Goal: Task Accomplishment & Management: Use online tool/utility

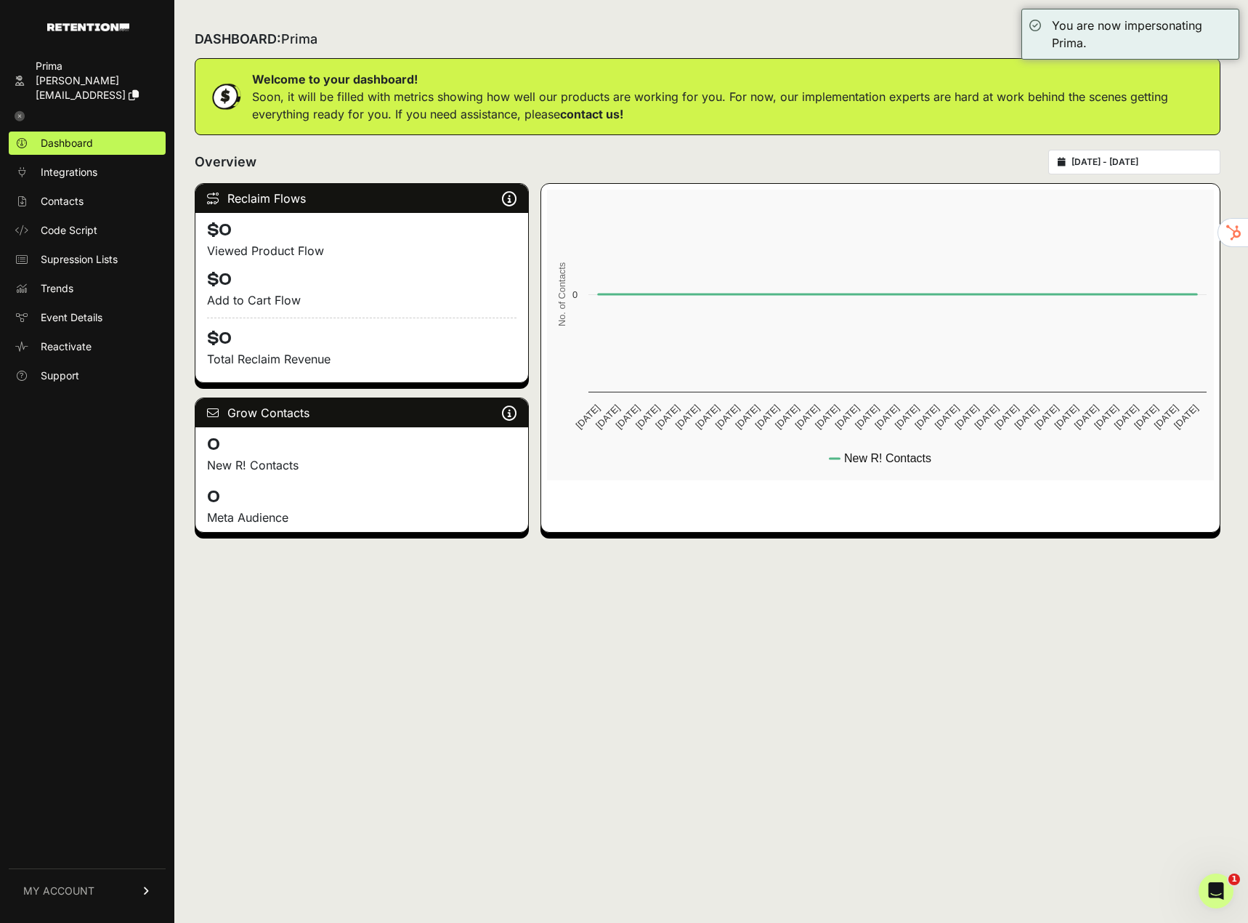
click at [85, 870] on link "MY ACCOUNT" at bounding box center [87, 890] width 157 height 44
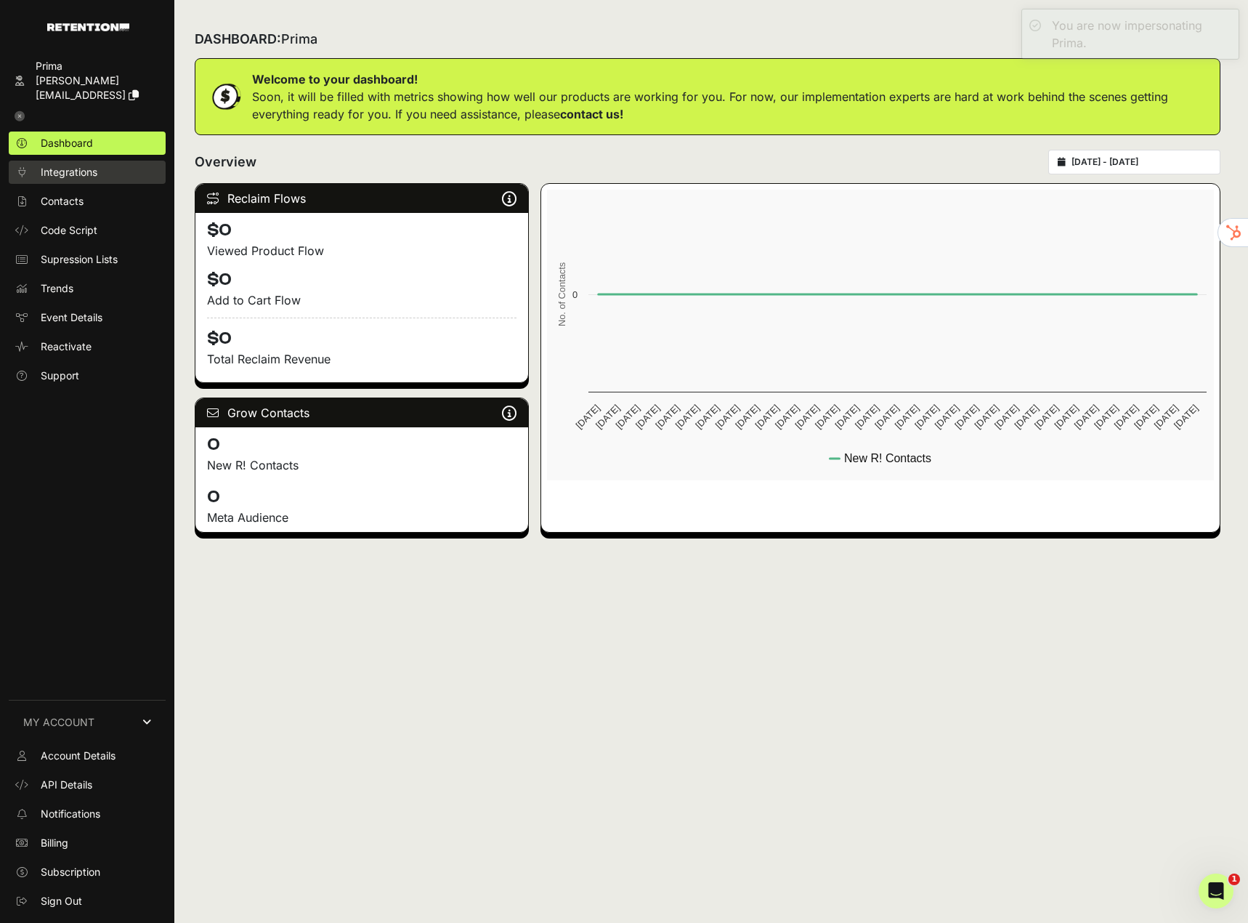
click at [77, 165] on span "Integrations" at bounding box center [69, 172] width 57 height 15
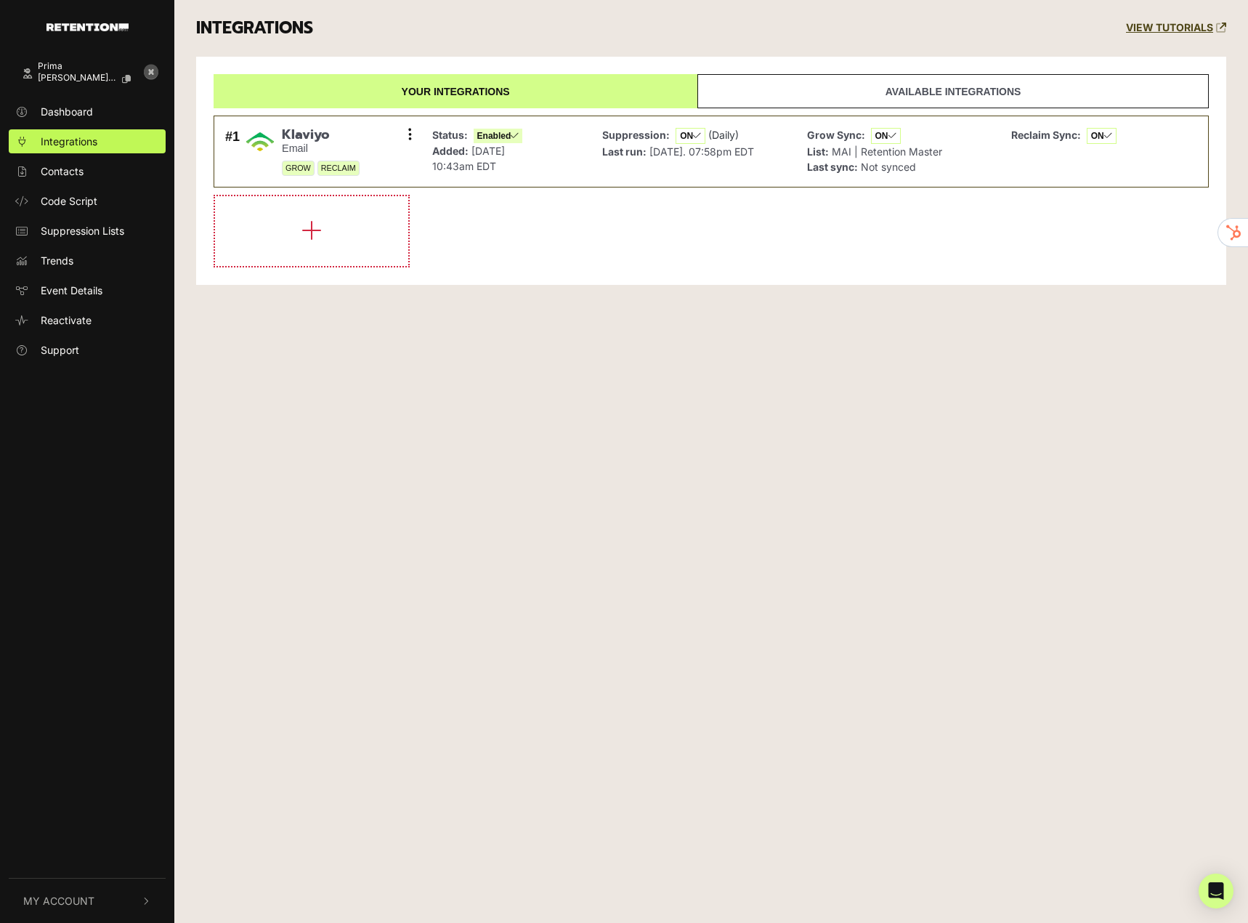
click at [291, 271] on div "Your integrations Available integrations #1 [GEOGRAPHIC_DATA] Email GROW RECLAI…" at bounding box center [711, 171] width 1030 height 229
click at [289, 252] on button "button" at bounding box center [311, 231] width 193 height 70
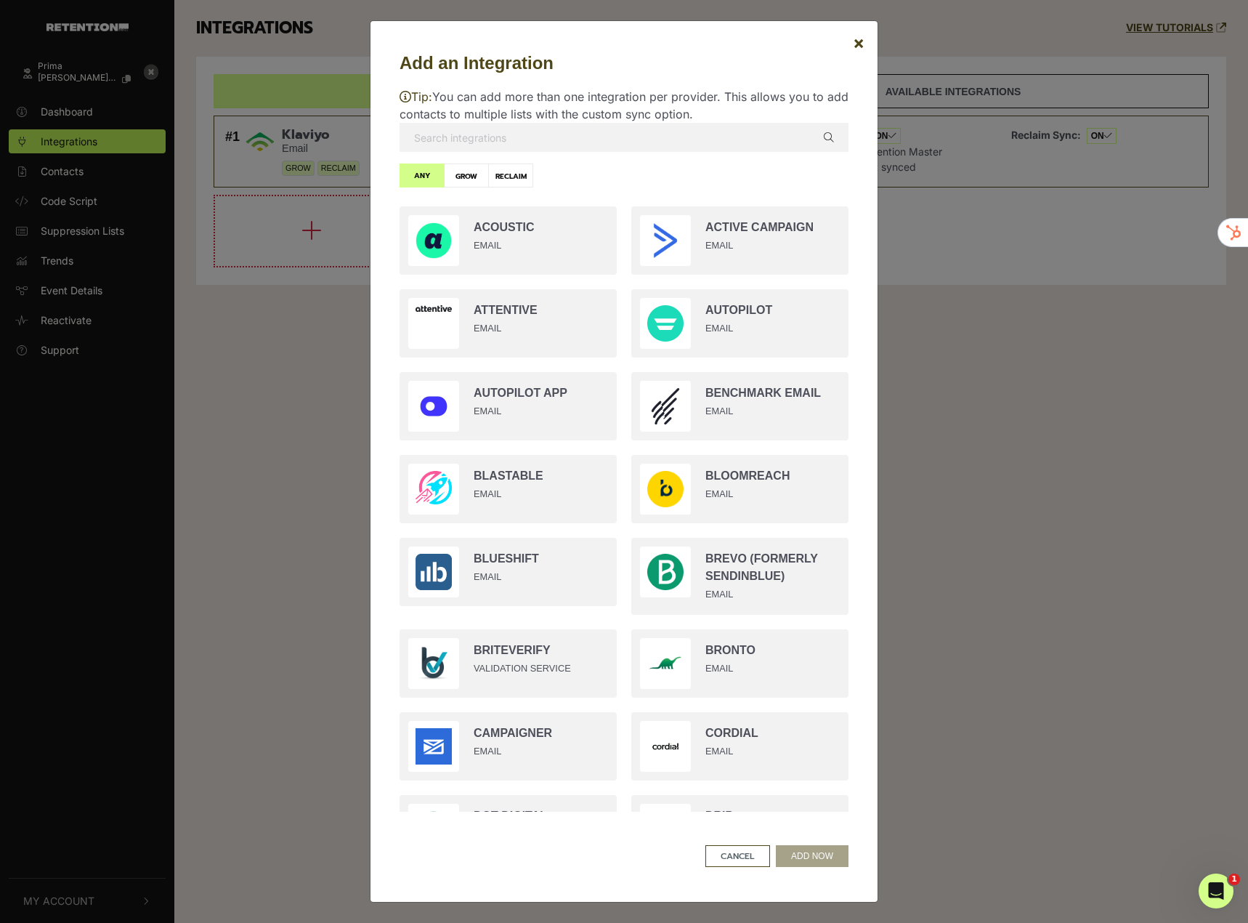
click at [562, 148] on input "text" at bounding box center [624, 137] width 449 height 29
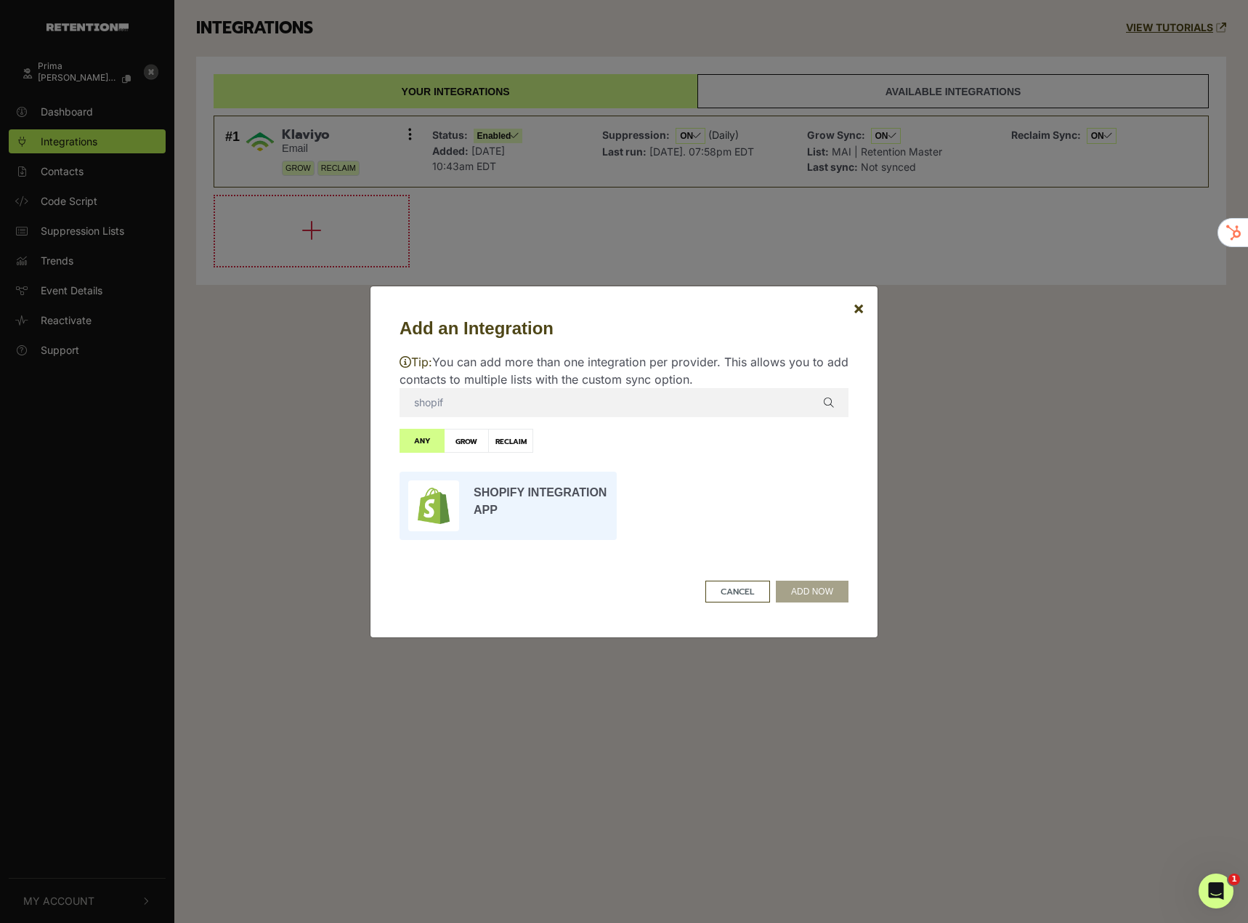
type input "shopif"
click at [513, 520] on input "radio" at bounding box center [508, 505] width 232 height 83
radio input "true"
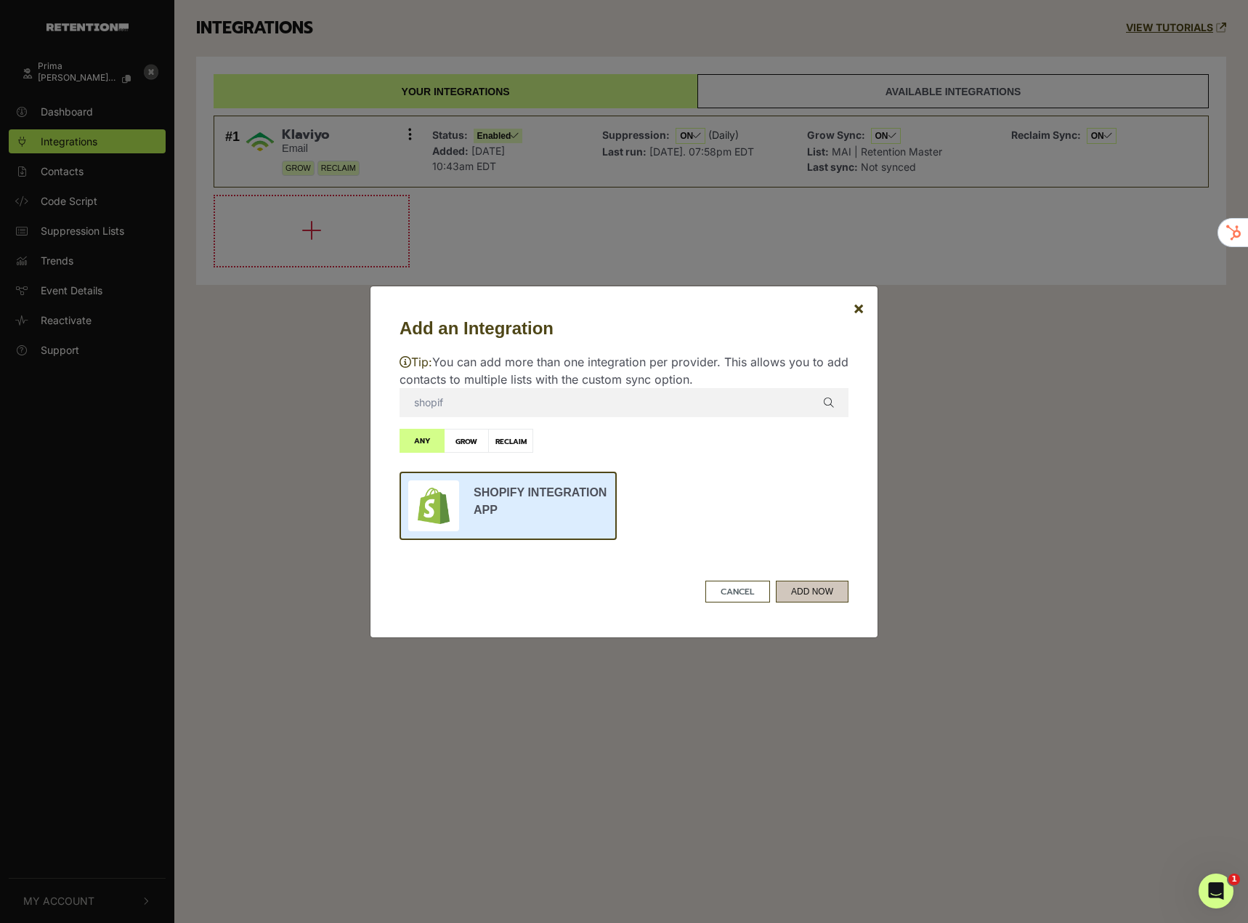
click at [819, 595] on button "ADD NOW" at bounding box center [812, 592] width 73 height 22
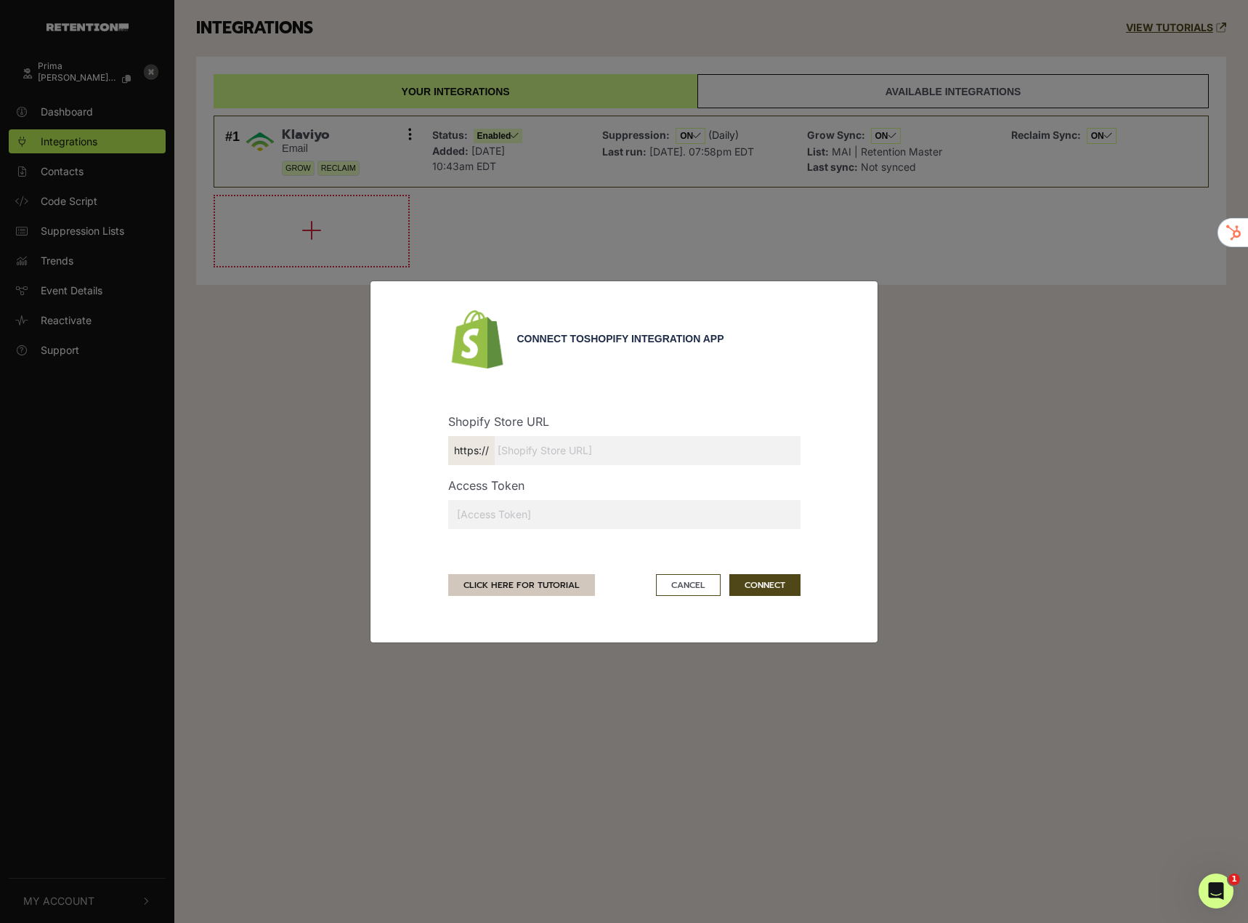
click at [496, 590] on link "CLICK HERE FOR TUTORIAL" at bounding box center [521, 585] width 147 height 22
click at [642, 581] on div "CLICK HERE FOR TUTORIAL Cancel CONNECT" at bounding box center [624, 585] width 352 height 22
click at [696, 589] on button "Cancel" at bounding box center [688, 585] width 65 height 22
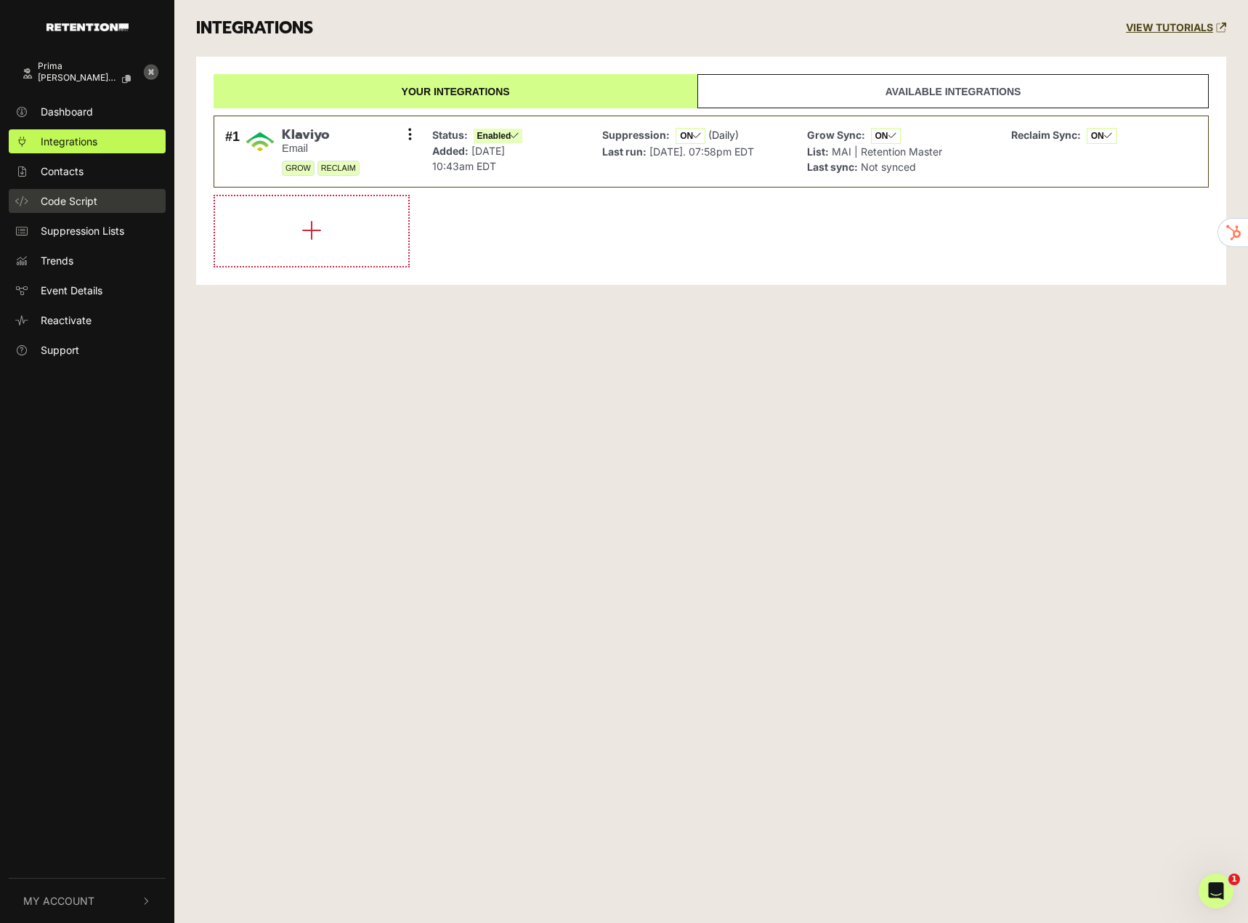
click at [93, 201] on span "Code Script" at bounding box center [69, 200] width 57 height 15
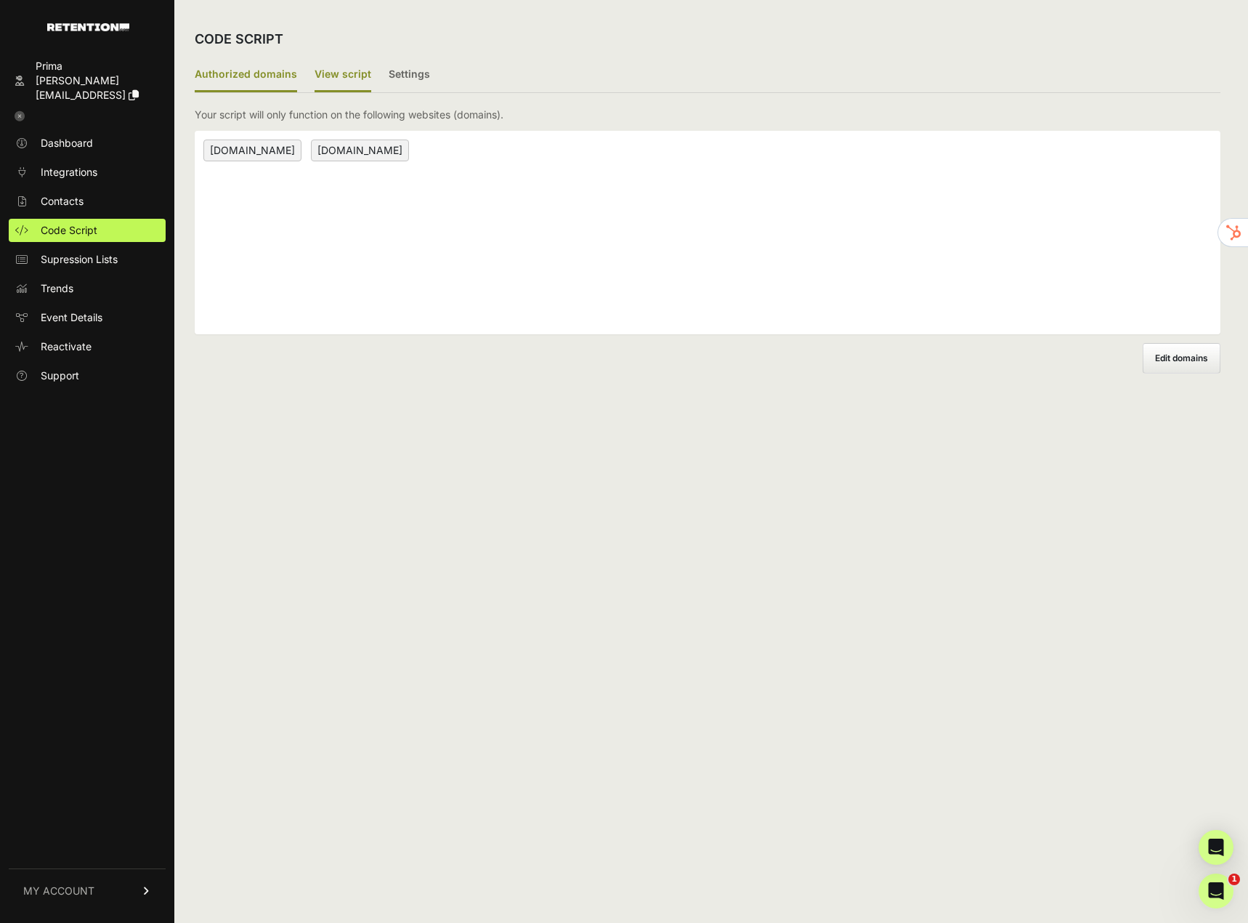
click at [347, 76] on label "View script" at bounding box center [343, 75] width 57 height 34
click at [0, 0] on input "View script" at bounding box center [0, 0] width 0 height 0
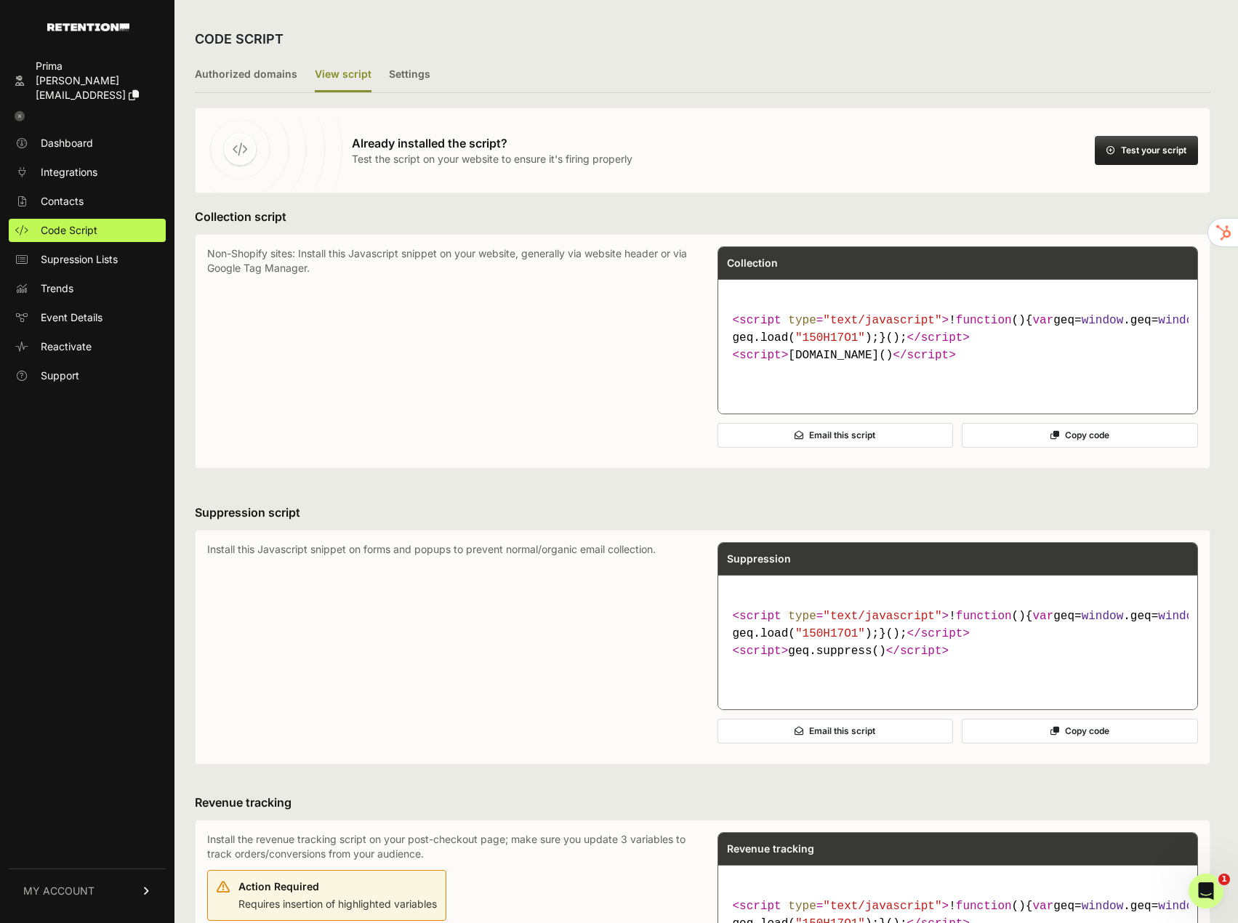
click at [1146, 159] on button "Test your script" at bounding box center [1145, 150] width 103 height 29
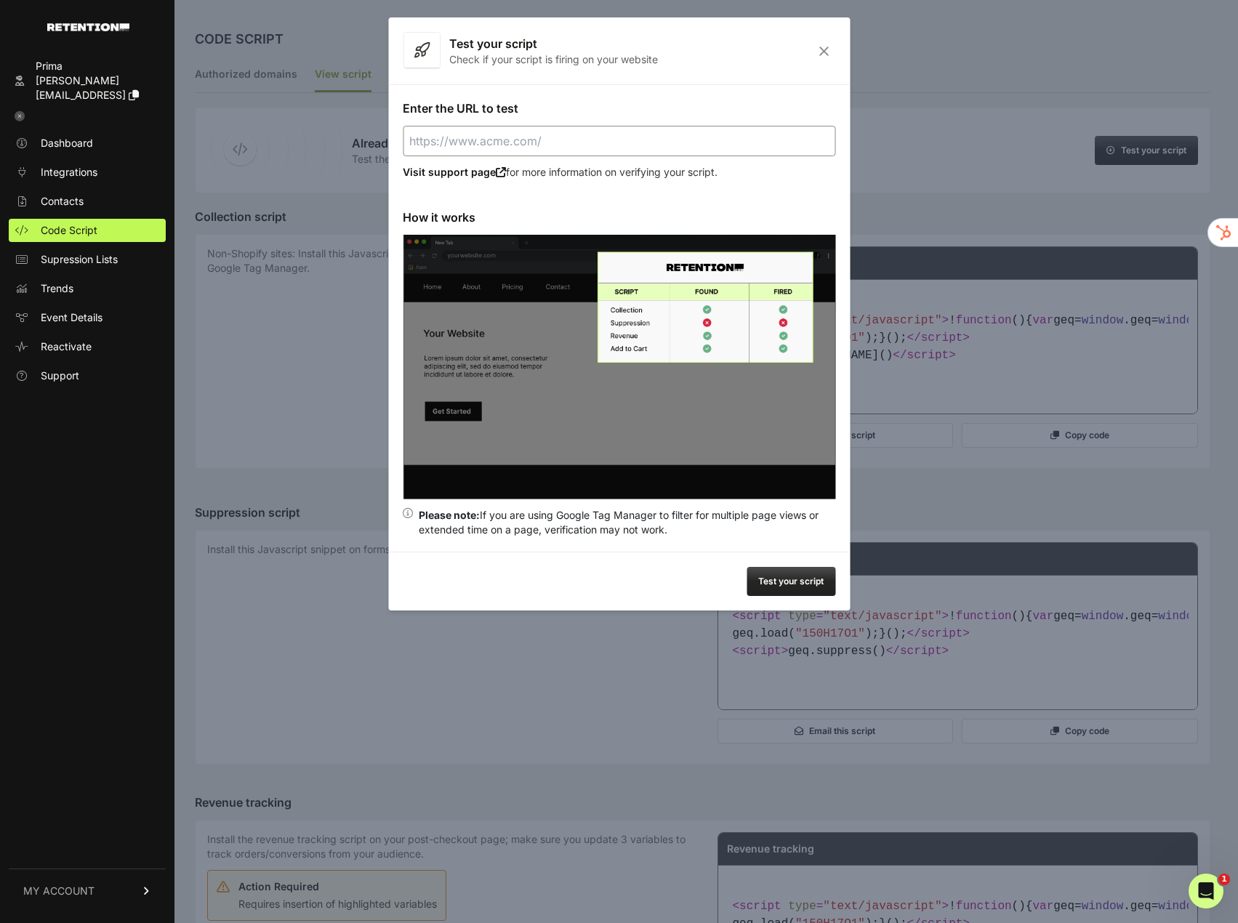
click at [517, 124] on div "Enter the URL to test Visit support page for more information on verifying your…" at bounding box center [618, 317] width 461 height 467
click at [519, 135] on input "Enter the URL to test" at bounding box center [619, 141] width 432 height 31
type input "https://eatprima.com"
click at [793, 584] on button "Test your script" at bounding box center [790, 581] width 89 height 29
click at [780, 573] on button "Test your script" at bounding box center [790, 581] width 89 height 29
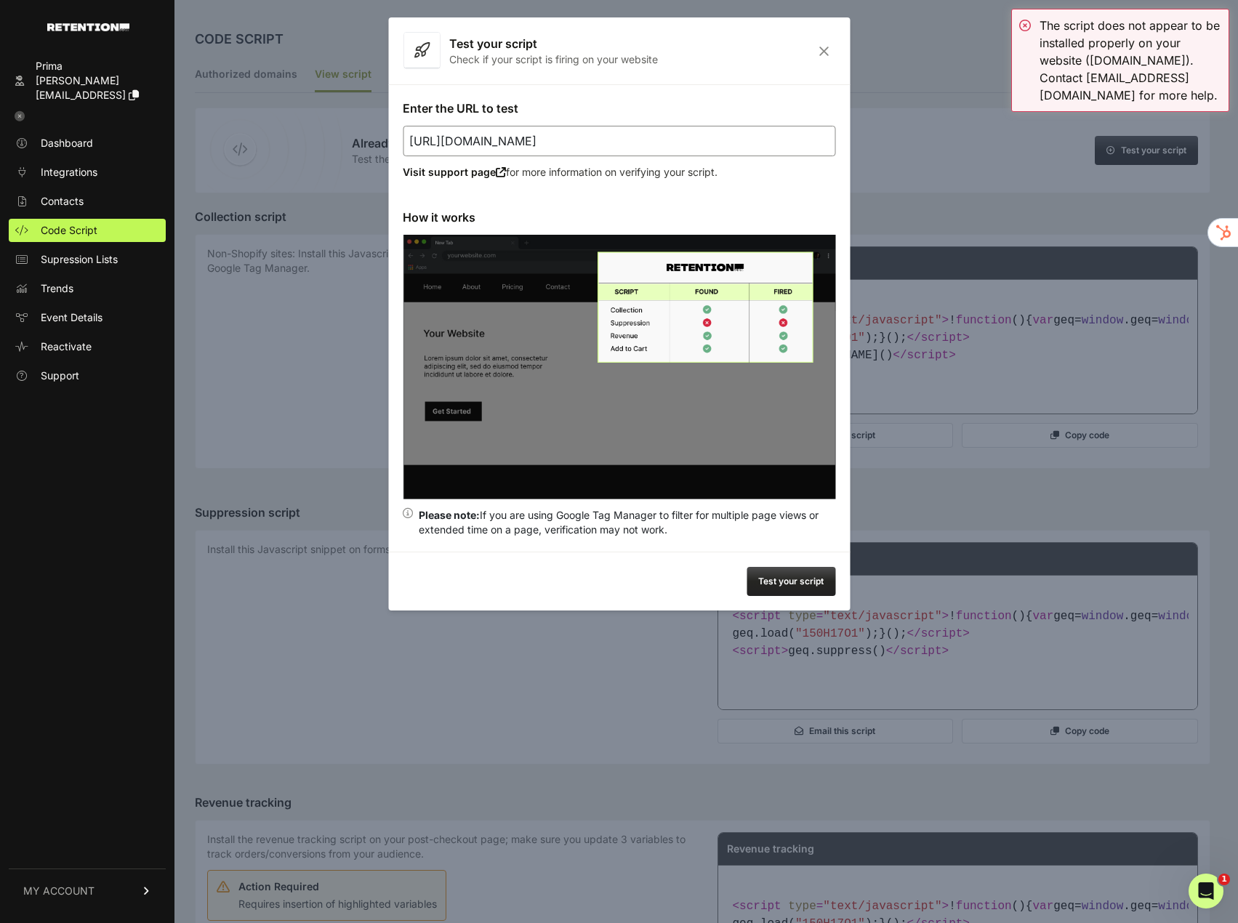
click at [818, 59] on div "Test your script Check if your script is firing on your website" at bounding box center [618, 50] width 461 height 67
click at [819, 52] on icon "Close" at bounding box center [823, 51] width 23 height 12
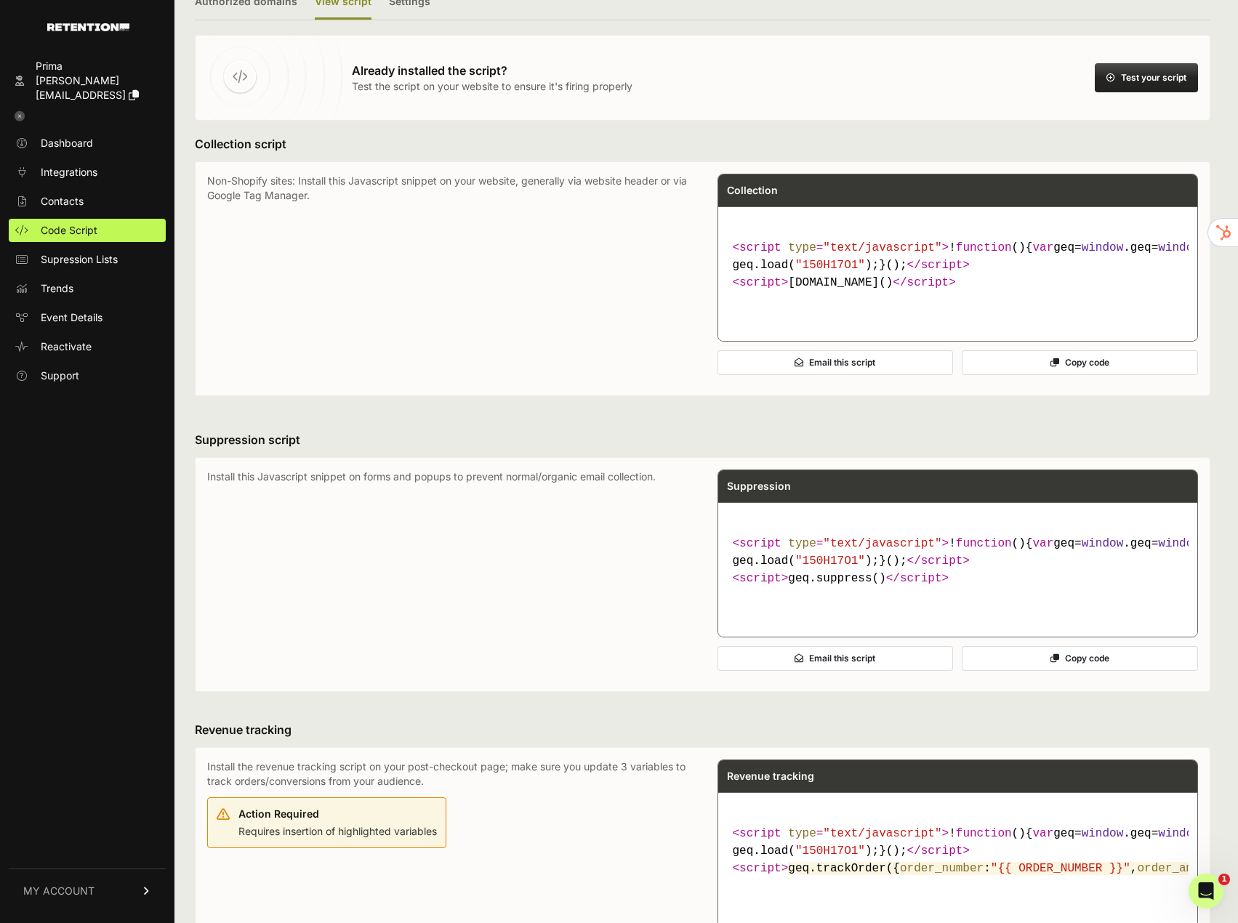
scroll to position [538, 0]
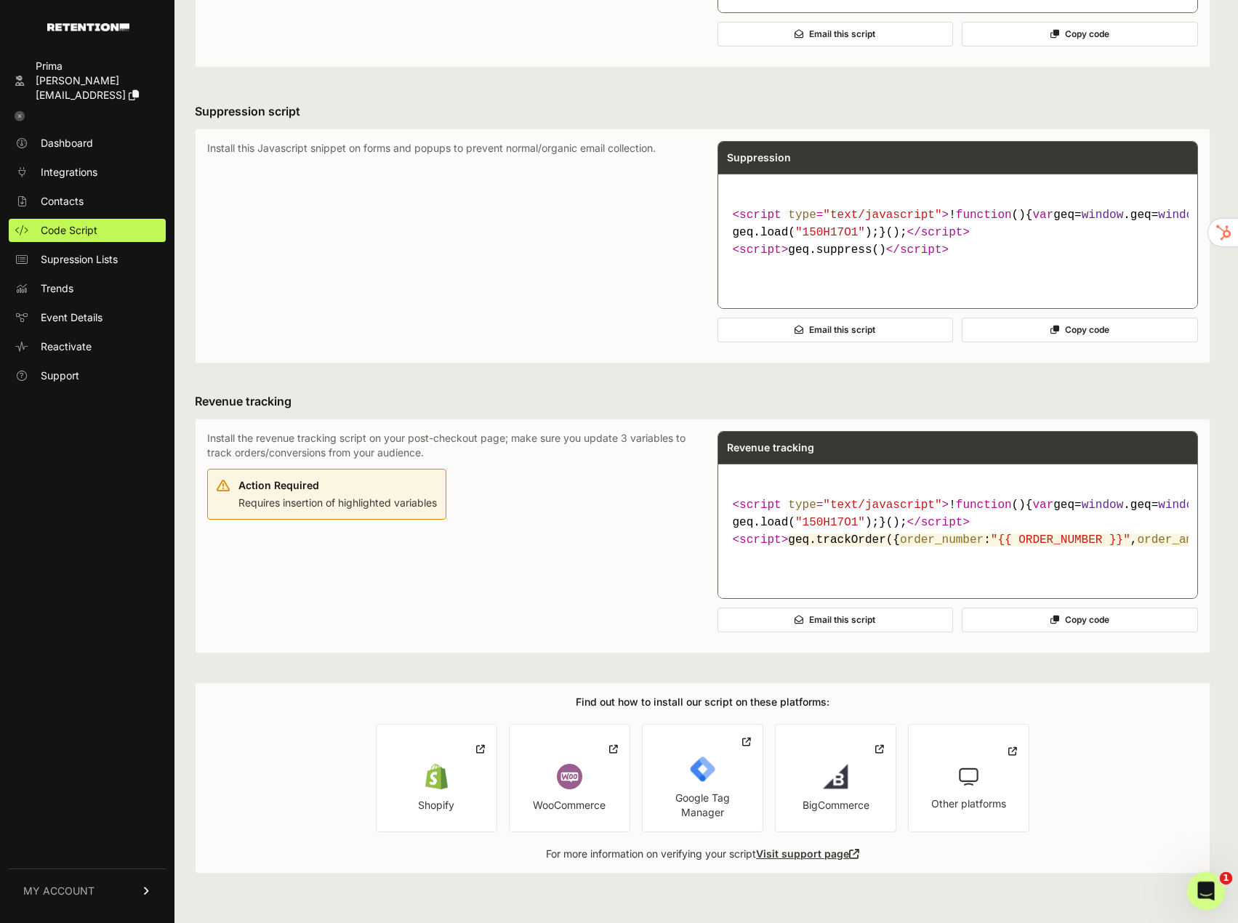
click at [1199, 895] on icon "Open Intercom Messenger" at bounding box center [1204, 889] width 24 height 24
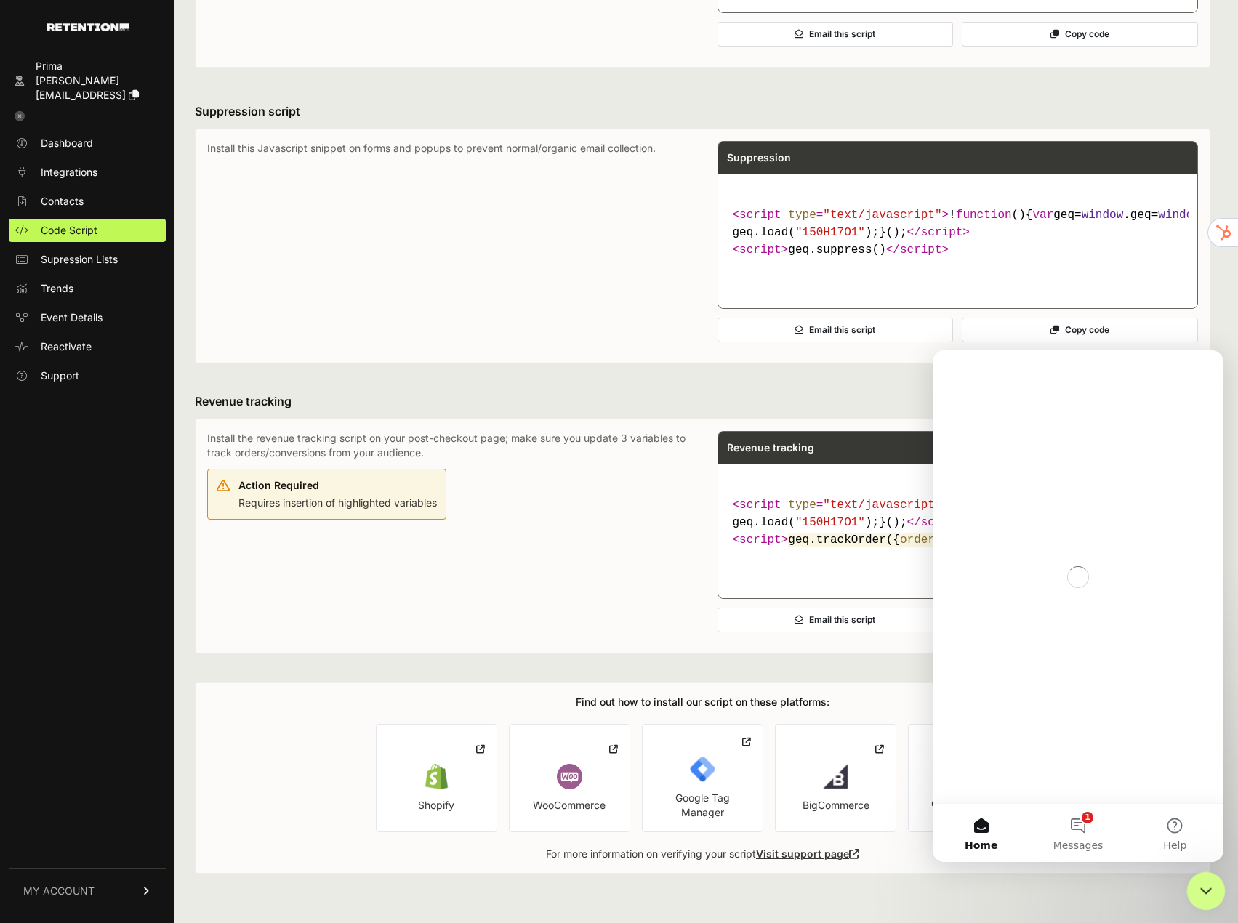
scroll to position [0, 0]
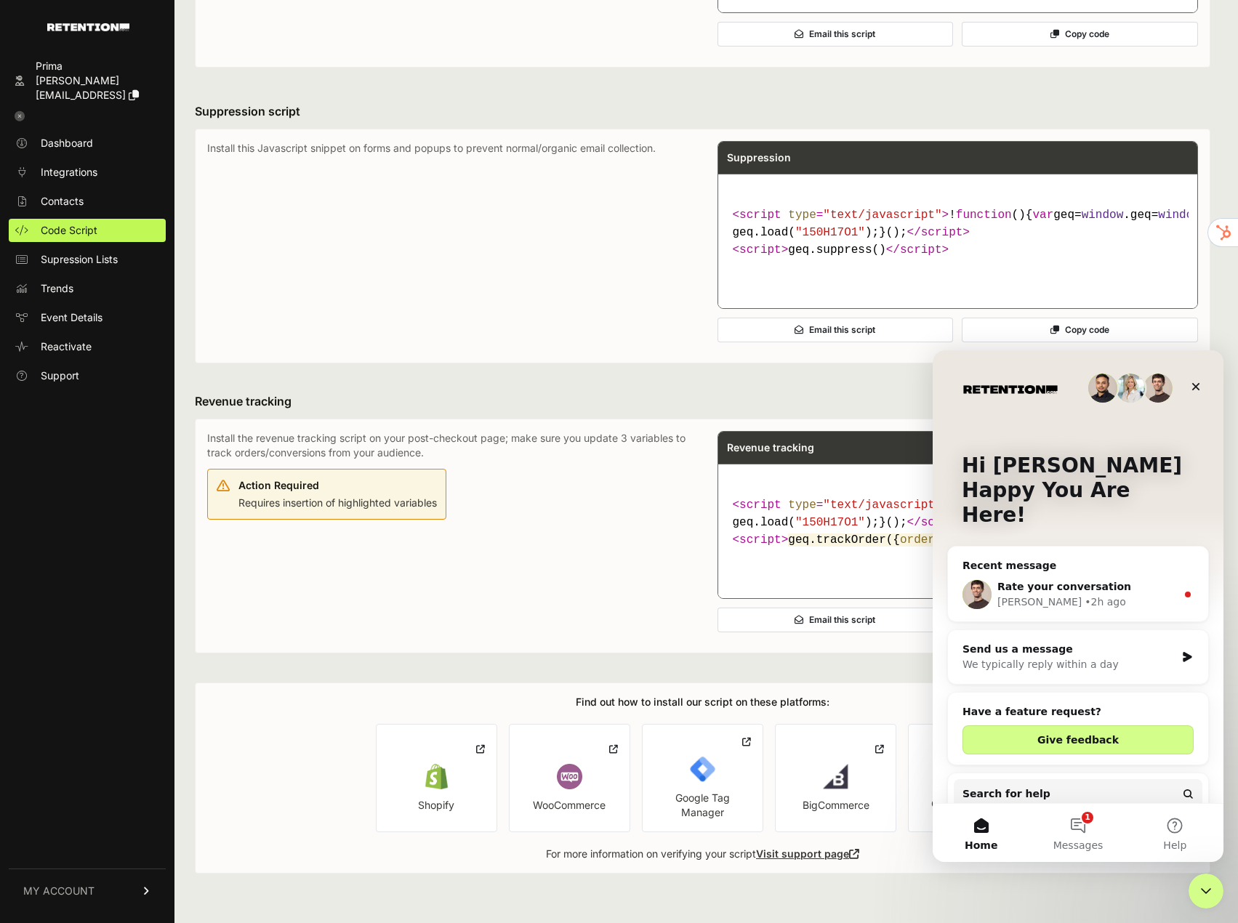
click at [1118, 657] on div "We typically reply within a day" at bounding box center [1068, 664] width 213 height 15
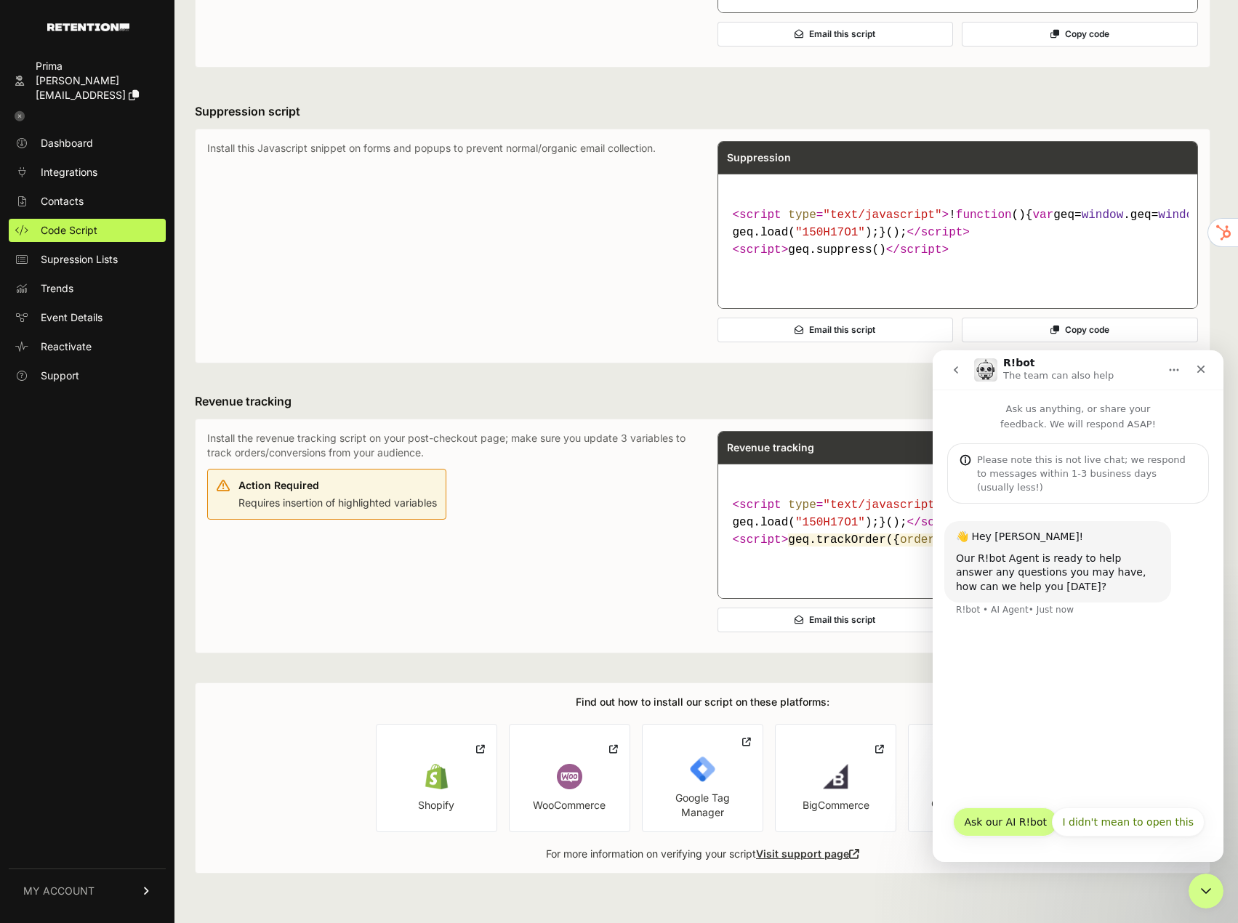
click at [1017, 823] on button "Ask our AI R!bot" at bounding box center [1005, 821] width 105 height 29
click at [1051, 443] on div "Please note this is not live chat; we respond to messages within 1-3 business d…" at bounding box center [1078, 473] width 262 height 60
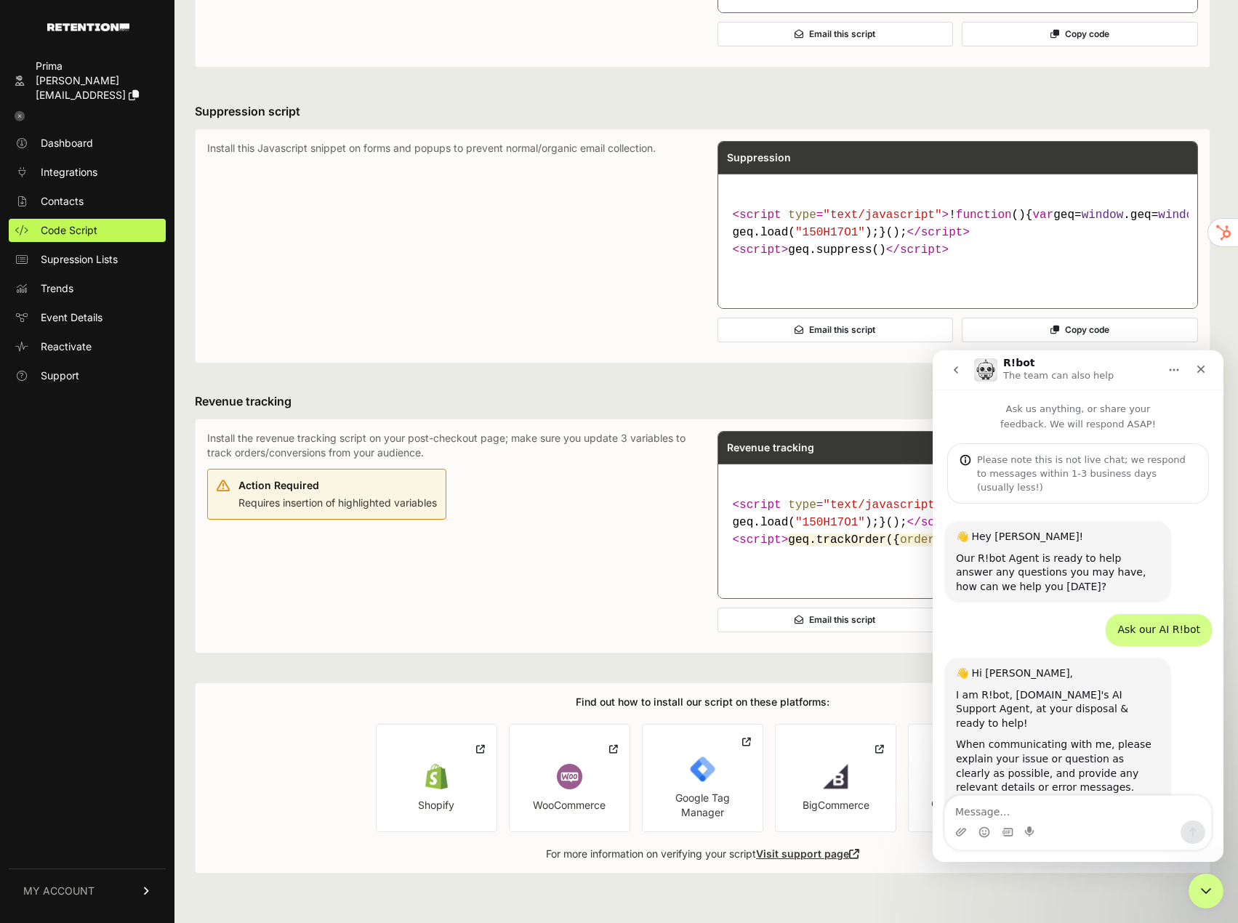
scroll to position [46, 0]
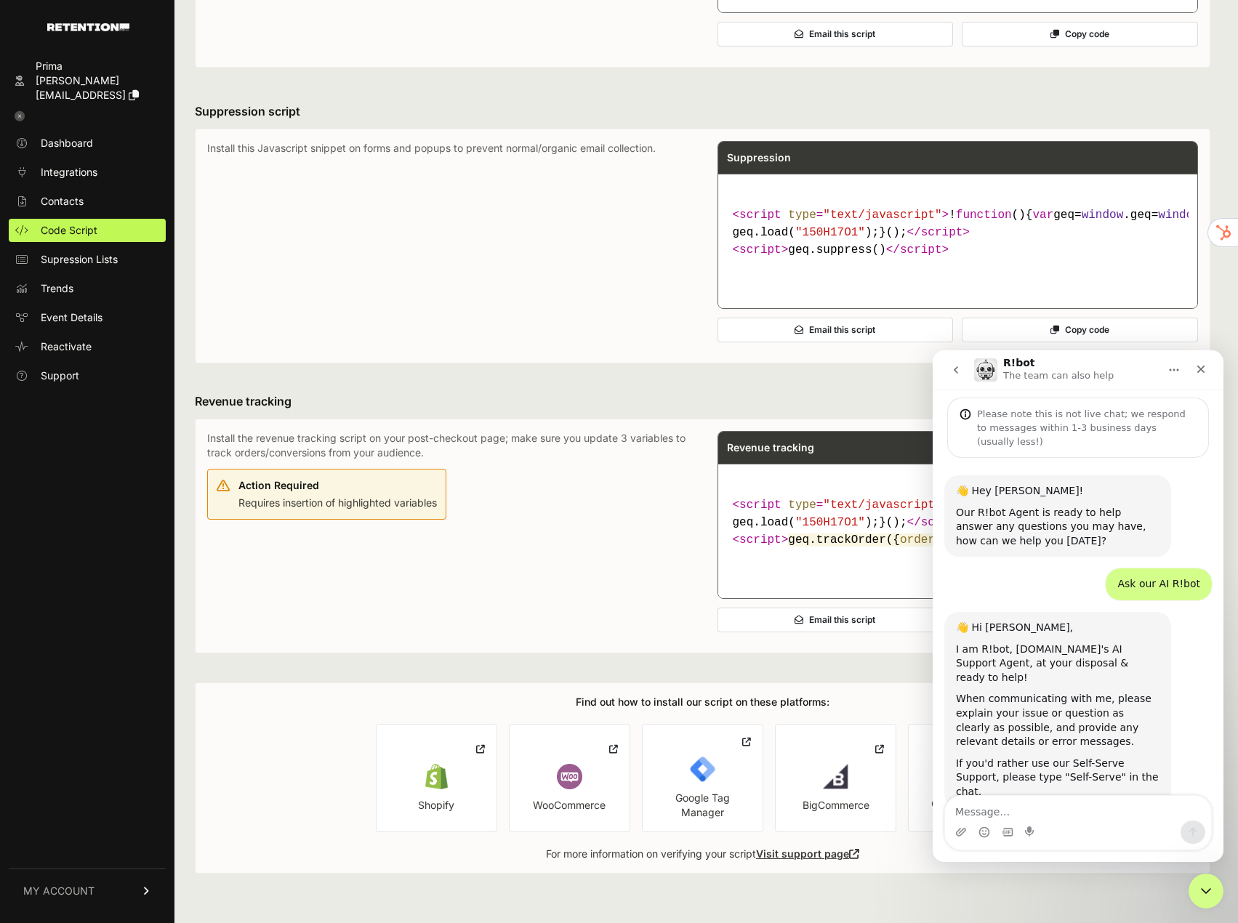
click at [1058, 812] on textarea "Message…" at bounding box center [1078, 808] width 266 height 25
type textarea "support"
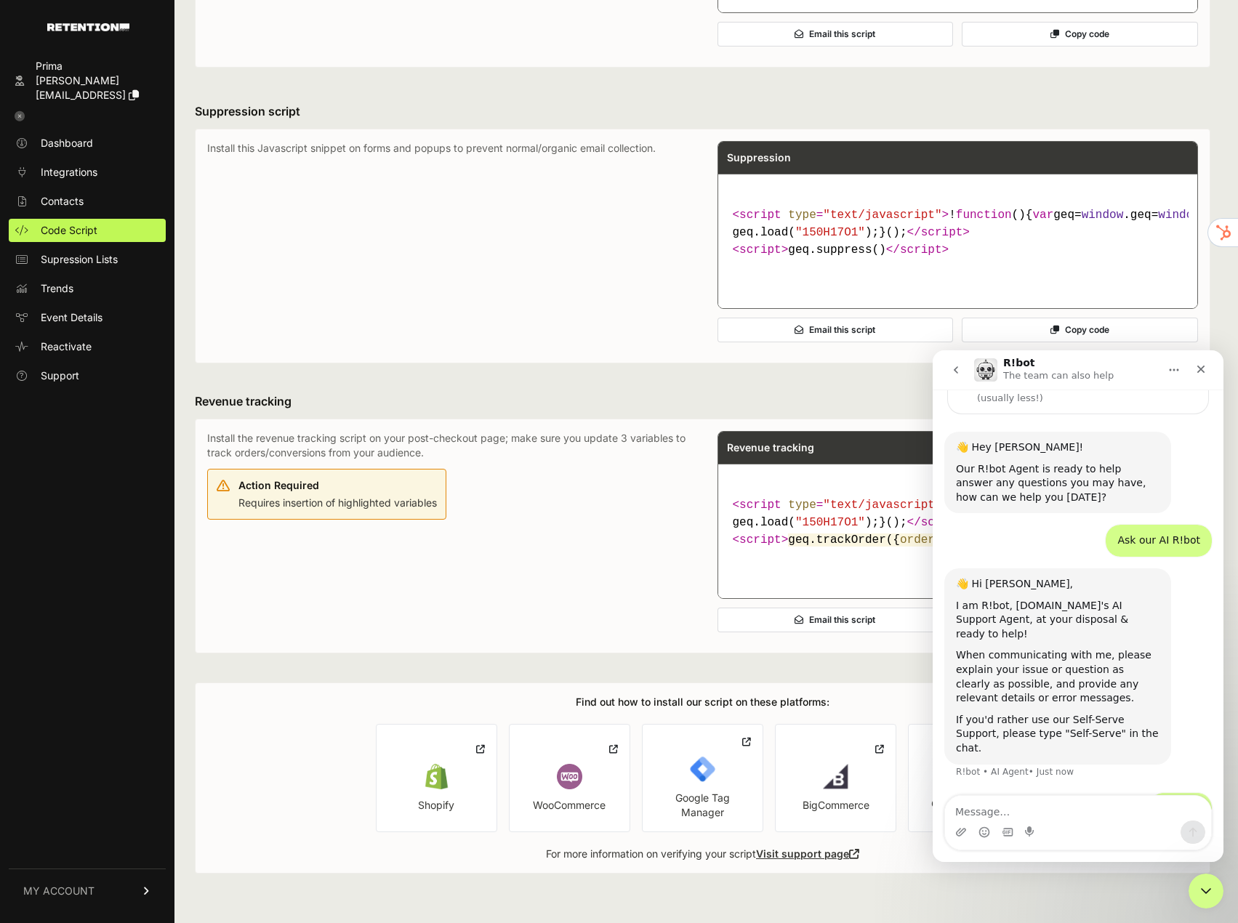
scroll to position [137, 0]
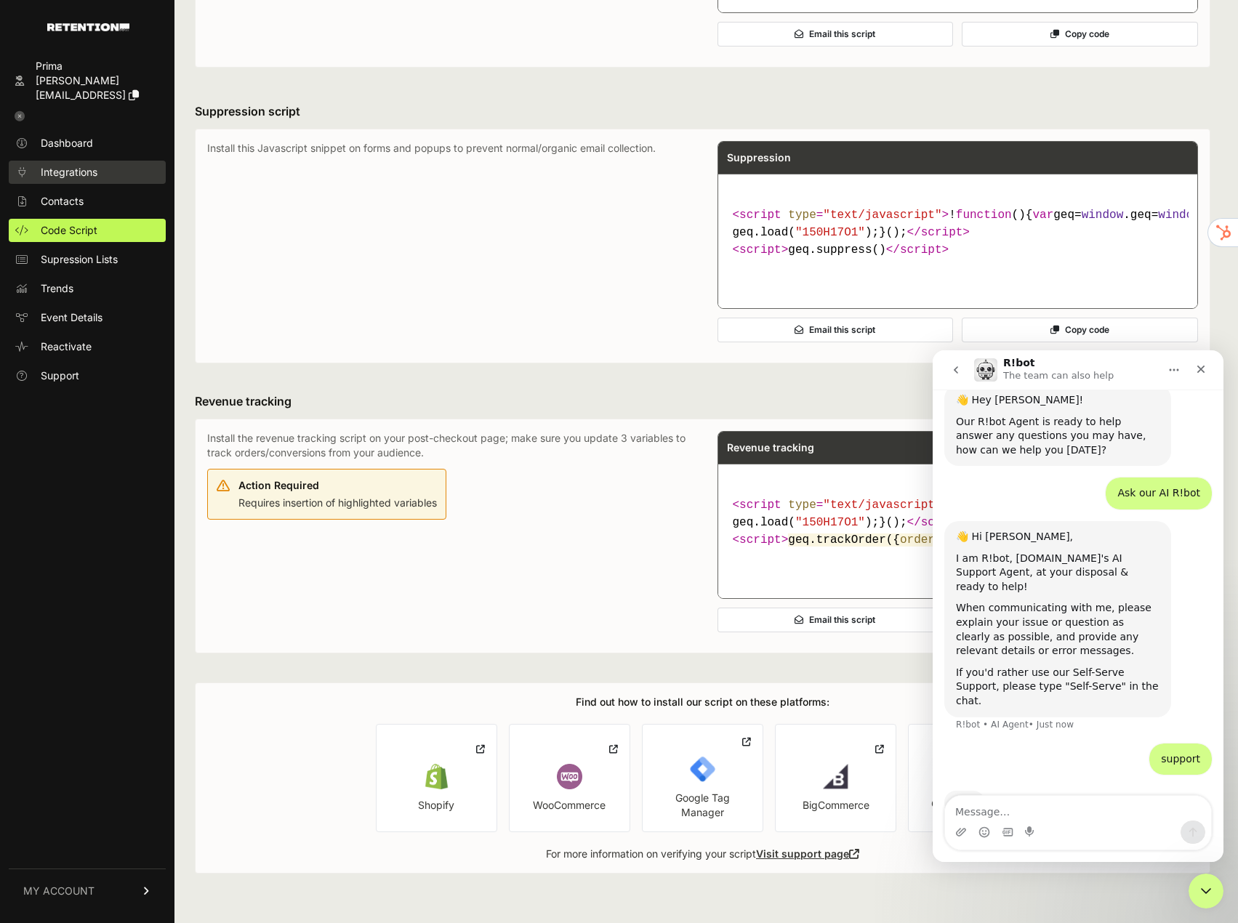
click at [72, 165] on span "Integrations" at bounding box center [69, 172] width 57 height 15
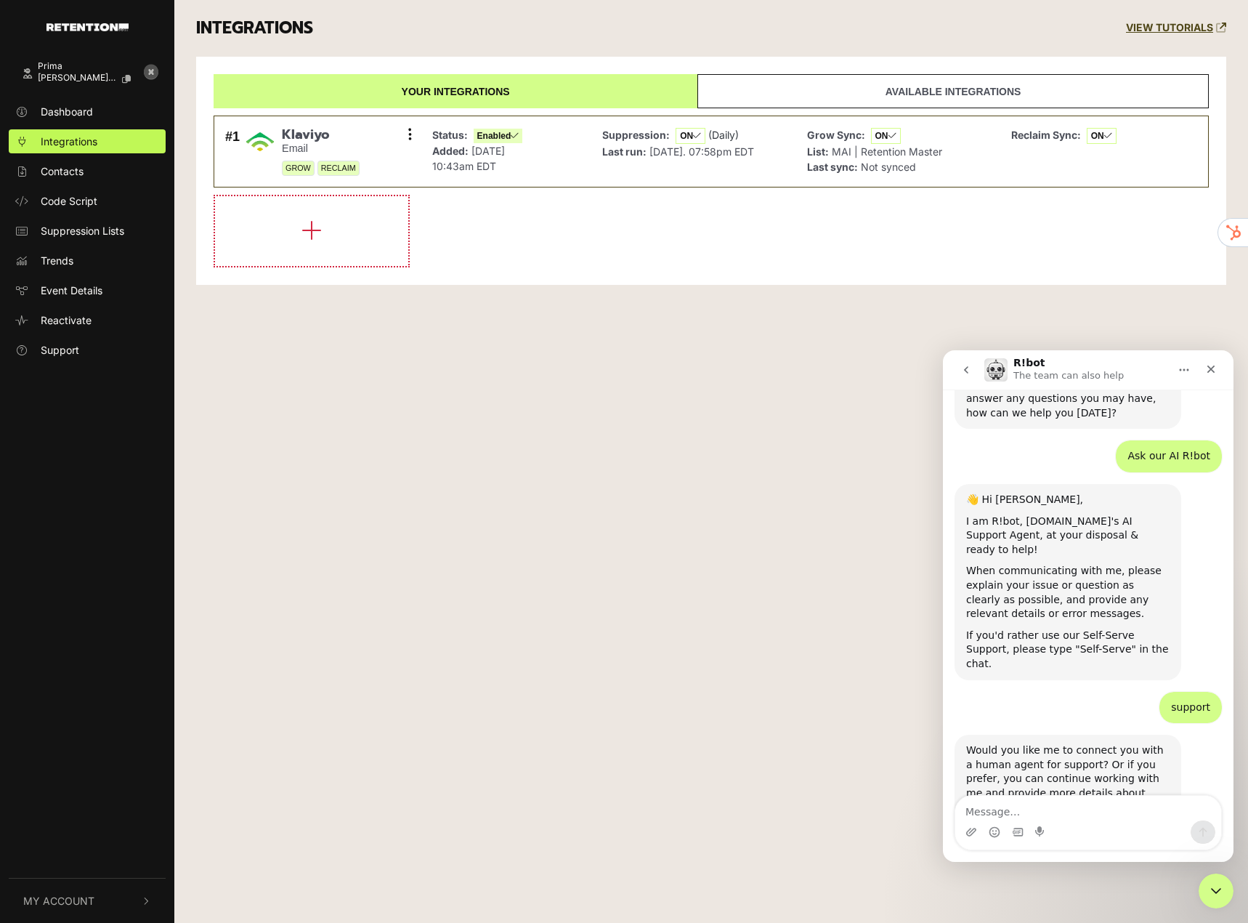
scroll to position [190, 0]
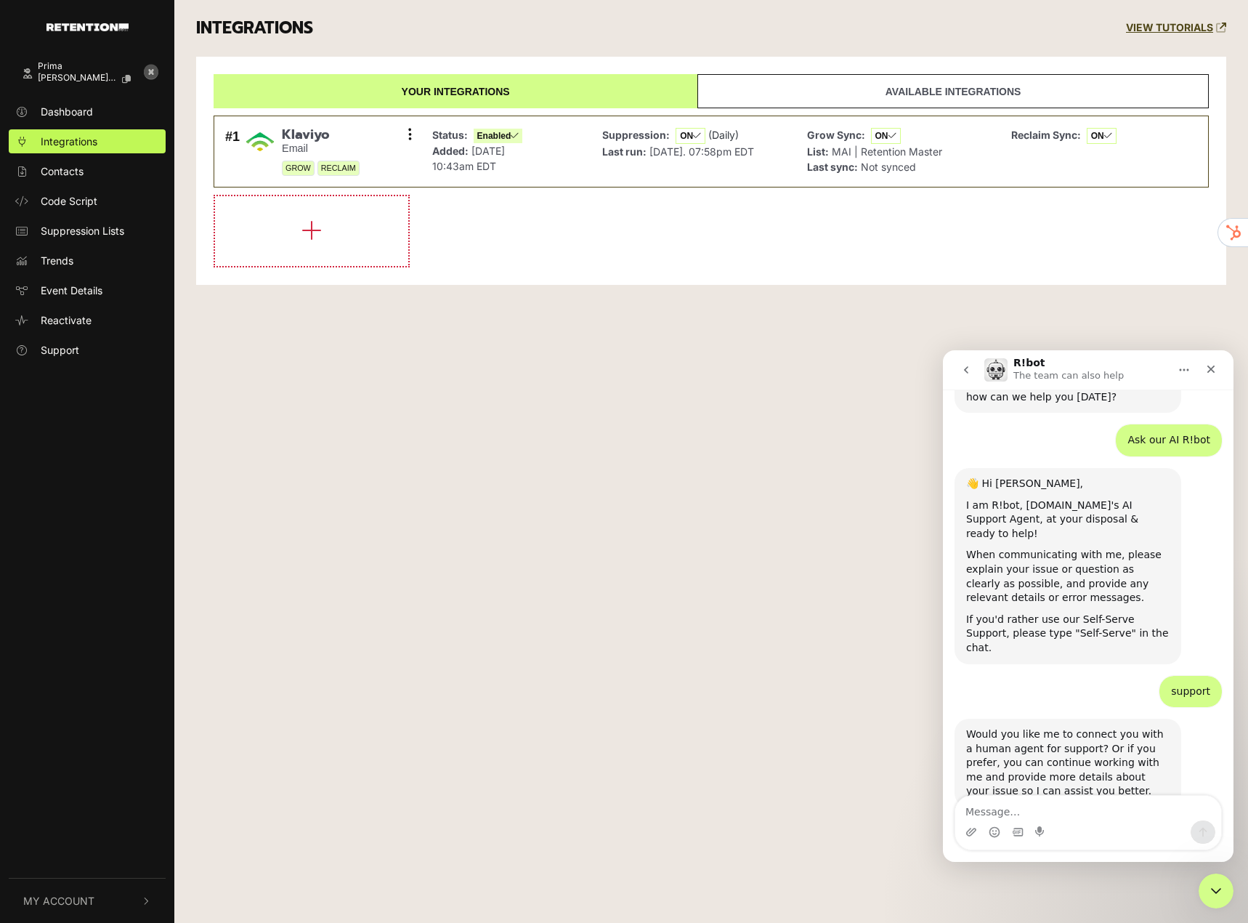
click at [1131, 808] on textarea "Message…" at bounding box center [1089, 808] width 266 height 25
click at [1138, 818] on textarea "Message…" at bounding box center [1089, 808] width 266 height 25
click at [1139, 819] on textarea "Message…" at bounding box center [1089, 808] width 266 height 25
type textarea "yes connect with a human agent"
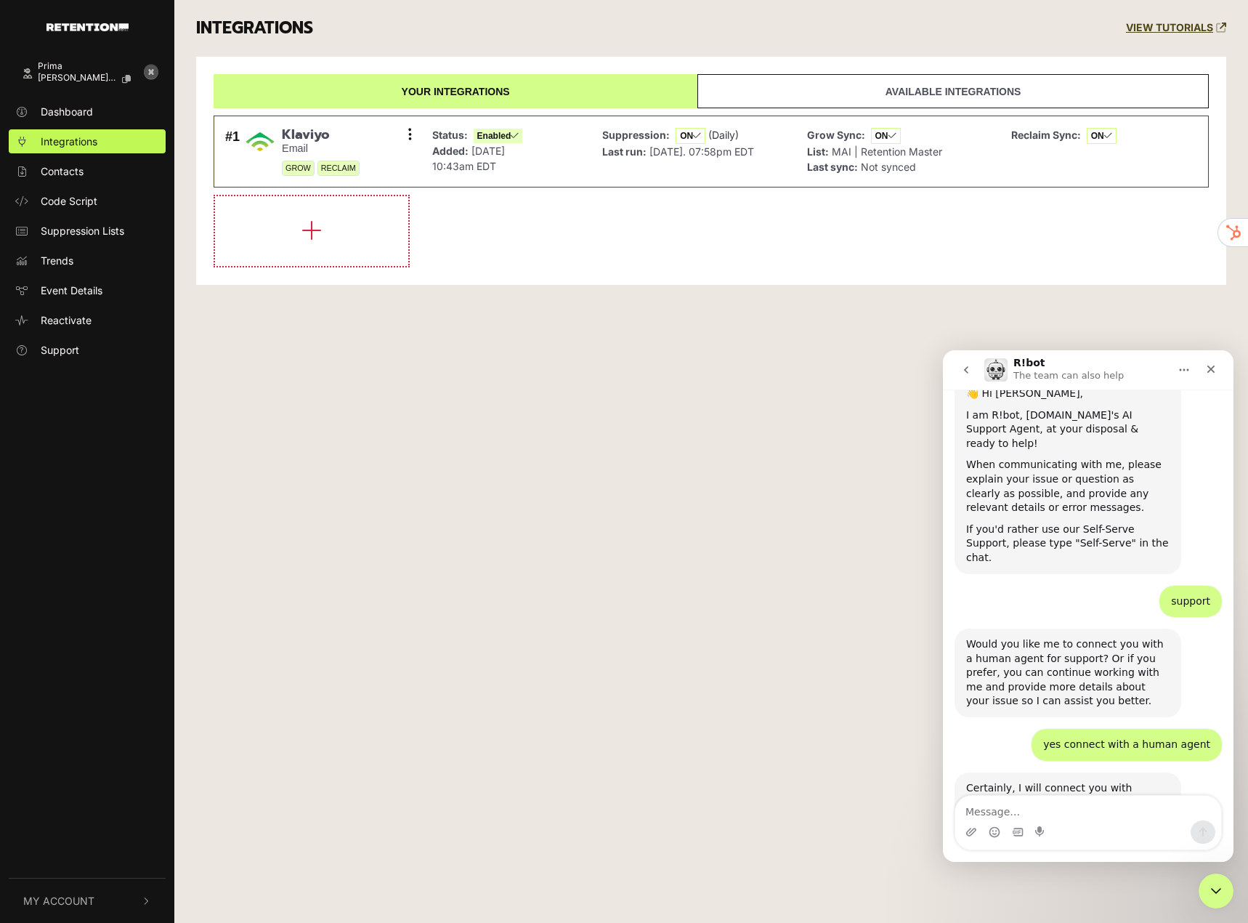
scroll to position [333, 0]
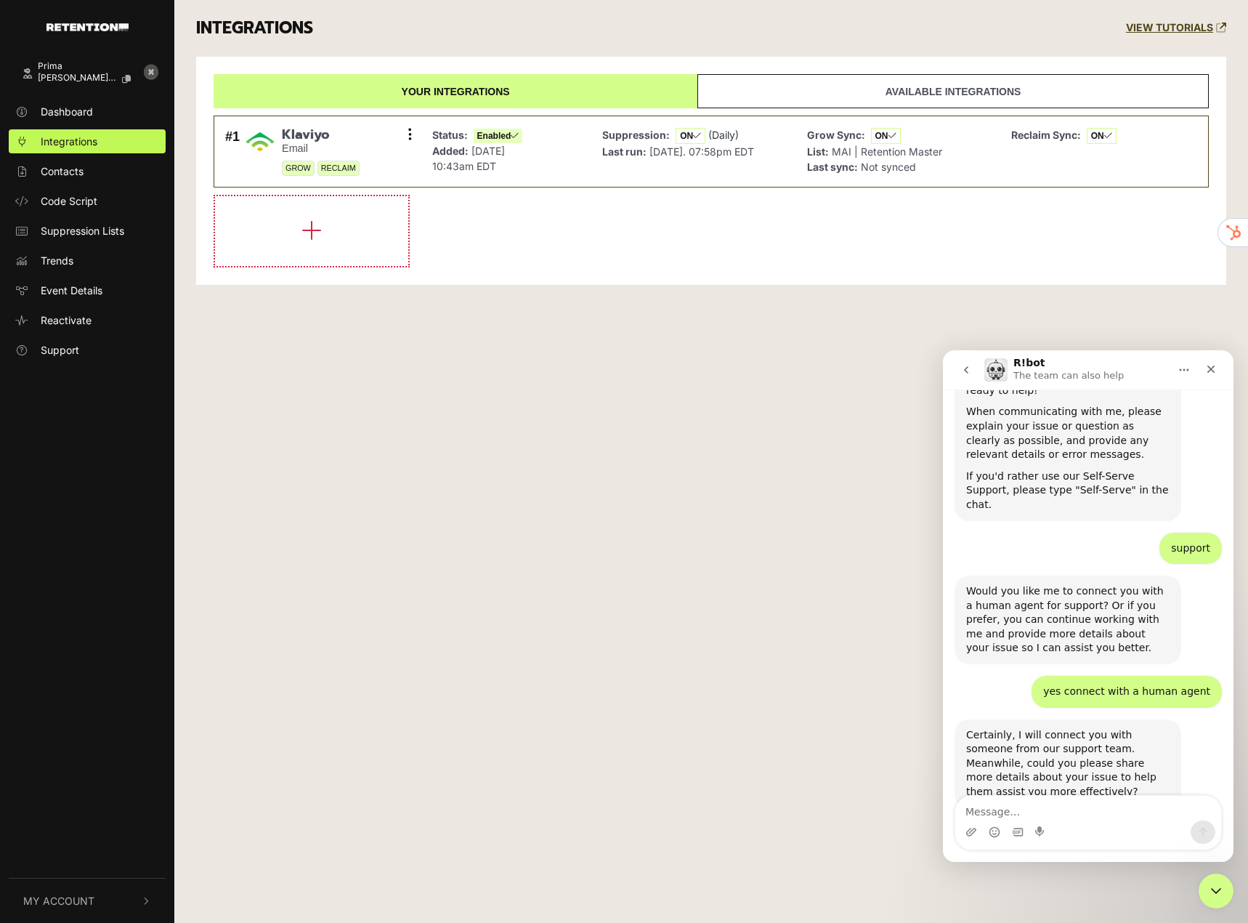
click at [1113, 825] on div "Intercom messenger" at bounding box center [1089, 831] width 266 height 23
click at [1128, 819] on textarea "Message…" at bounding box center [1089, 808] width 266 height 25
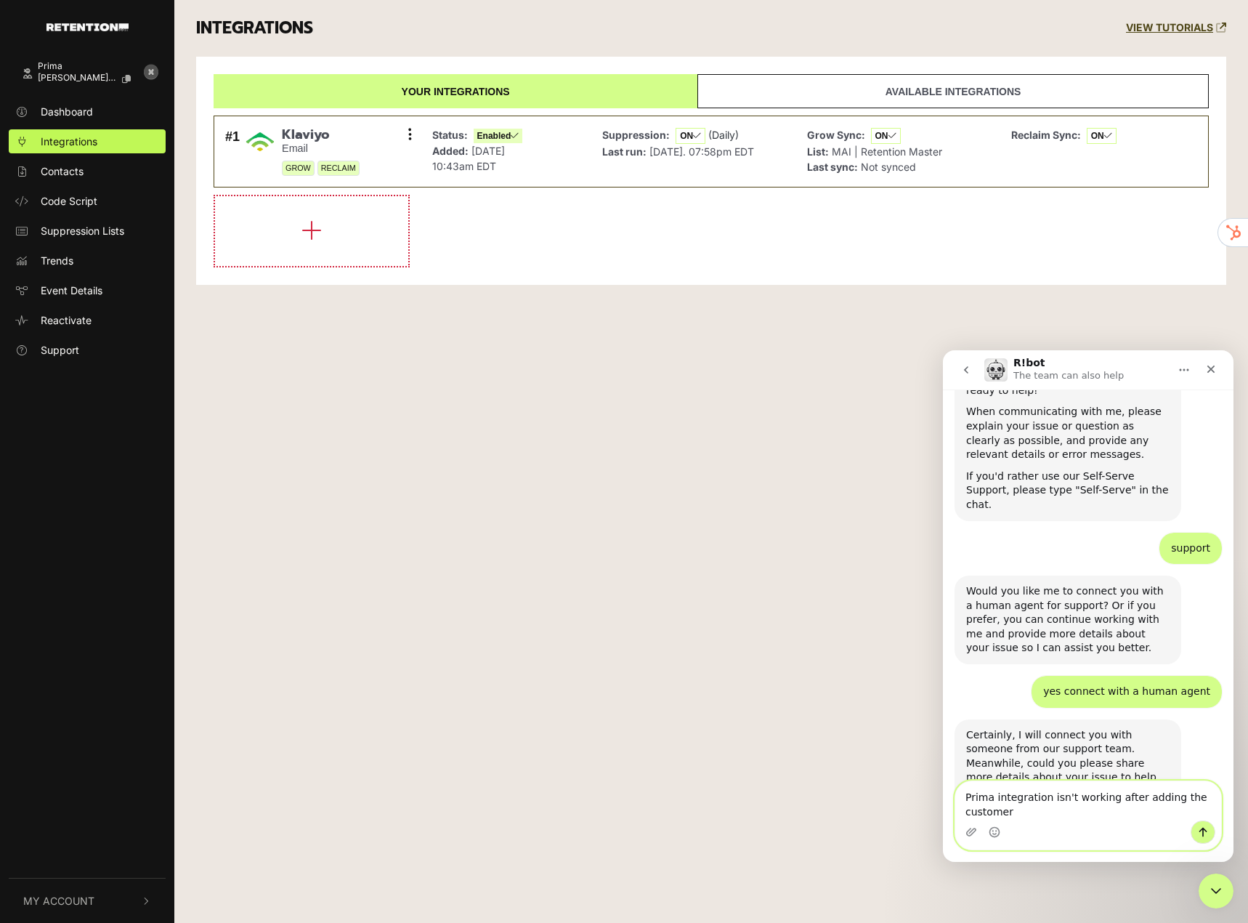
scroll to position [347, 0]
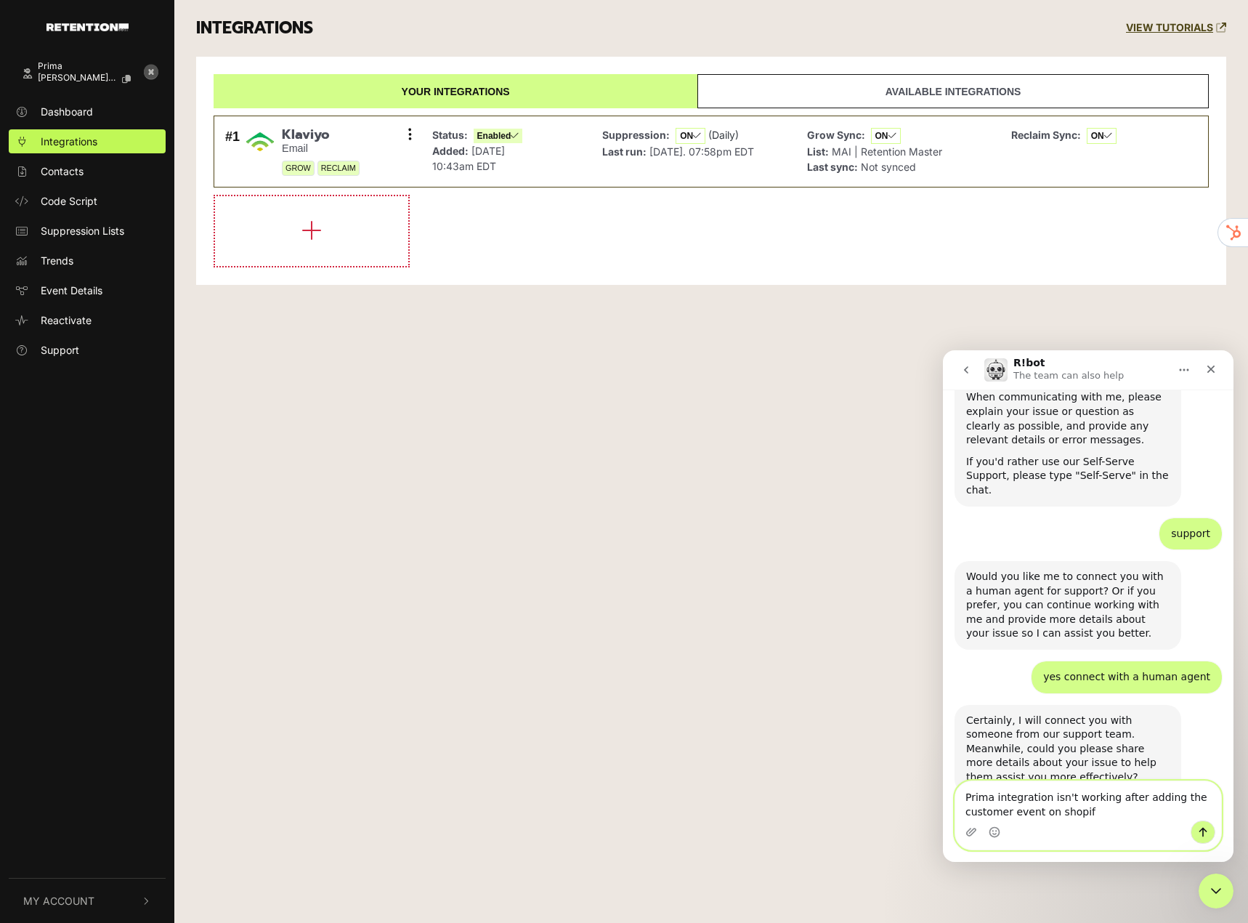
type textarea "Prima integration isn't working after adding the customer event on shopify"
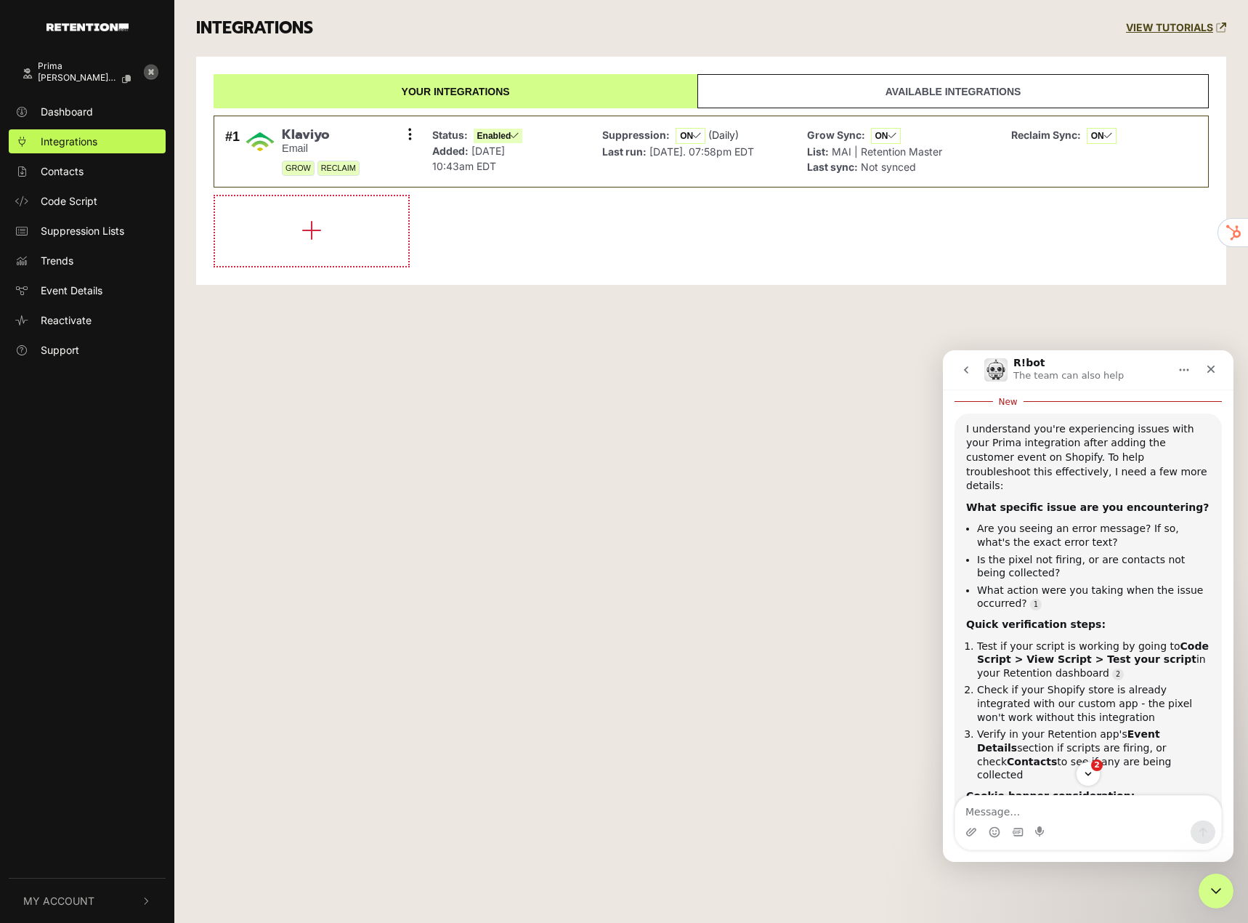
scroll to position [815, 0]
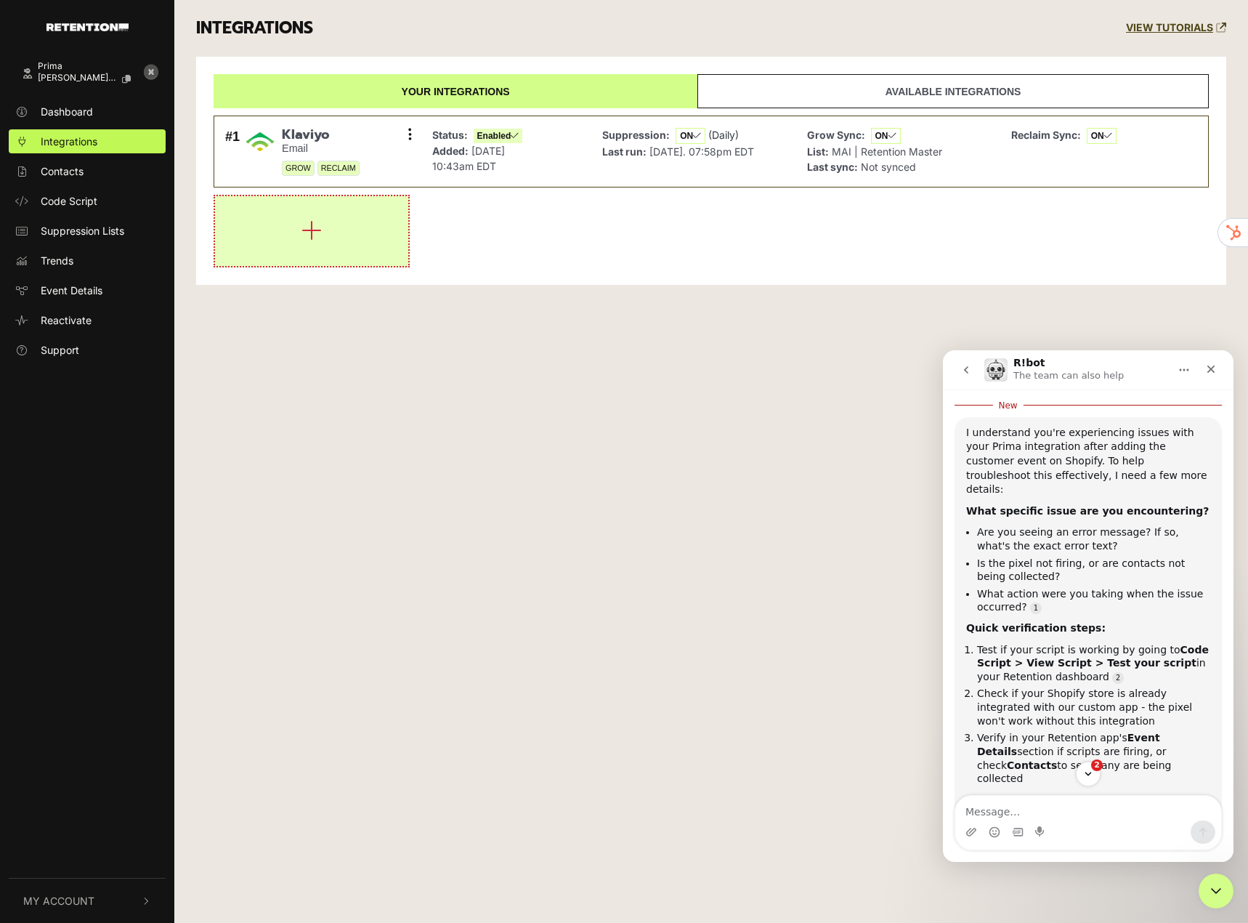
click at [278, 216] on button "button" at bounding box center [311, 231] width 193 height 70
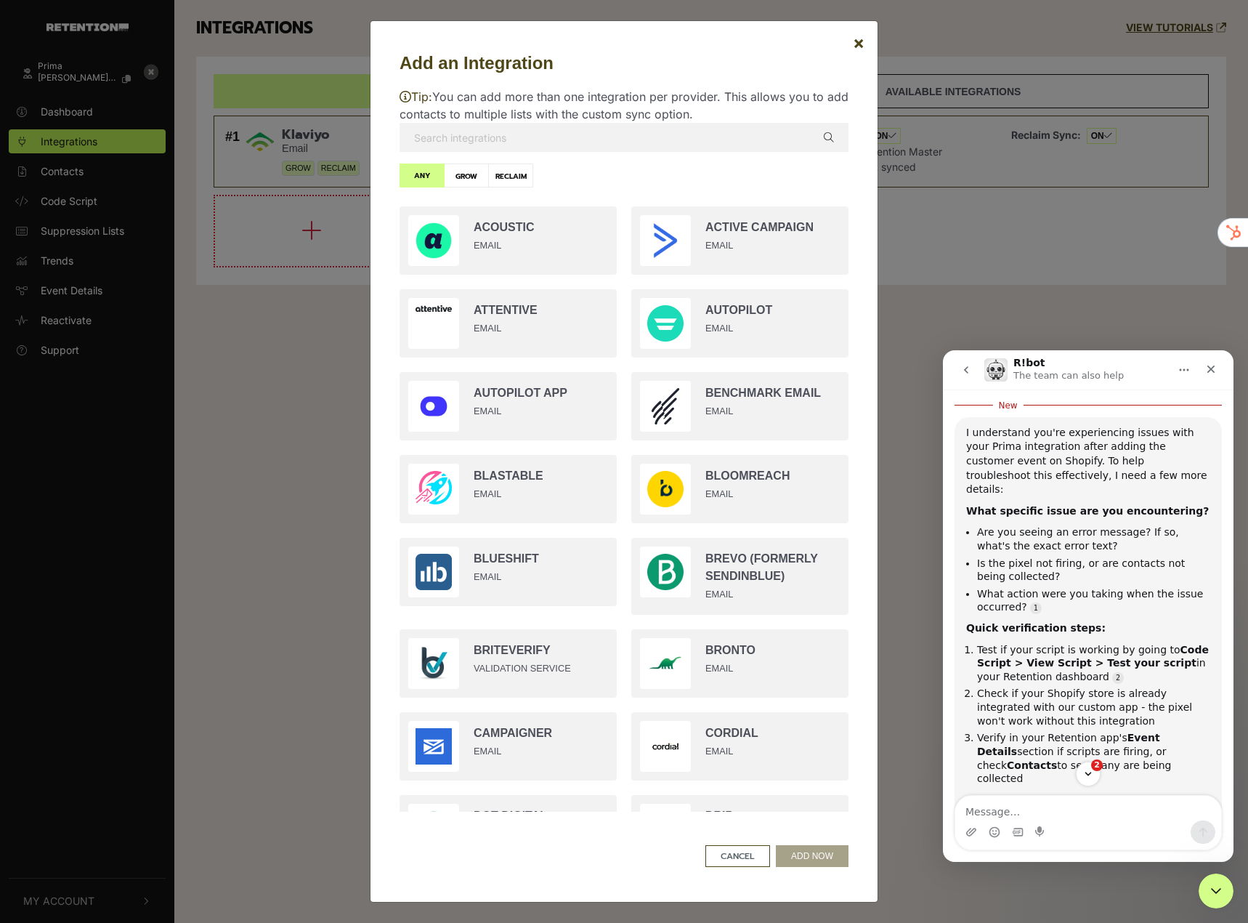
click at [561, 143] on input "text" at bounding box center [624, 137] width 449 height 29
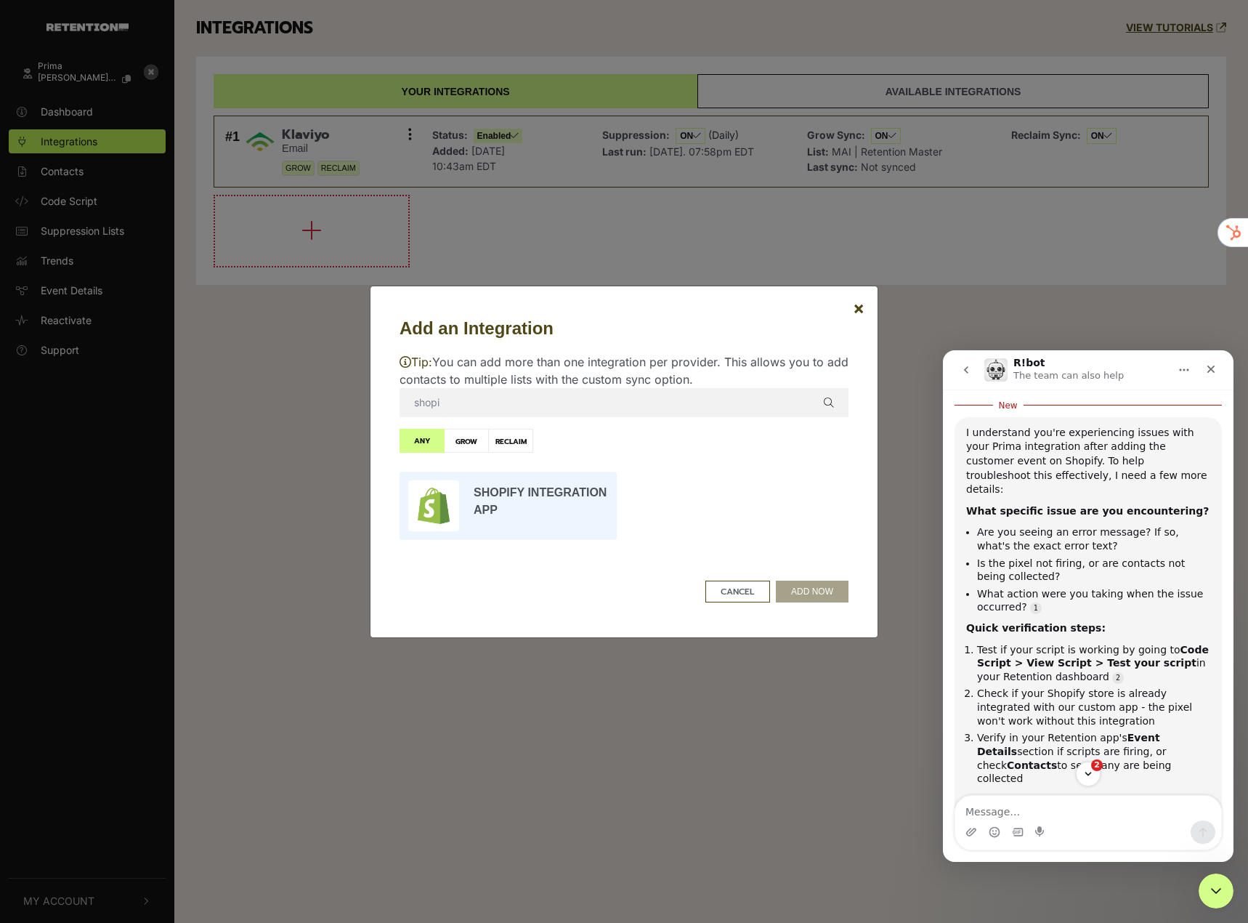
type input "shopi"
click at [486, 509] on input "radio" at bounding box center [508, 505] width 232 height 83
radio input "true"
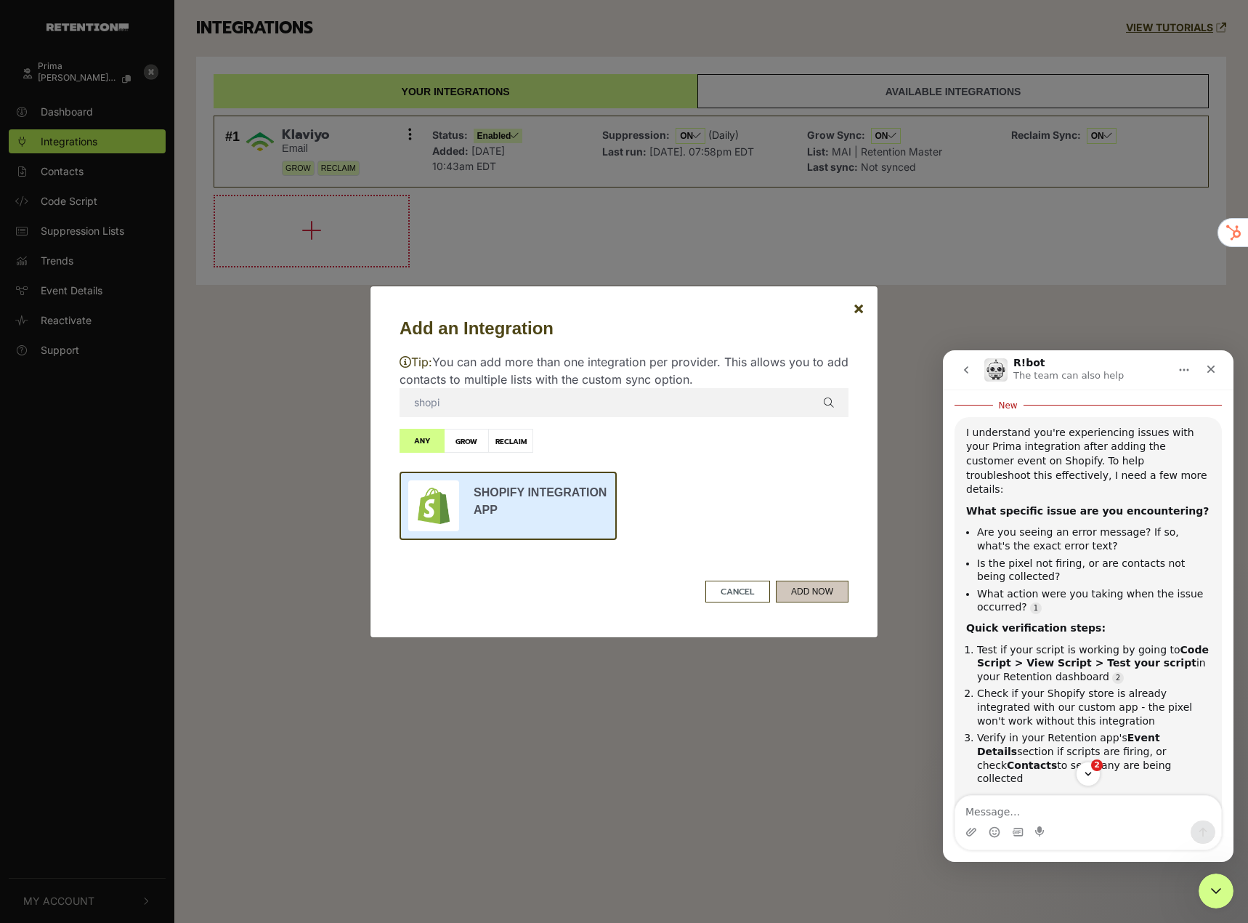
click at [818, 590] on button "ADD NOW" at bounding box center [812, 592] width 73 height 22
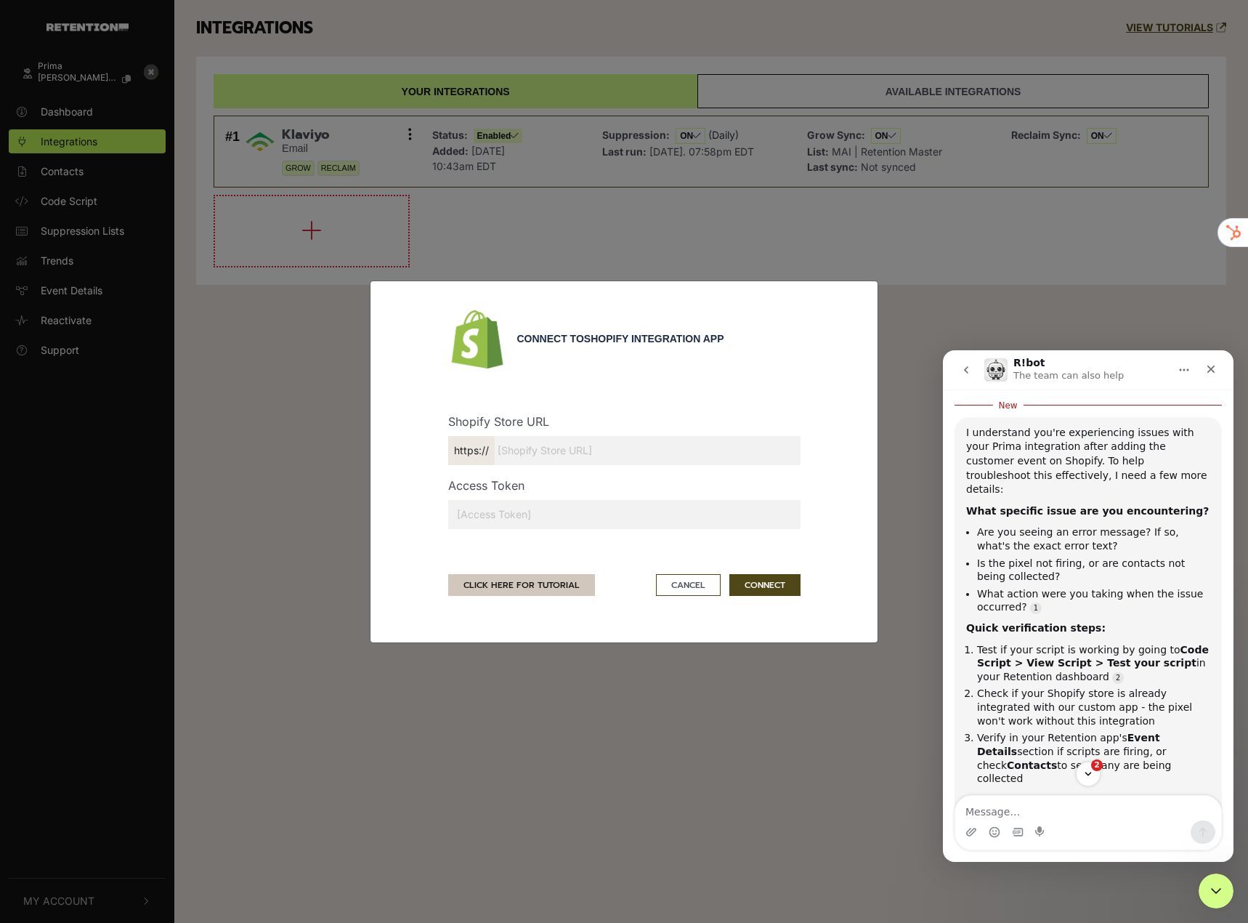
click at [489, 592] on link "CLICK HERE FOR TUTORIAL" at bounding box center [521, 585] width 147 height 22
click at [565, 515] on input "text" at bounding box center [624, 514] width 352 height 29
paste input "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"
type input "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"
click at [581, 452] on input "text" at bounding box center [624, 450] width 352 height 29
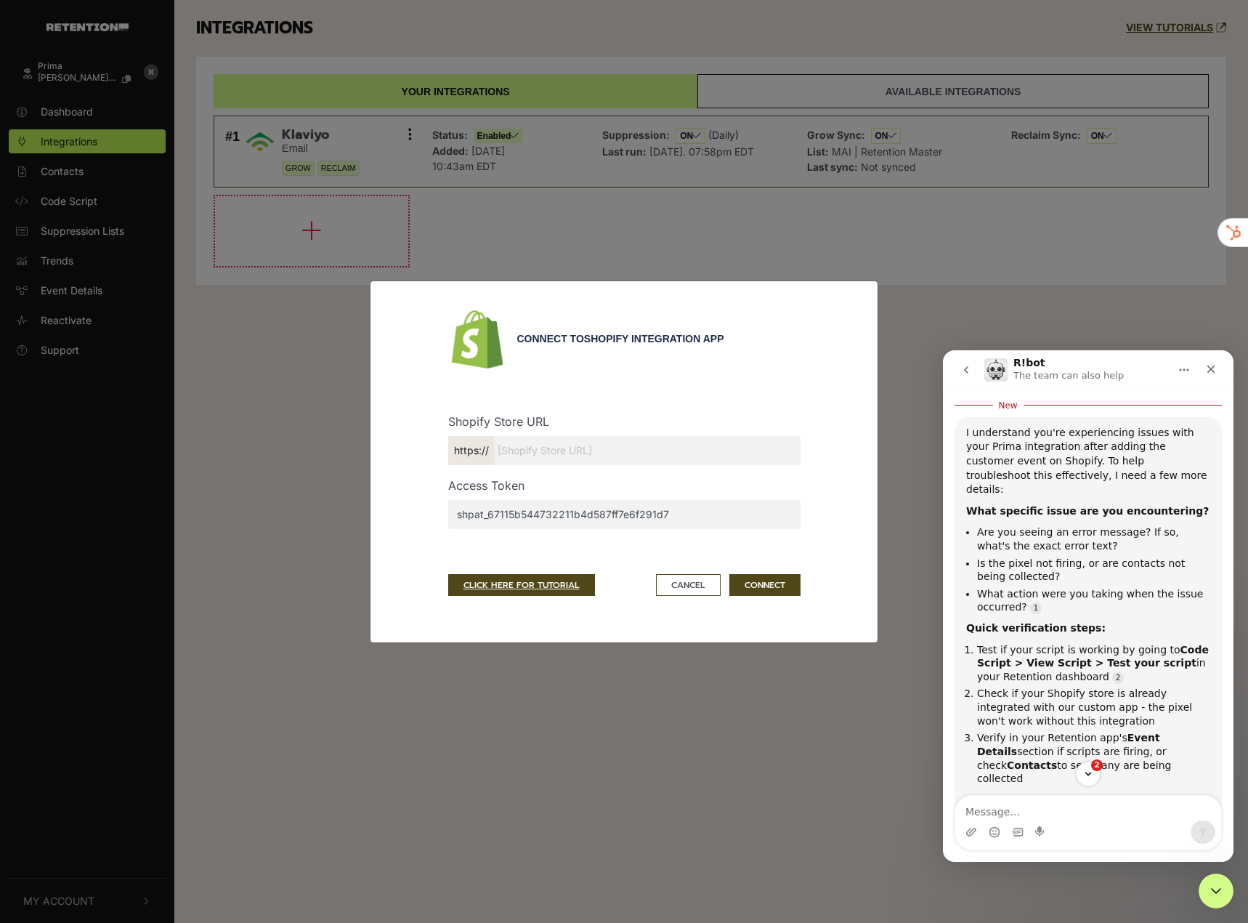
click at [581, 448] on input "text" at bounding box center [624, 450] width 352 height 29
paste input "primabar"
type input "primabar.myshopify.com"
click at [749, 588] on button "CONNECT" at bounding box center [765, 585] width 71 height 22
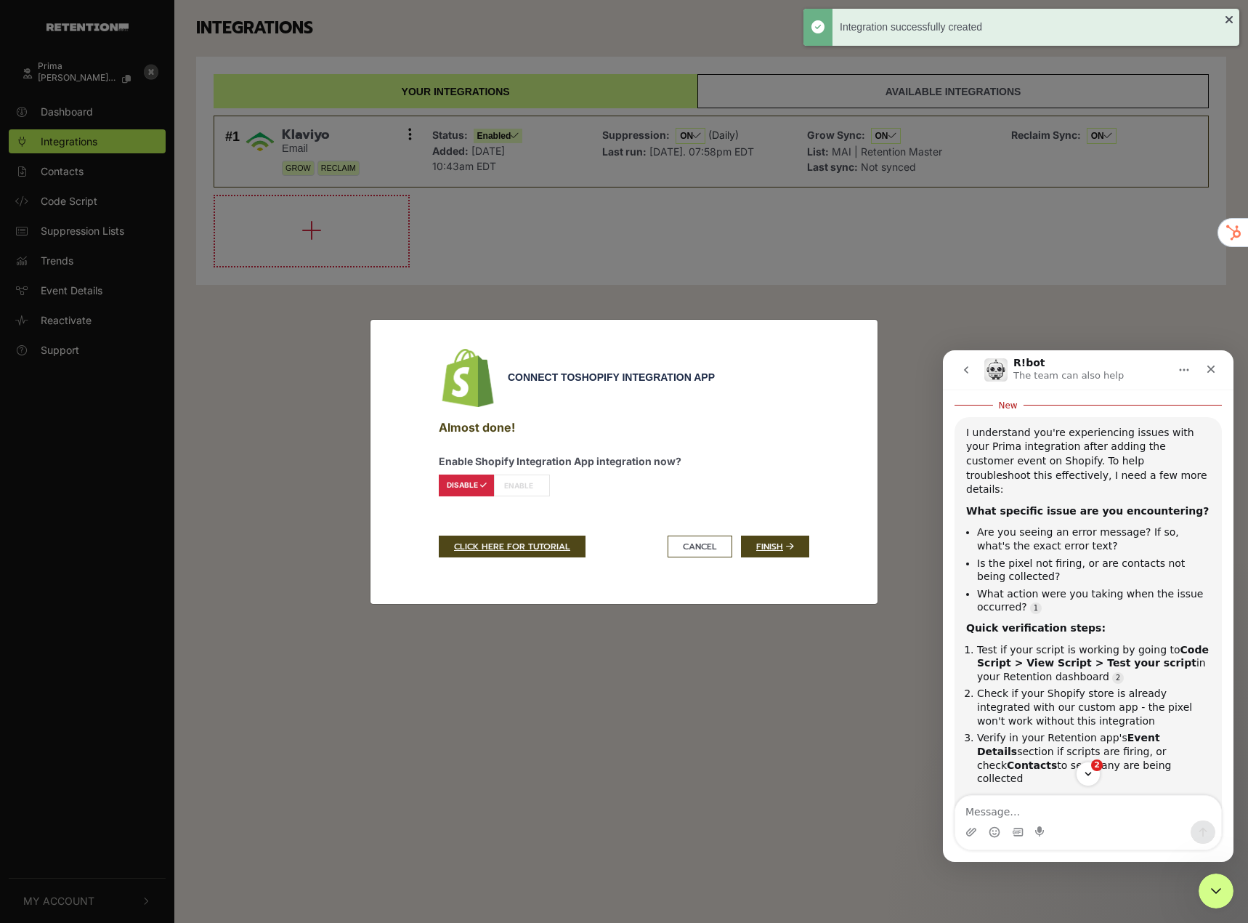
click at [517, 488] on label "ENABLE" at bounding box center [522, 486] width 56 height 22
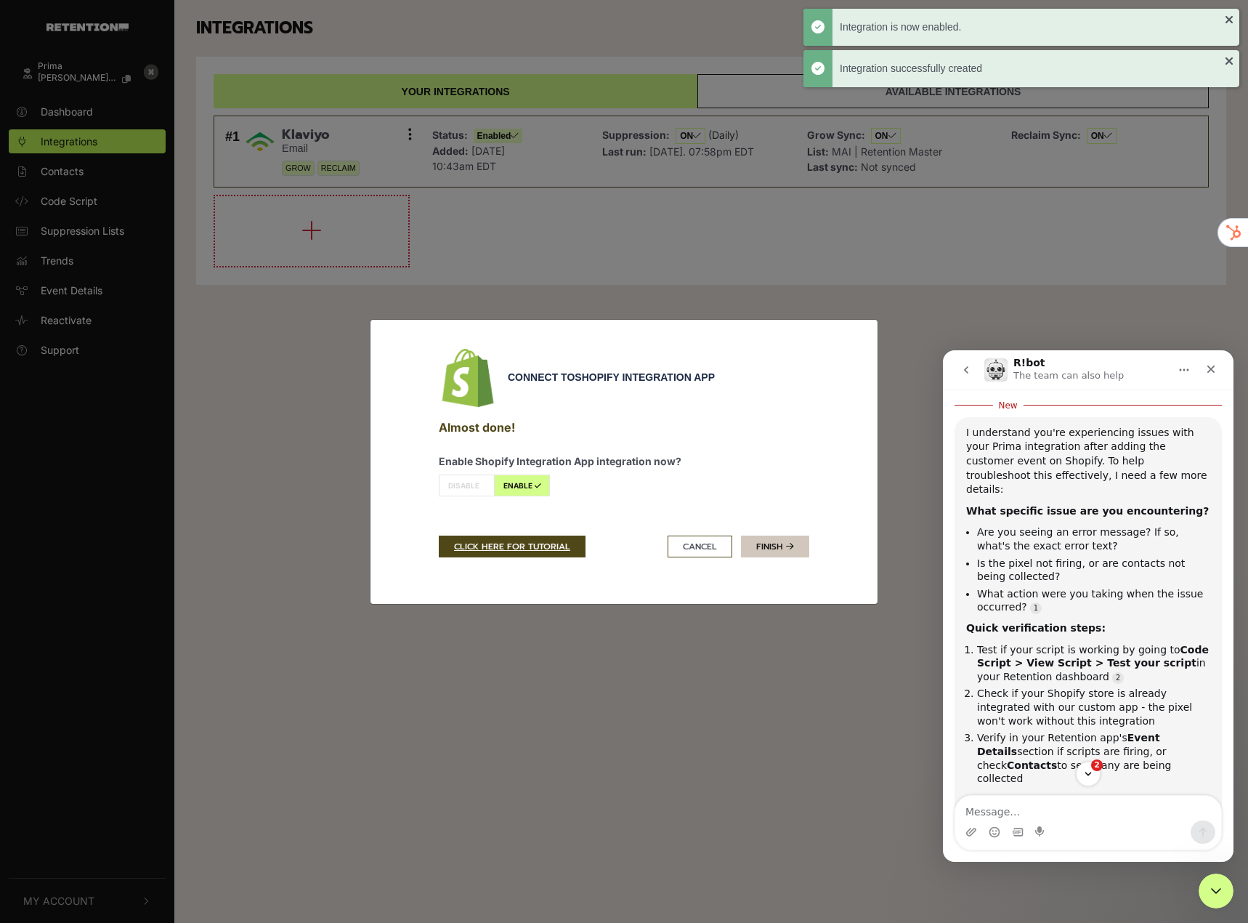
click at [792, 543] on icon at bounding box center [790, 546] width 8 height 9
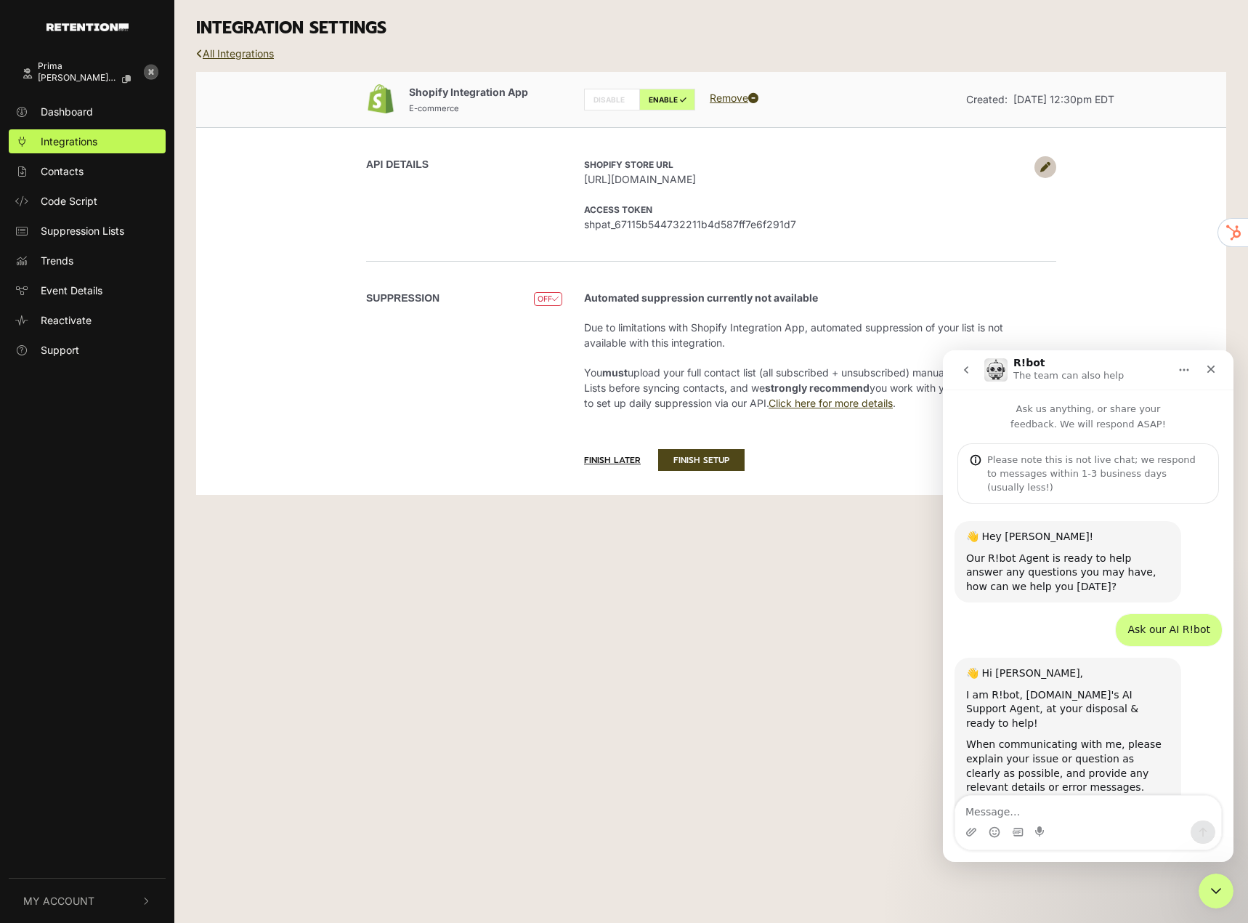
scroll to position [1006, 0]
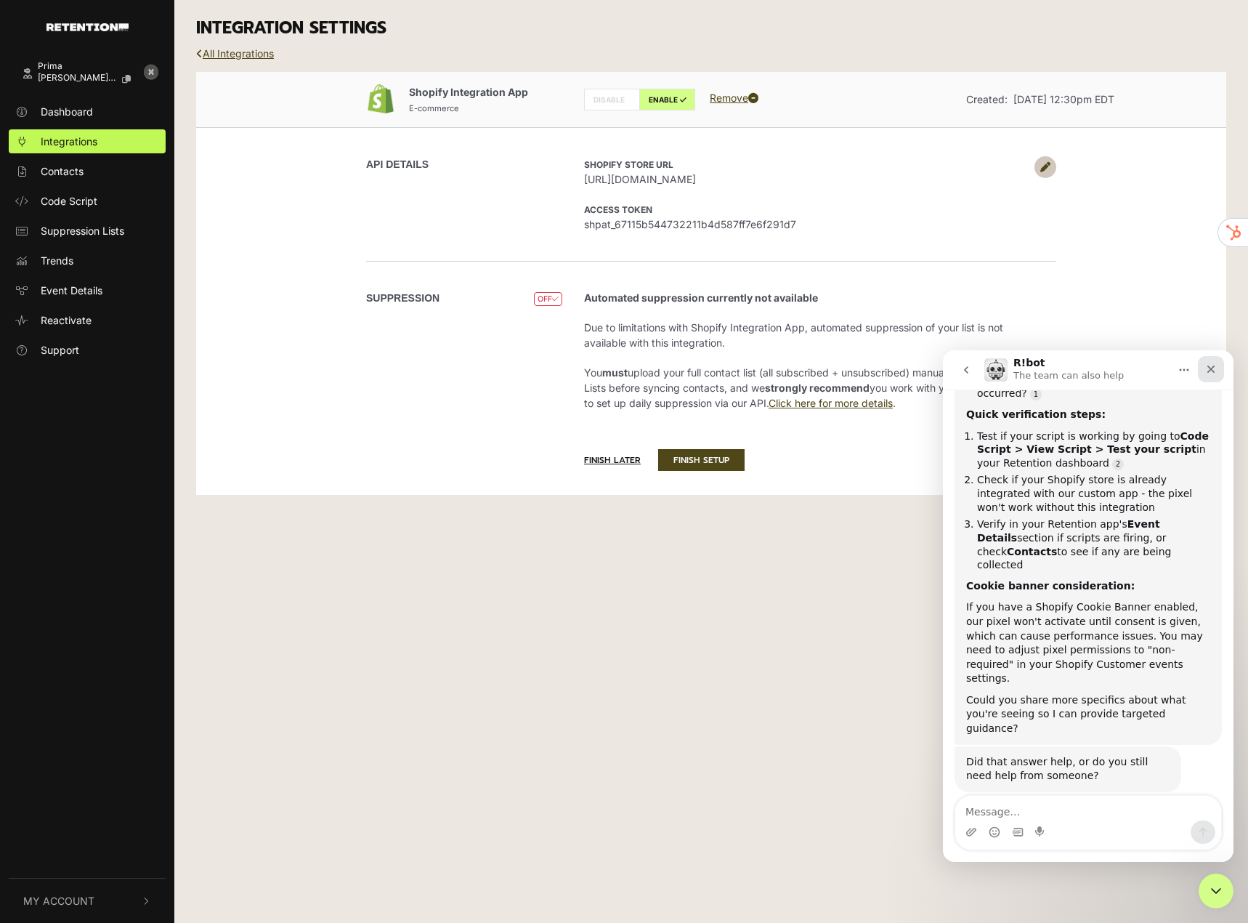
click at [1211, 371] on icon "Close" at bounding box center [1212, 369] width 12 height 12
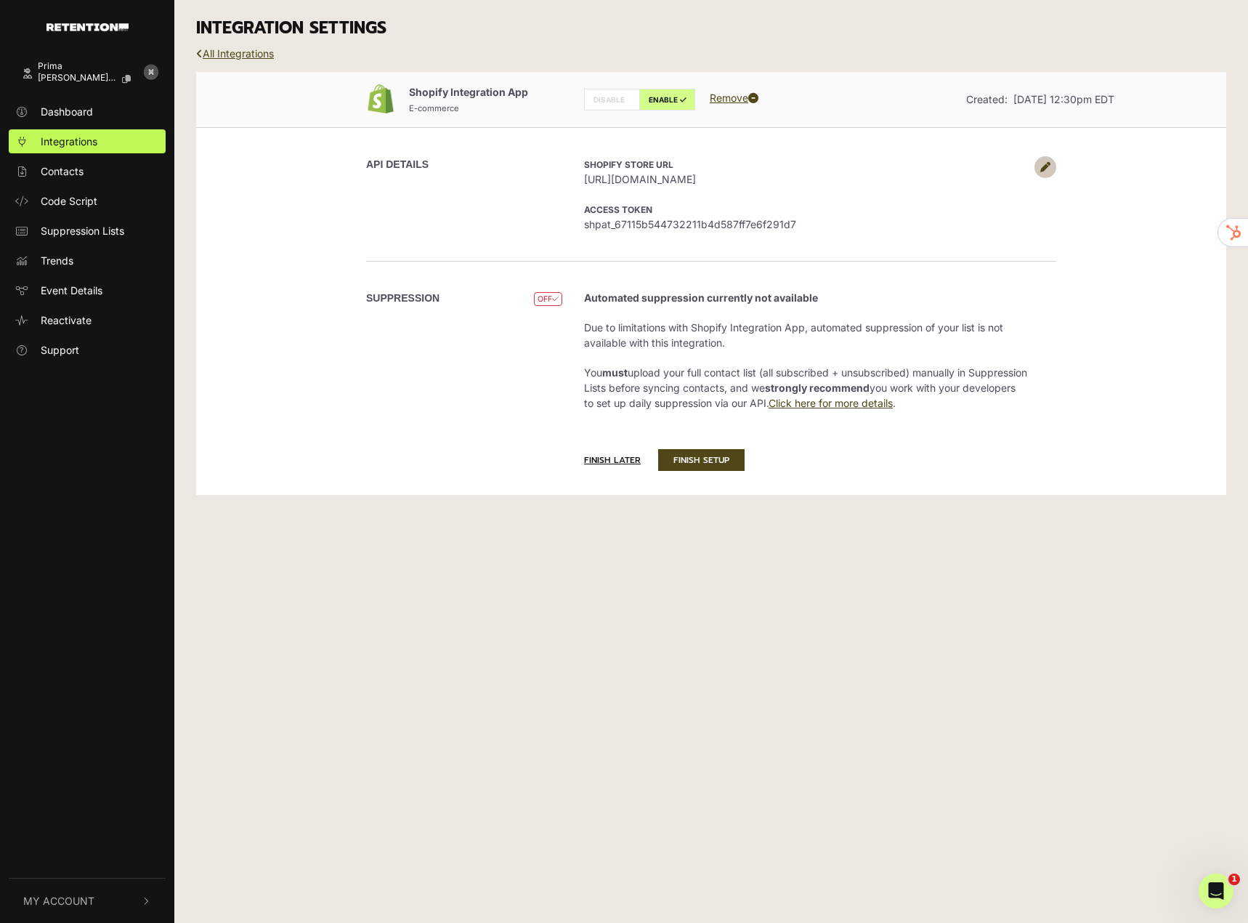
click at [859, 446] on div "Finish later FINISH SETUP" at bounding box center [814, 460] width 483 height 35
click at [693, 461] on button "FINISH SETUP" at bounding box center [701, 460] width 86 height 22
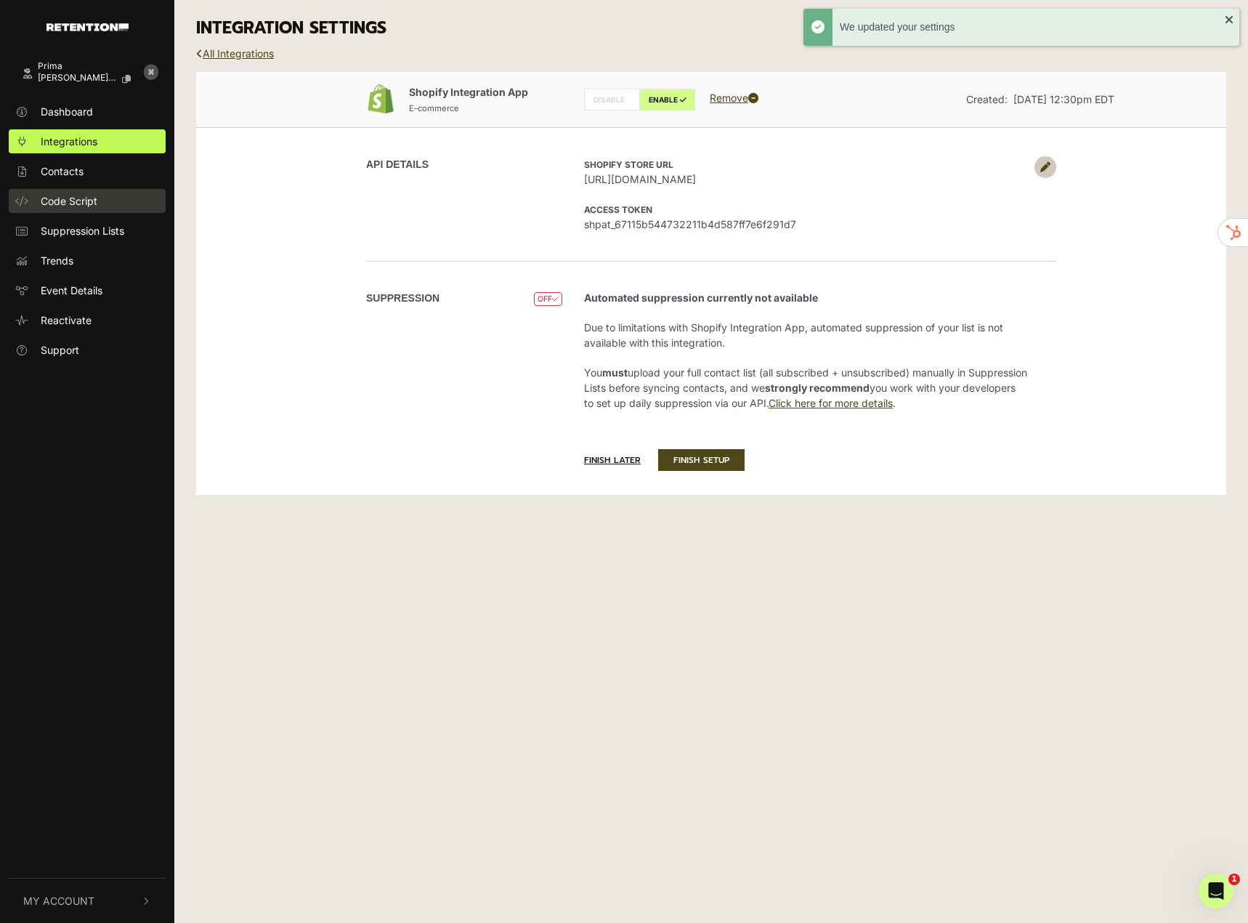
click at [95, 205] on span "Code Script" at bounding box center [69, 200] width 57 height 15
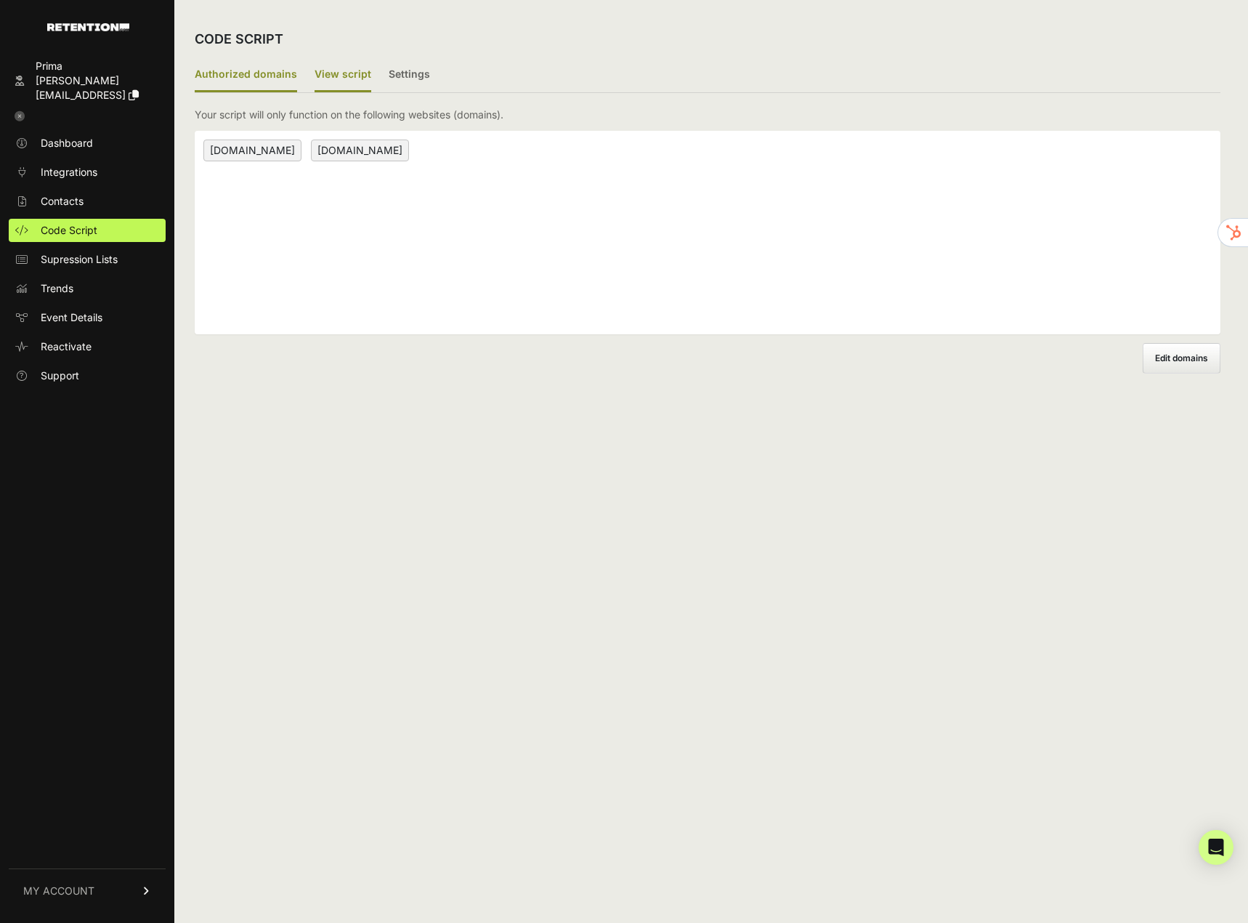
click at [329, 83] on label "View script" at bounding box center [343, 75] width 57 height 34
click at [0, 0] on input "View script" at bounding box center [0, 0] width 0 height 0
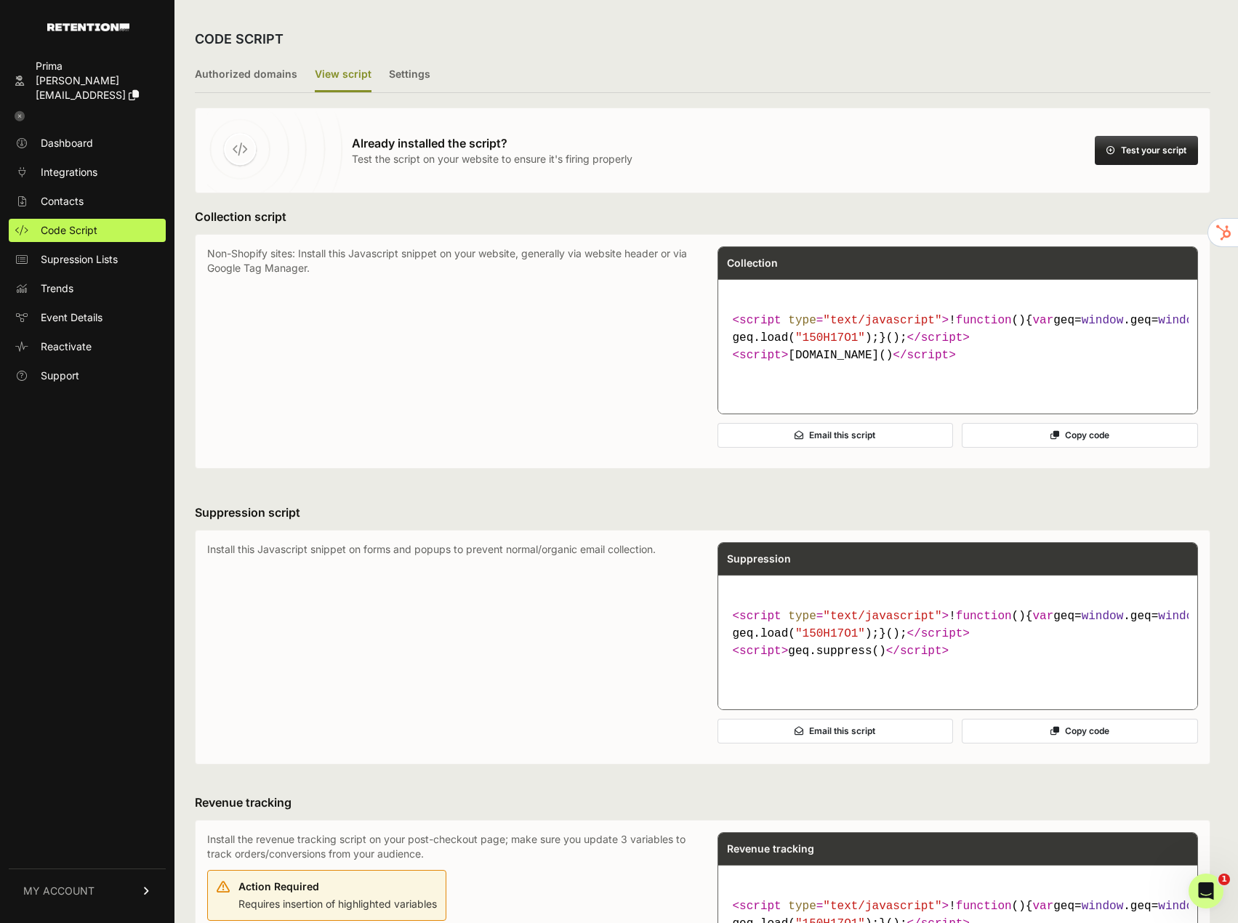
click at [1118, 142] on button "Test your script" at bounding box center [1145, 150] width 103 height 29
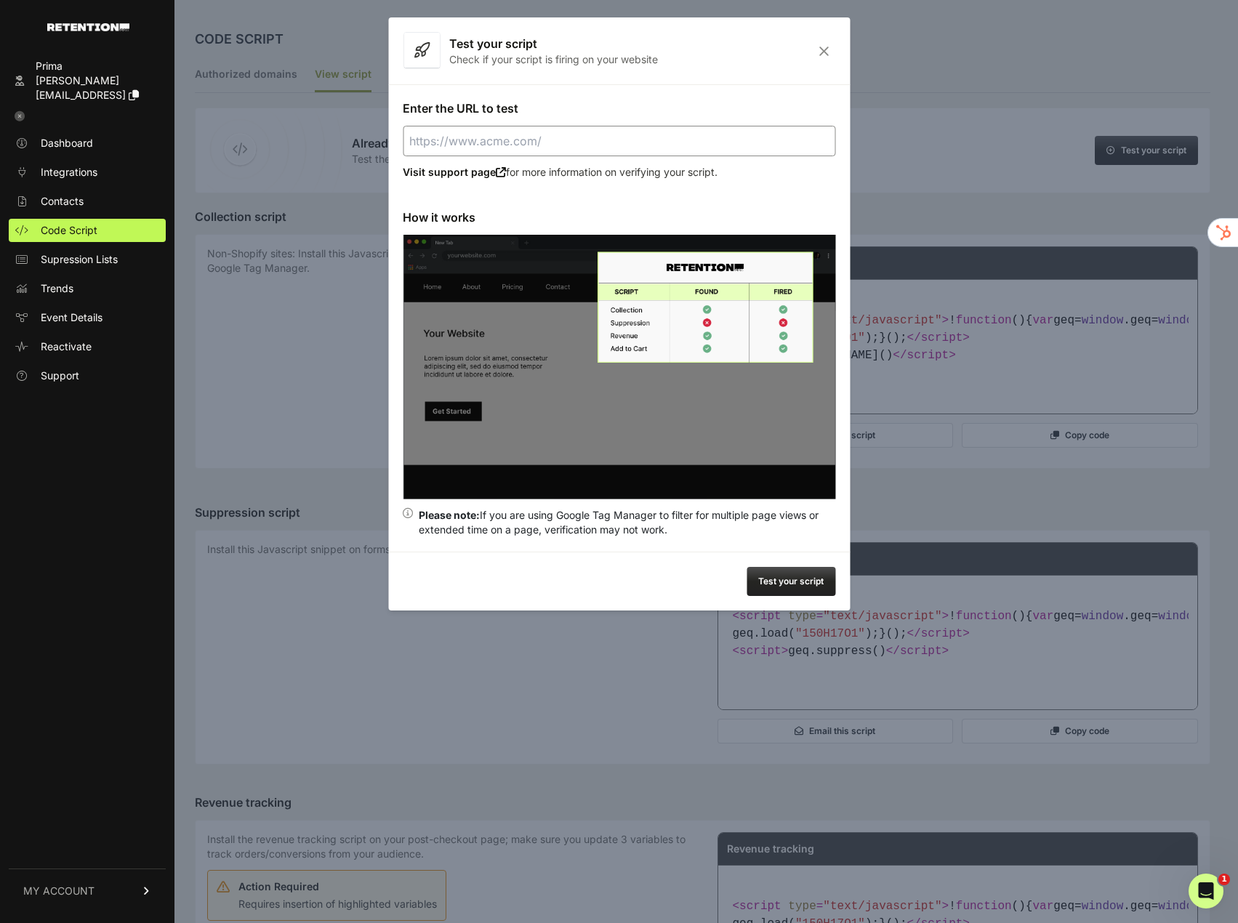
click at [501, 145] on input "Enter the URL to test" at bounding box center [619, 141] width 432 height 31
type input "https://eatprima.com"
click at [803, 588] on button "Test your script" at bounding box center [790, 581] width 89 height 29
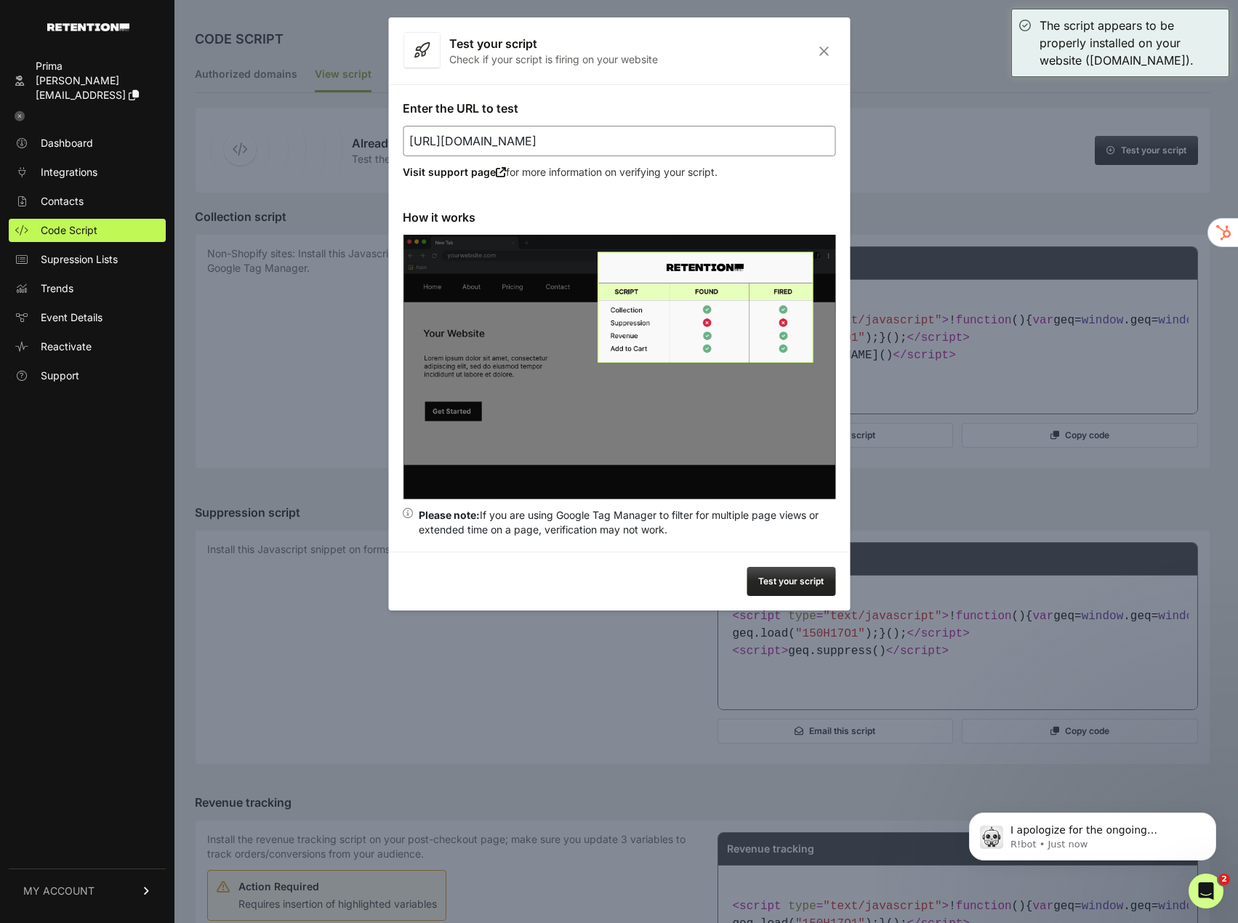
click at [827, 50] on icon "Close" at bounding box center [823, 51] width 23 height 12
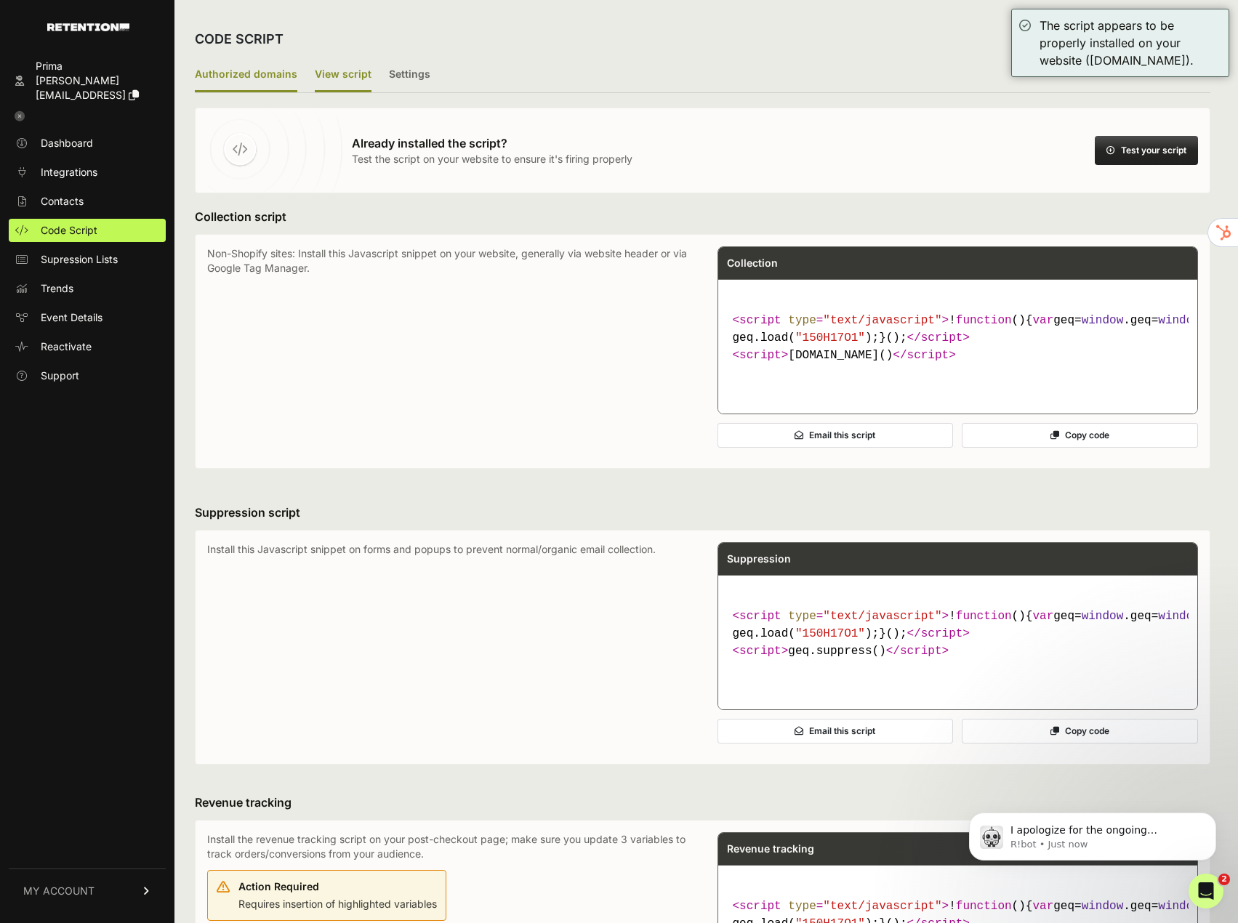
click at [254, 78] on label "Authorized domains" at bounding box center [246, 75] width 102 height 34
click at [0, 0] on input "Authorized domains" at bounding box center [0, 0] width 0 height 0
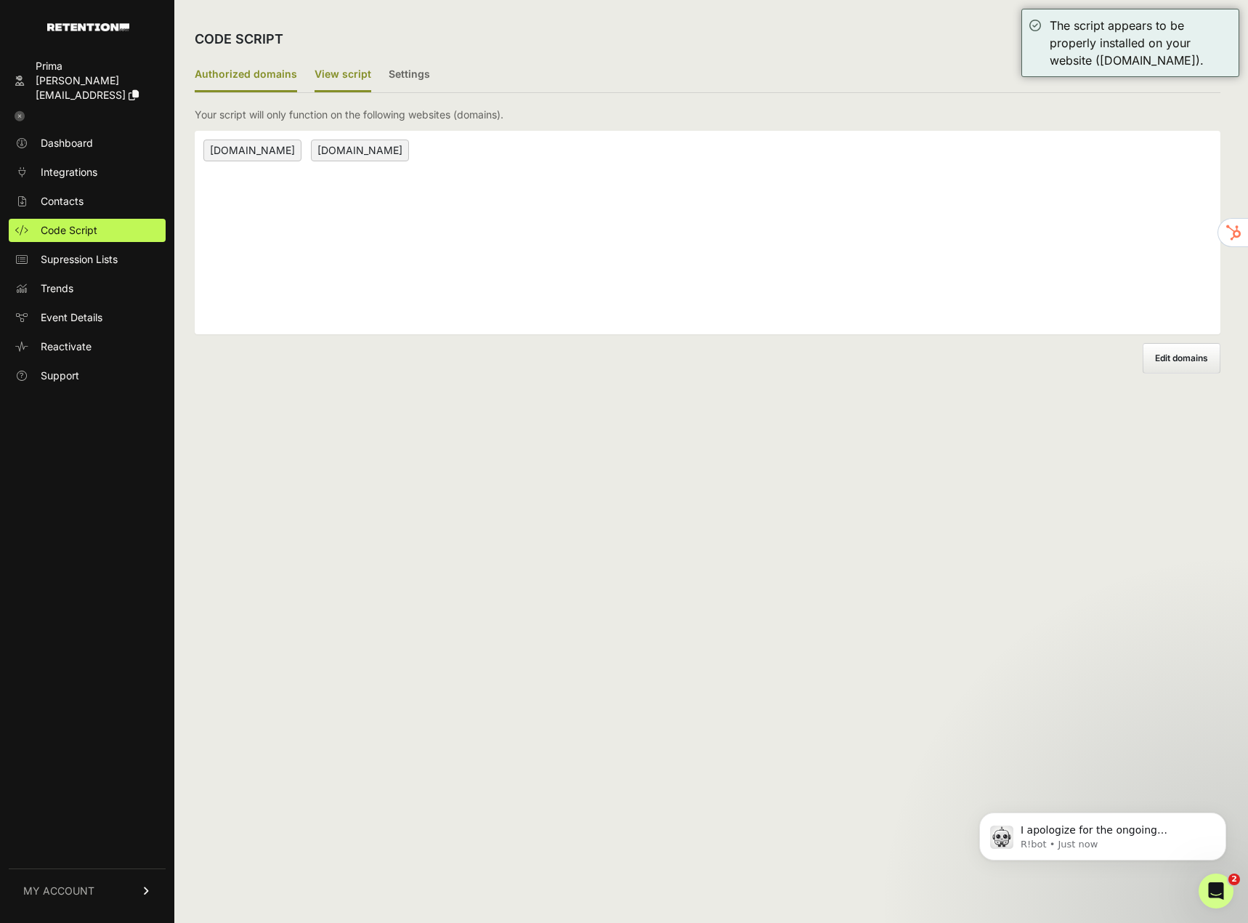
click at [338, 77] on label "View script" at bounding box center [343, 75] width 57 height 34
click at [0, 0] on input "View script" at bounding box center [0, 0] width 0 height 0
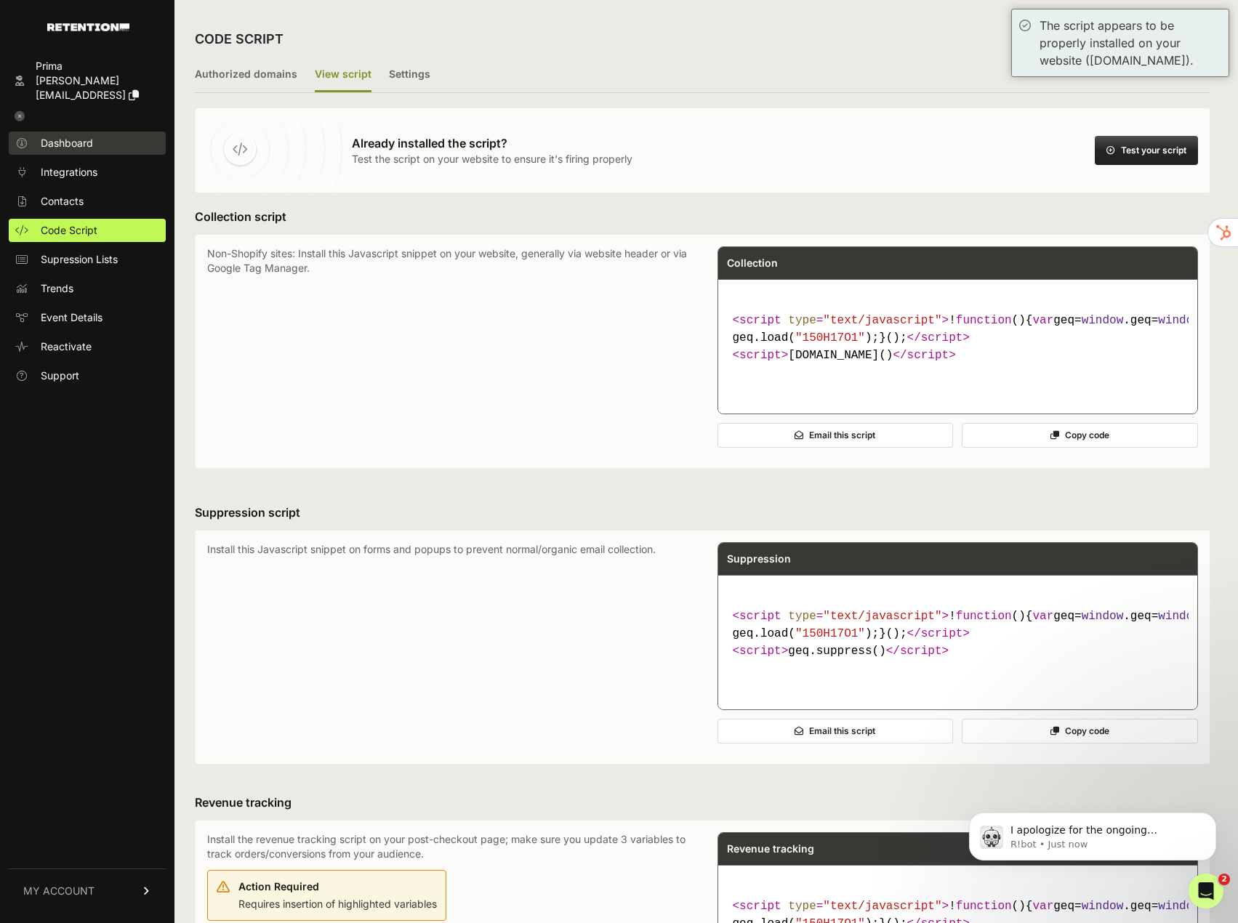
click at [73, 136] on span "Dashboard" at bounding box center [67, 143] width 52 height 15
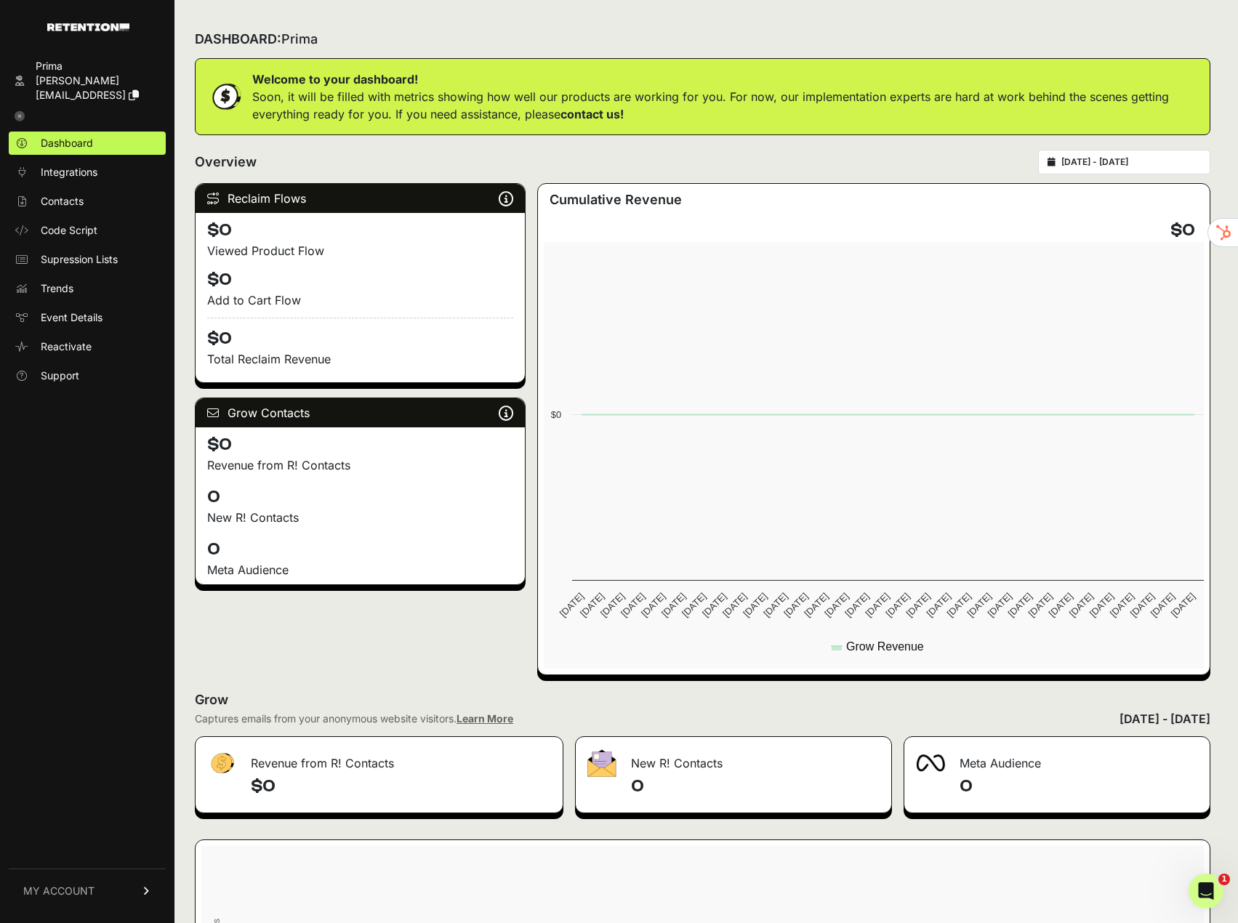
click at [74, 165] on span "Integrations" at bounding box center [69, 172] width 57 height 15
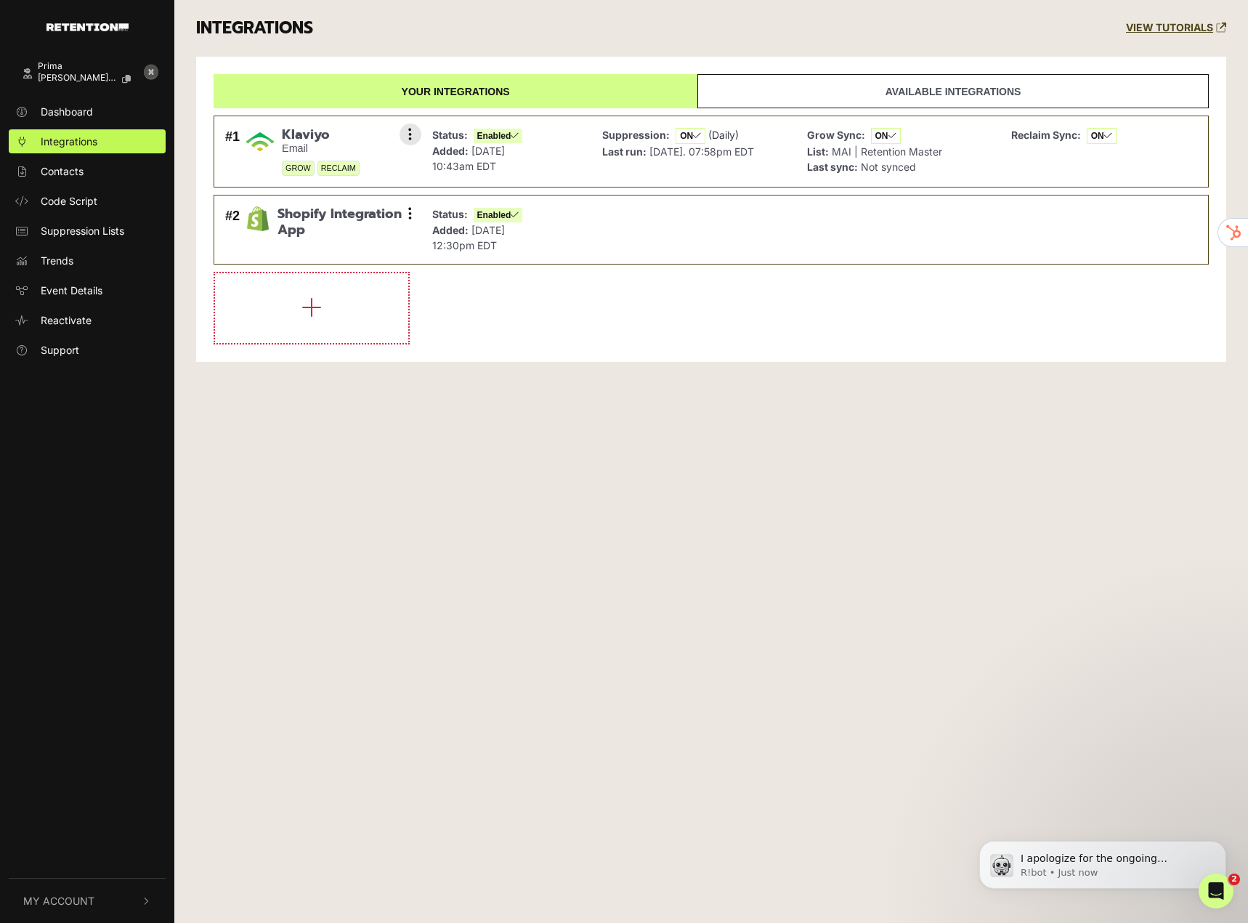
click at [665, 168] on div "Suppression: ON (Daily) Last run: Oct 14, 2025. 07:58pm EDT" at bounding box center [678, 151] width 152 height 49
click at [416, 138] on button at bounding box center [411, 135] width 22 height 22
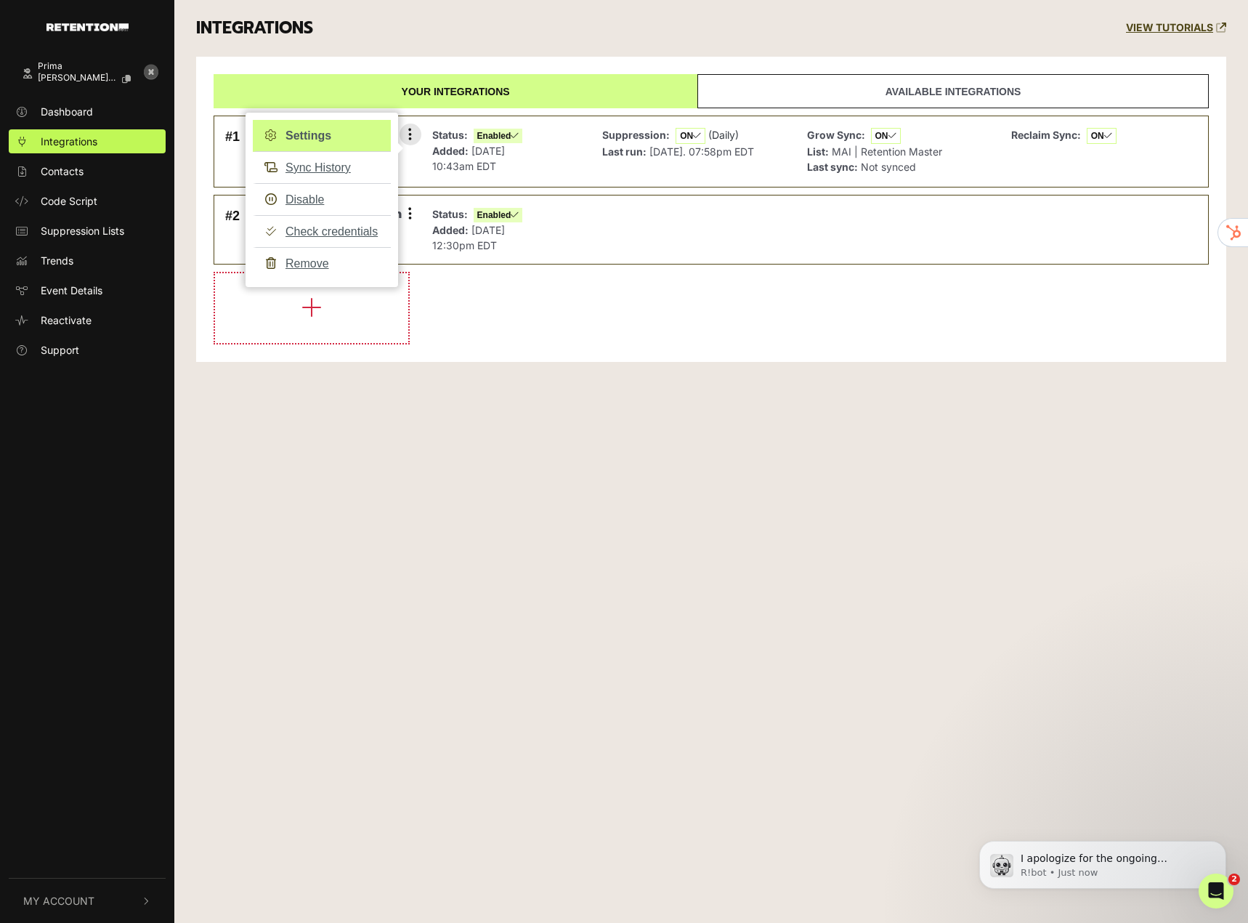
click at [342, 136] on link "Settings" at bounding box center [322, 136] width 138 height 32
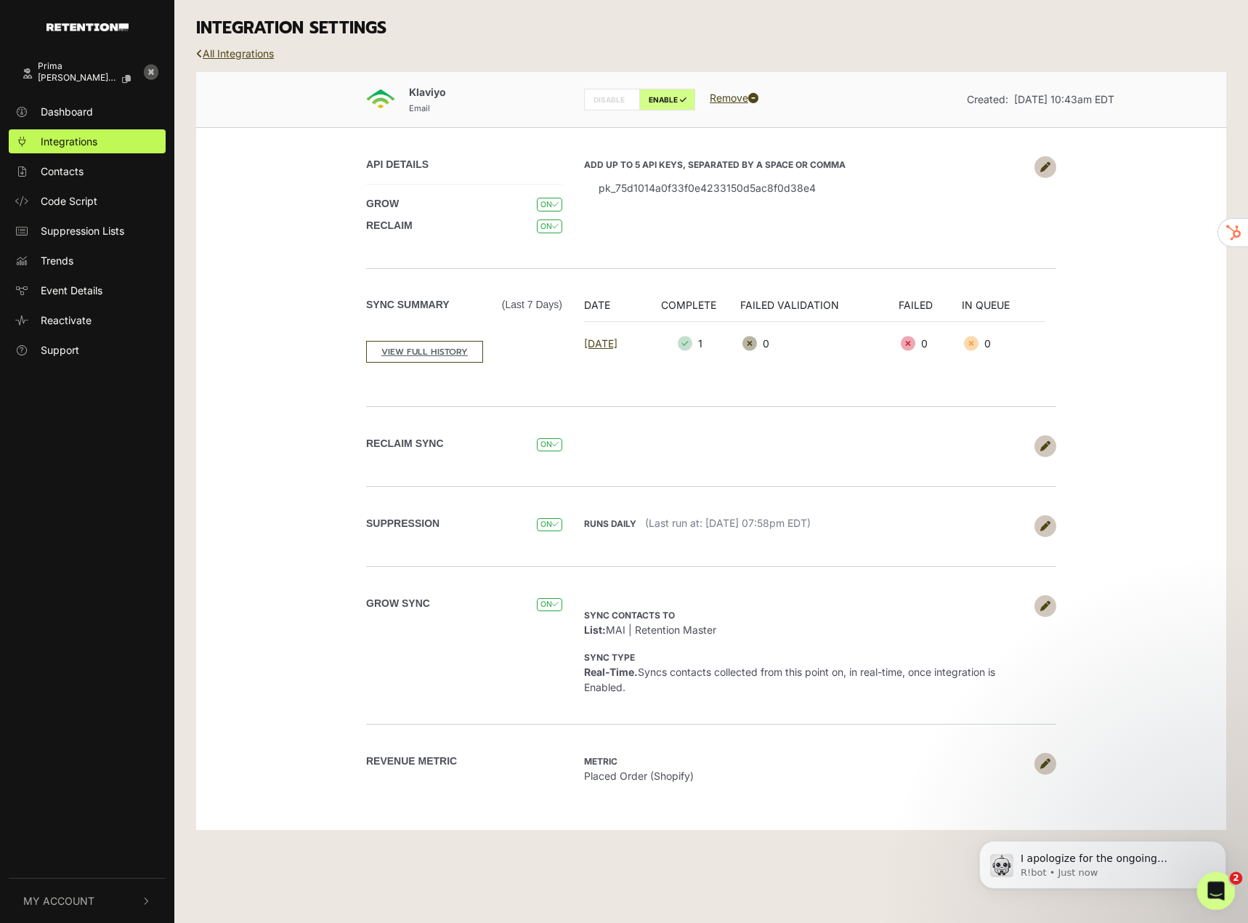
click at [1218, 879] on div "Open Intercom Messenger" at bounding box center [1214, 889] width 48 height 48
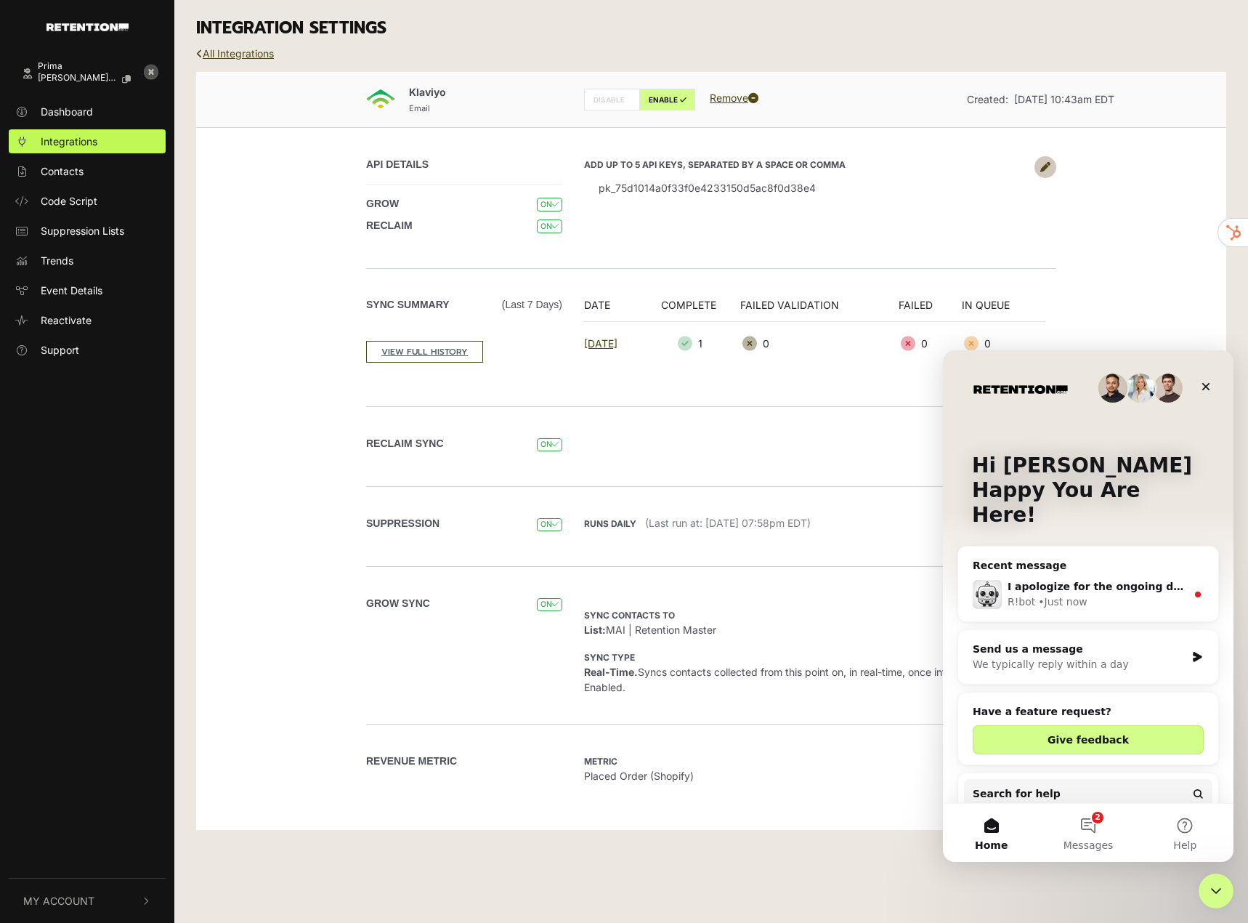
click at [1094, 594] on div "R!bot • Just now" at bounding box center [1097, 601] width 179 height 15
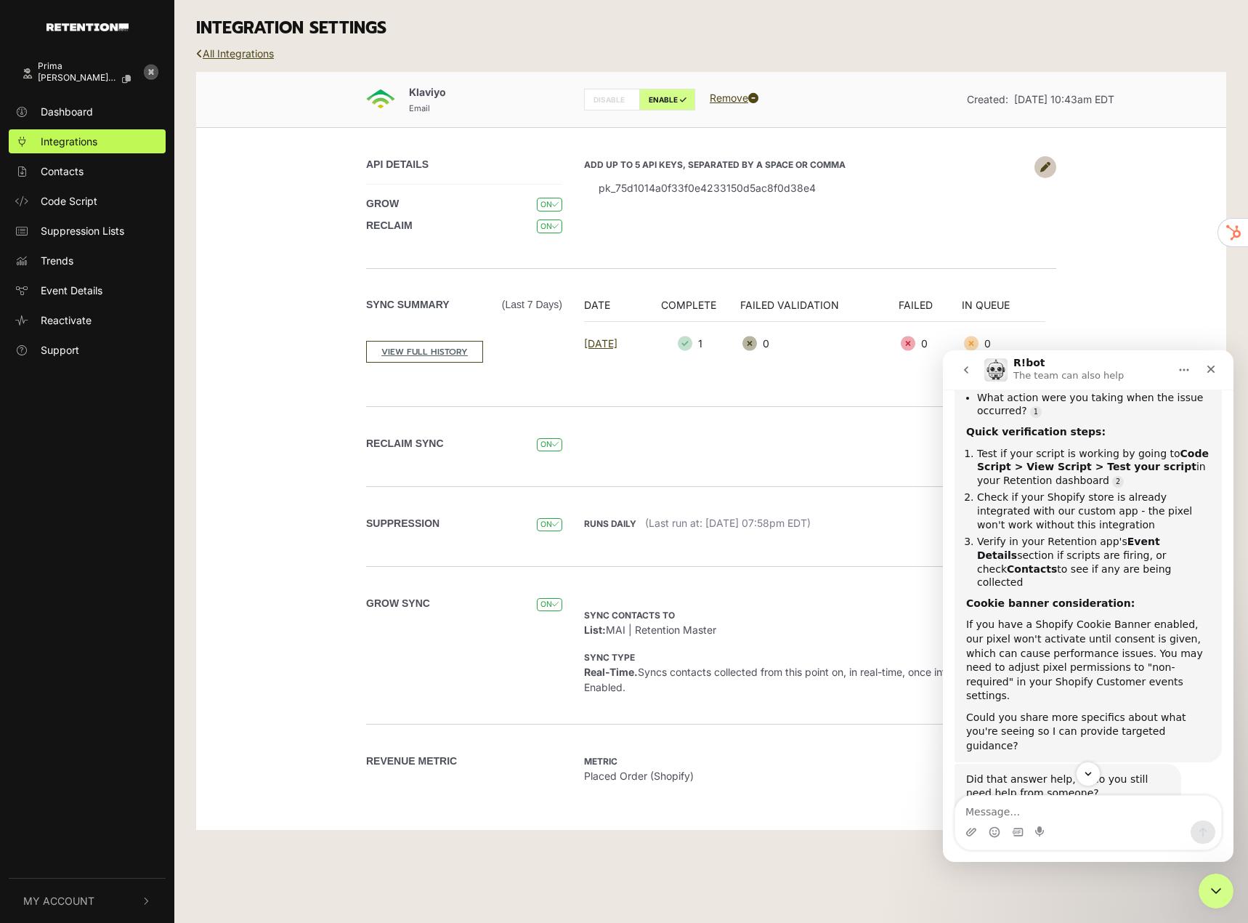
scroll to position [1025, 0]
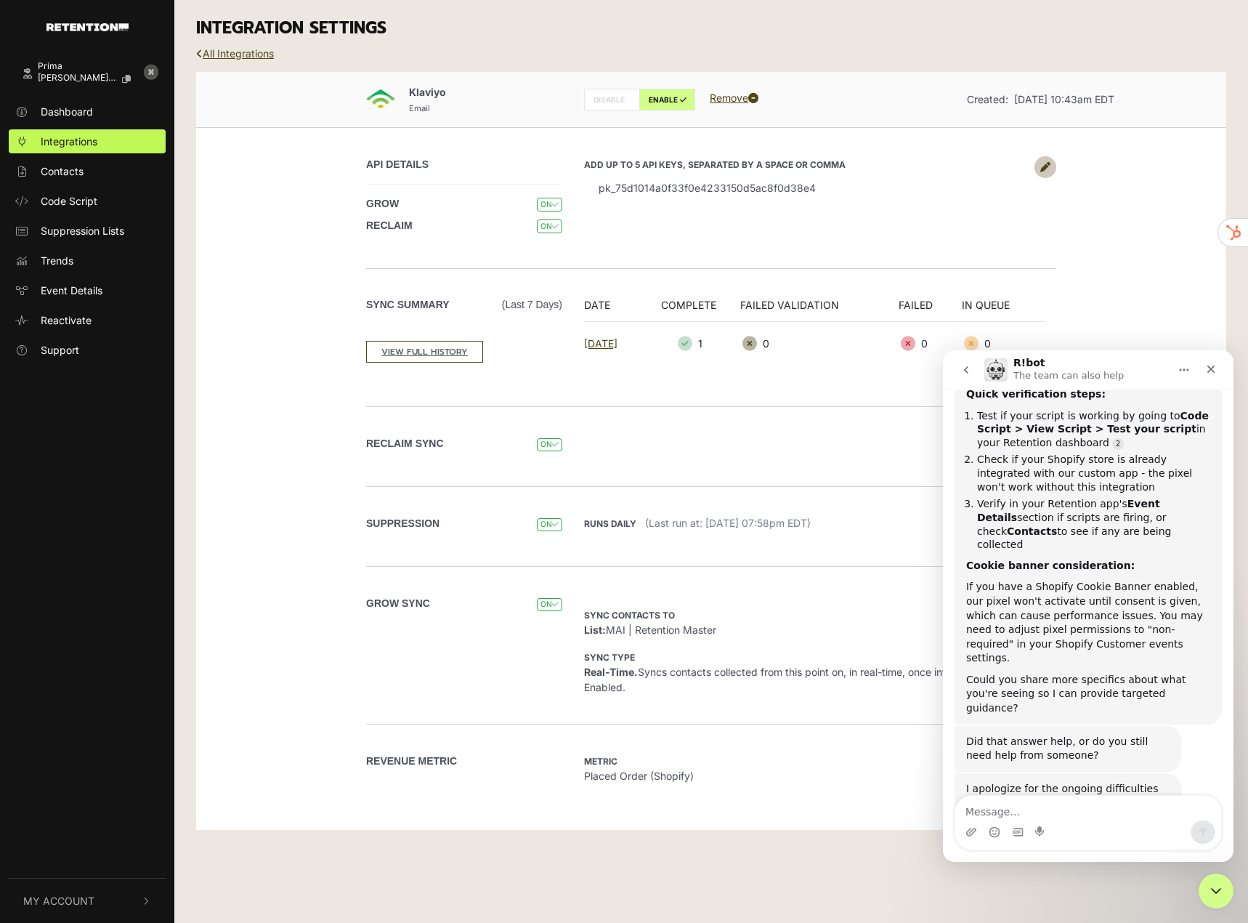
click at [1124, 810] on textarea "Message…" at bounding box center [1089, 808] width 266 height 25
type textarea "n"
type textarea "w"
type textarea "need to get integration live asap"
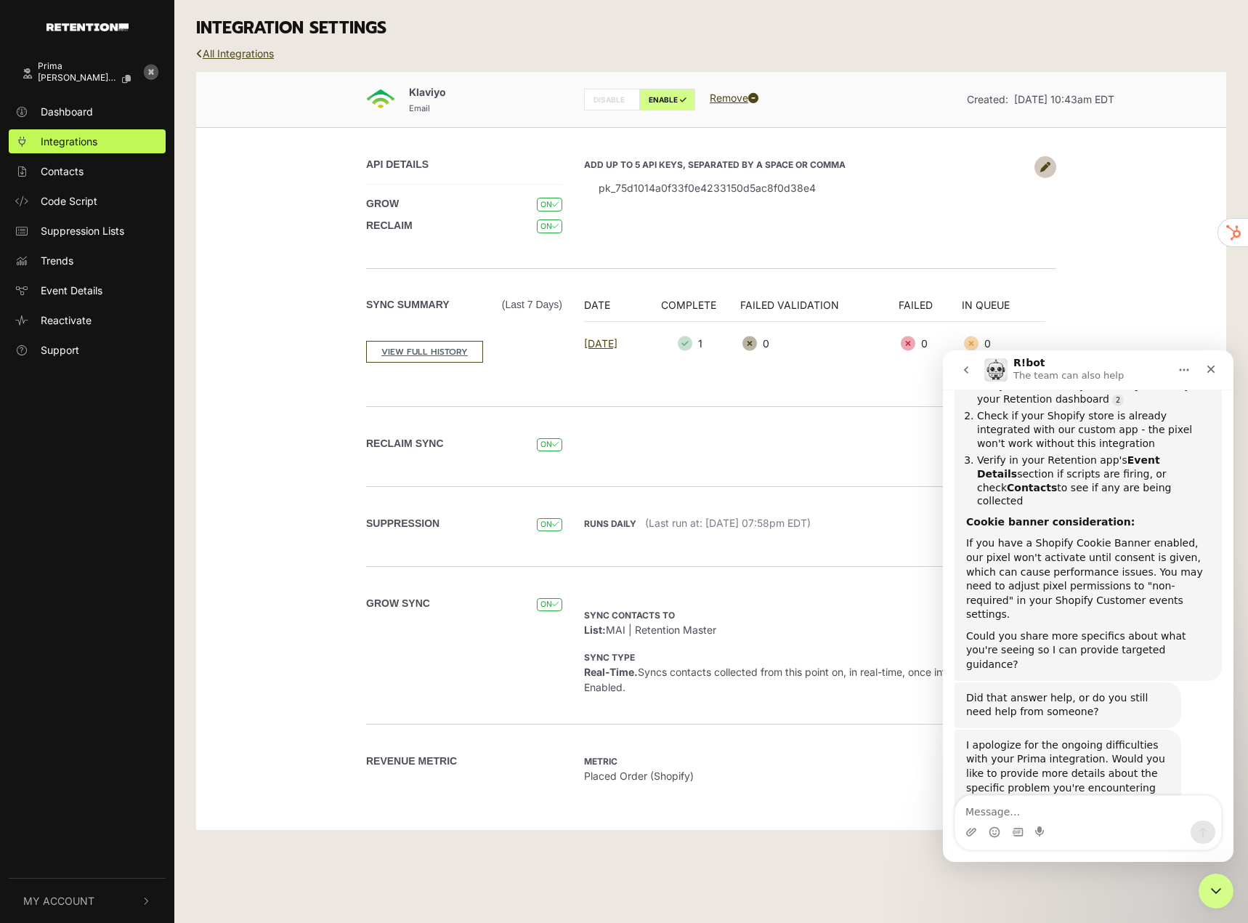
scroll to position [1116, 0]
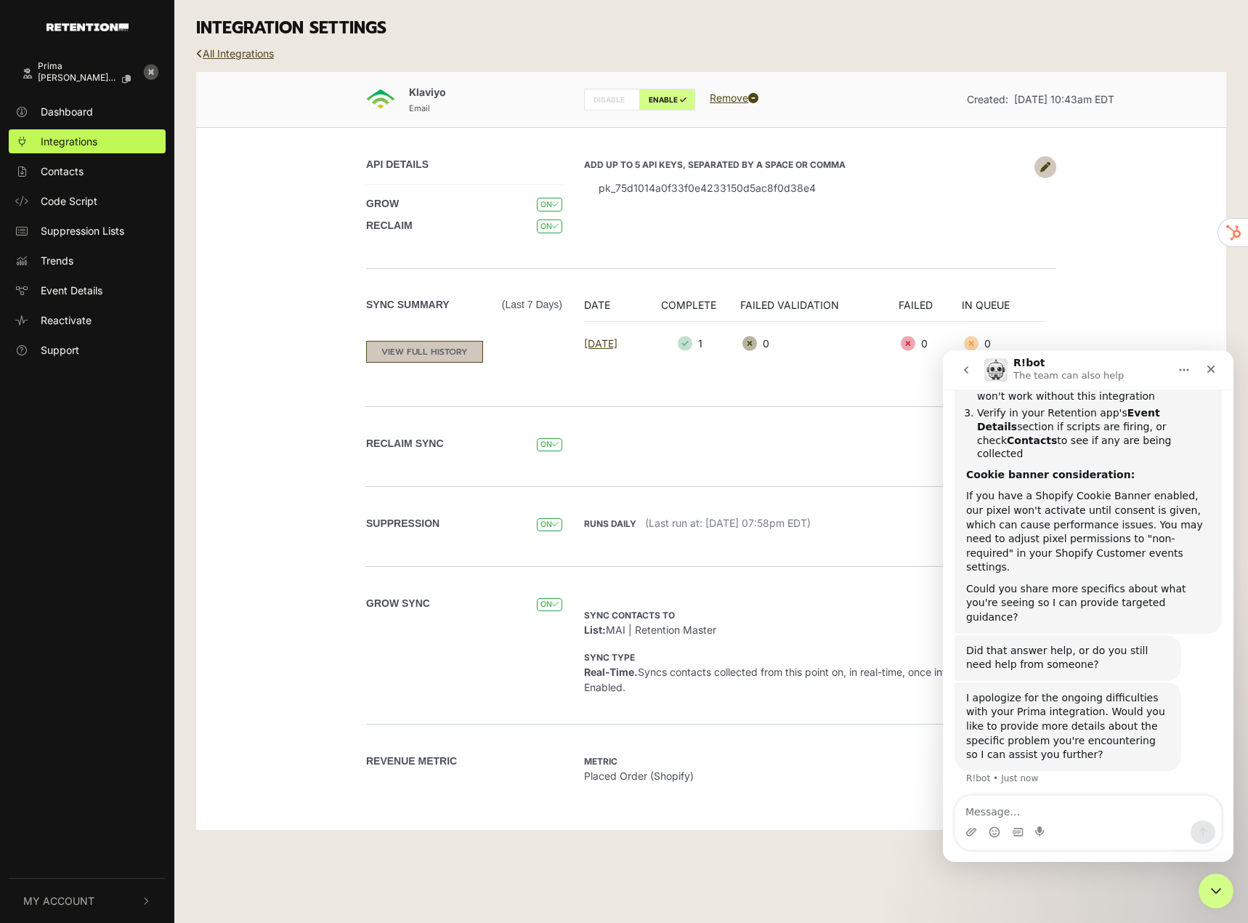
click at [443, 355] on link "VIEW FULL HISTORY" at bounding box center [424, 352] width 117 height 22
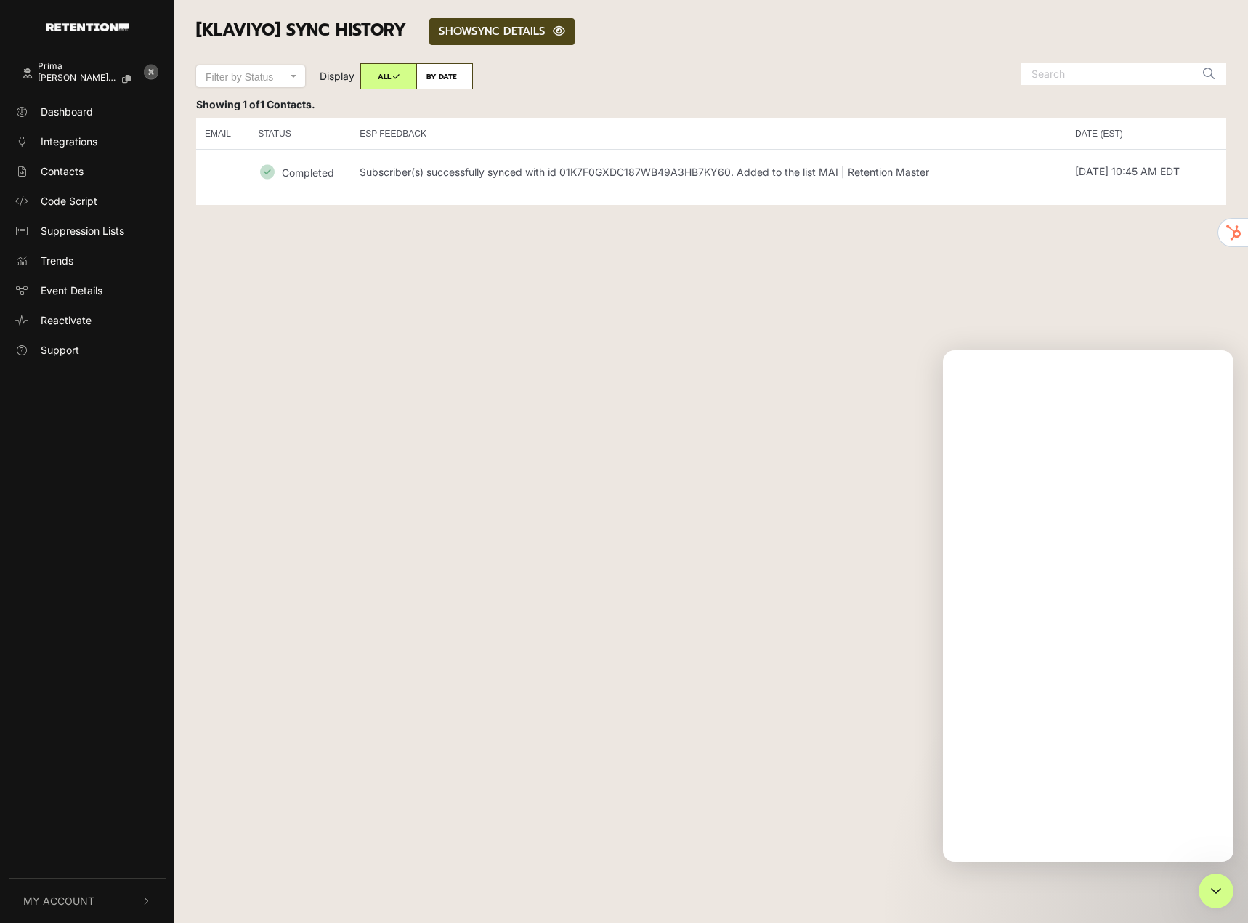
drag, startPoint x: 427, startPoint y: 249, endPoint x: 437, endPoint y: 252, distance: 10.6
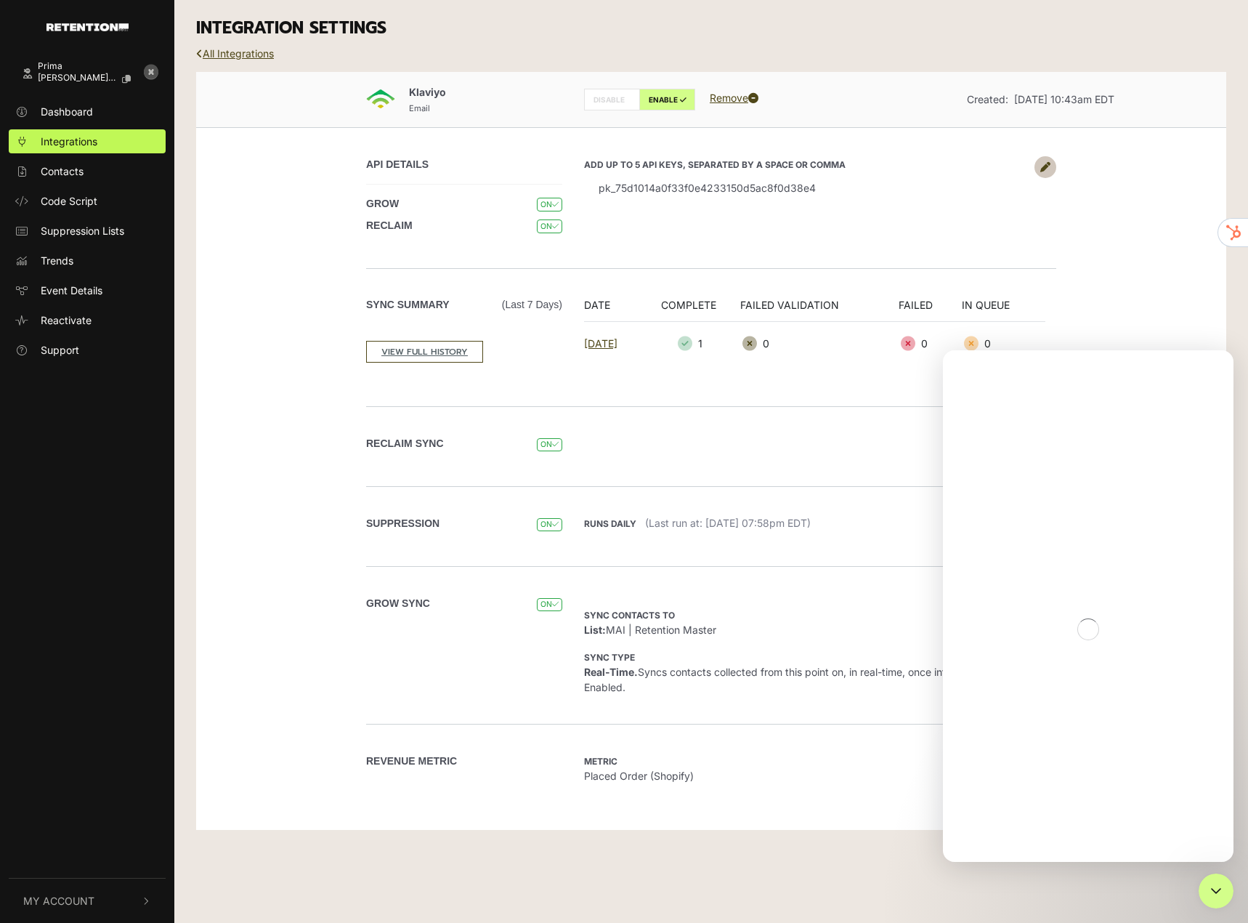
click at [621, 350] on td "[DATE]" at bounding box center [615, 343] width 62 height 44
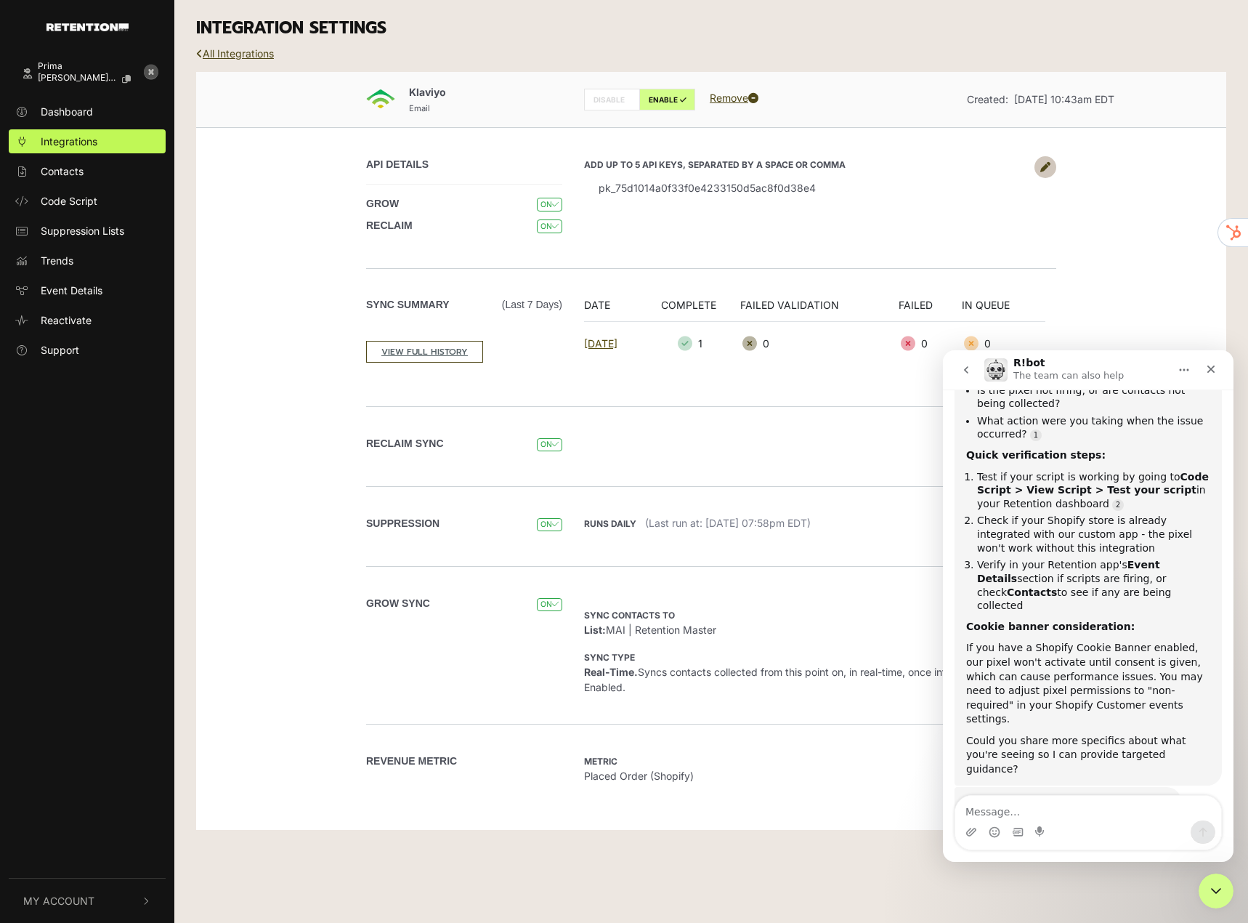
scroll to position [2, 0]
click at [618, 343] on link "[DATE]" at bounding box center [600, 343] width 33 height 12
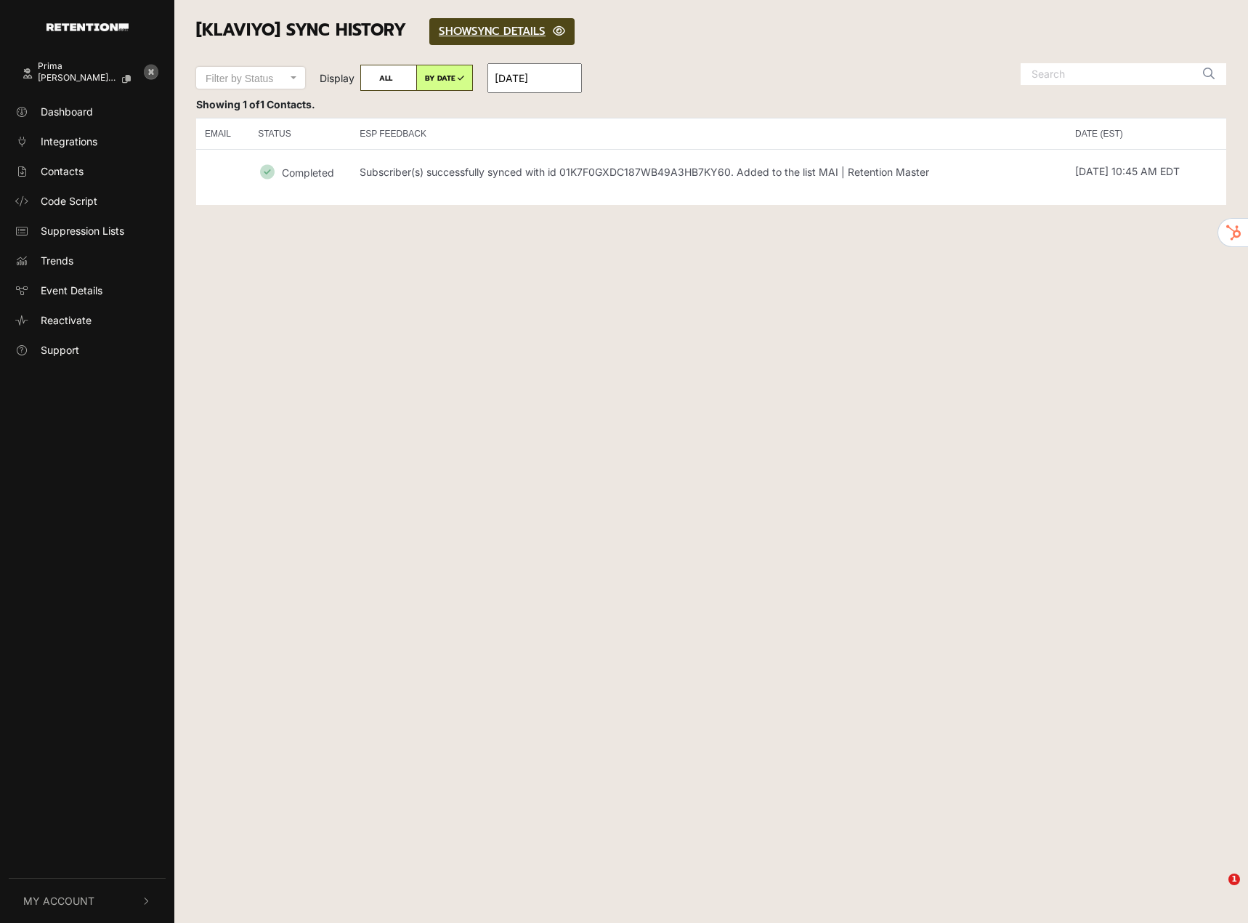
click at [465, 182] on td "Subscriber(s) successfully synced with id 01K7F0GXDC187WB49A3HB7KY60. Added to …" at bounding box center [709, 171] width 716 height 44
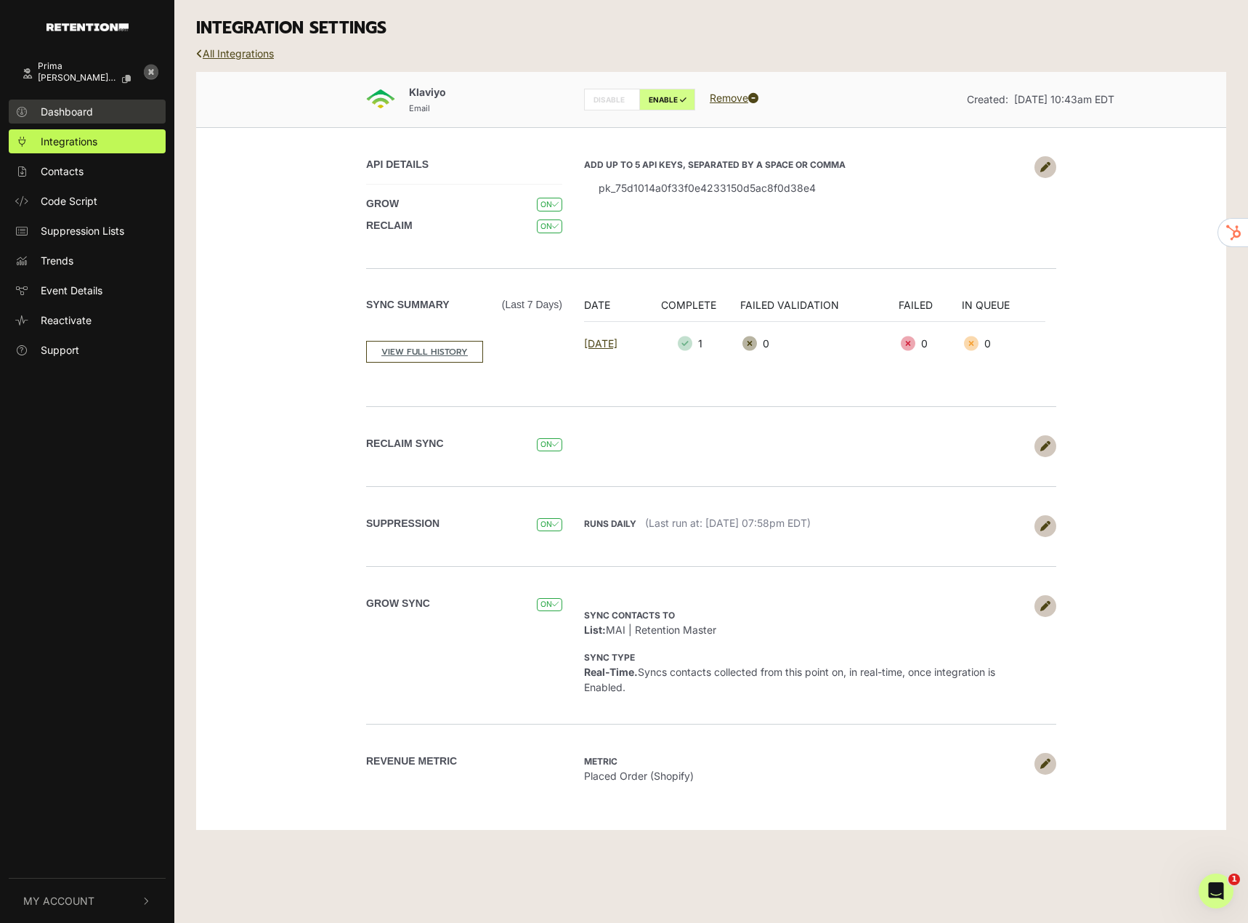
click at [60, 116] on span "Dashboard" at bounding box center [67, 111] width 52 height 15
click at [81, 114] on span "Dashboard" at bounding box center [67, 111] width 52 height 15
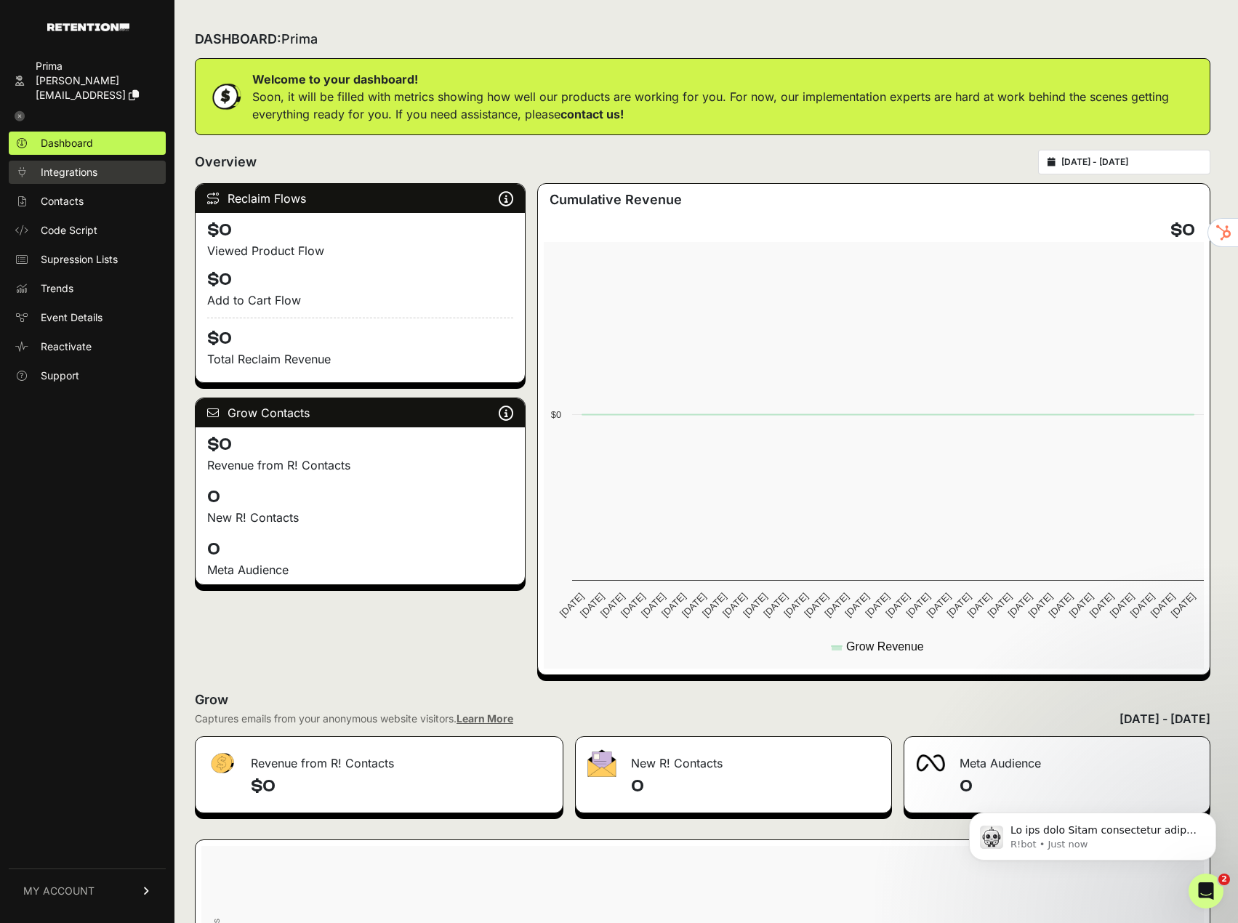
click at [71, 165] on span "Integrations" at bounding box center [69, 172] width 57 height 15
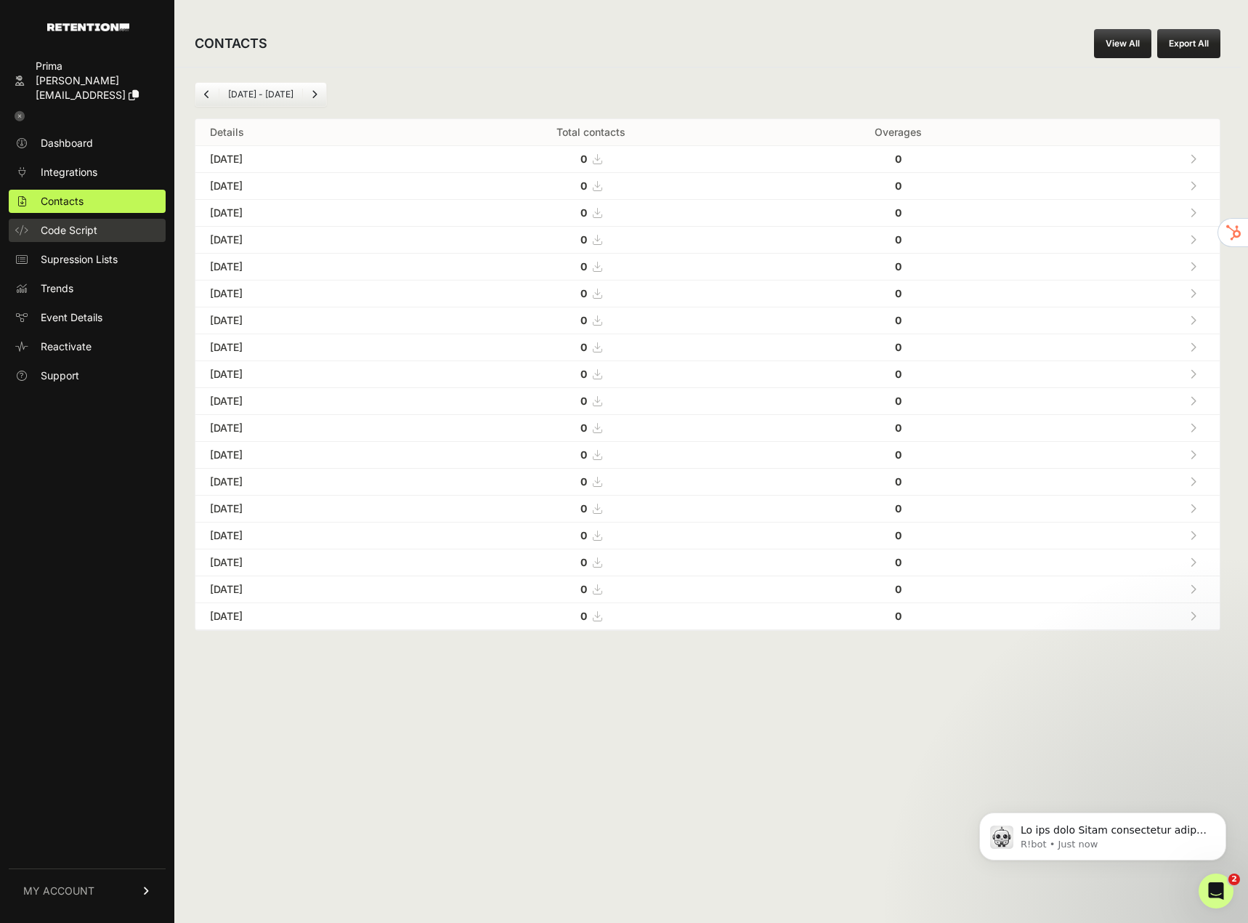
click at [81, 227] on link "Code Script" at bounding box center [87, 230] width 157 height 23
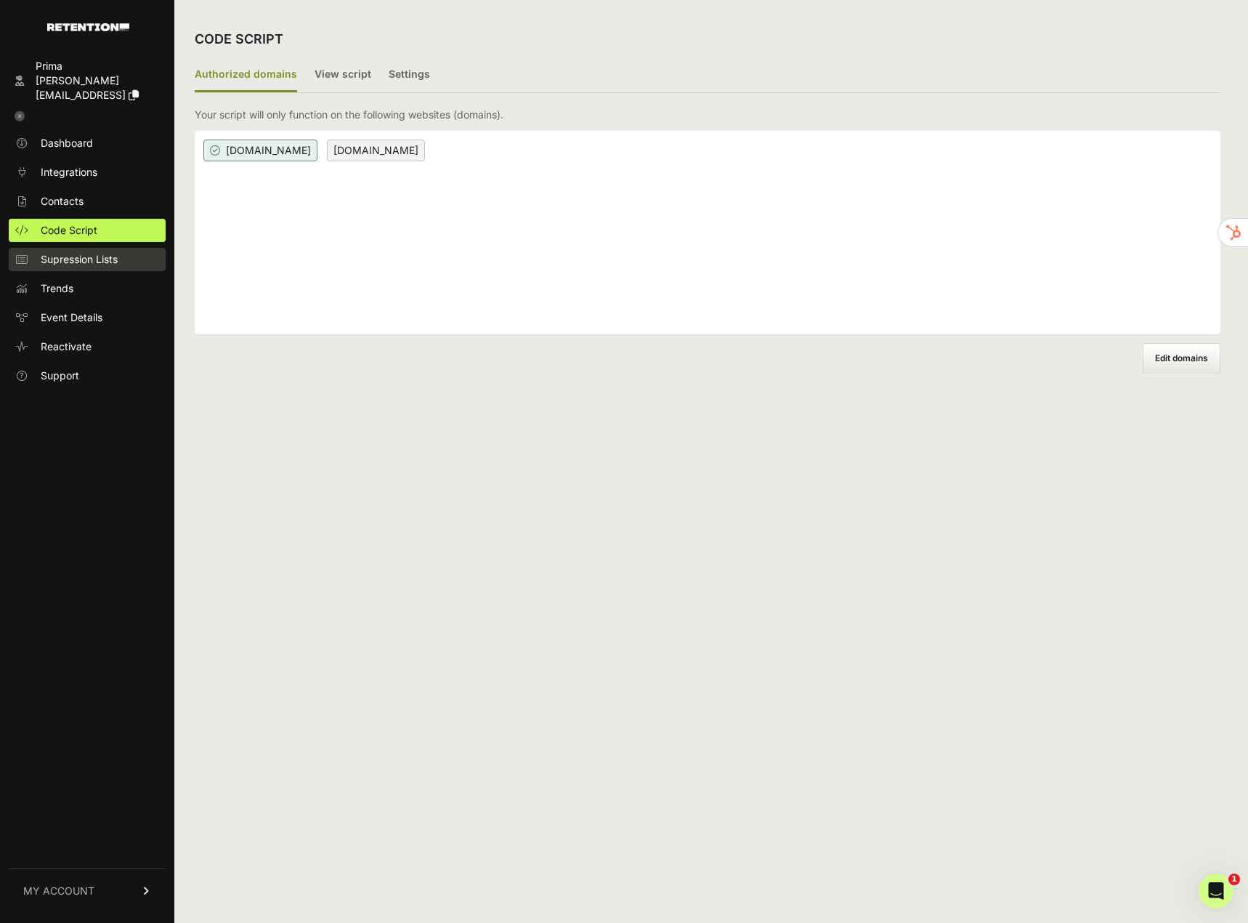
click at [70, 252] on span "Supression Lists" at bounding box center [79, 259] width 77 height 15
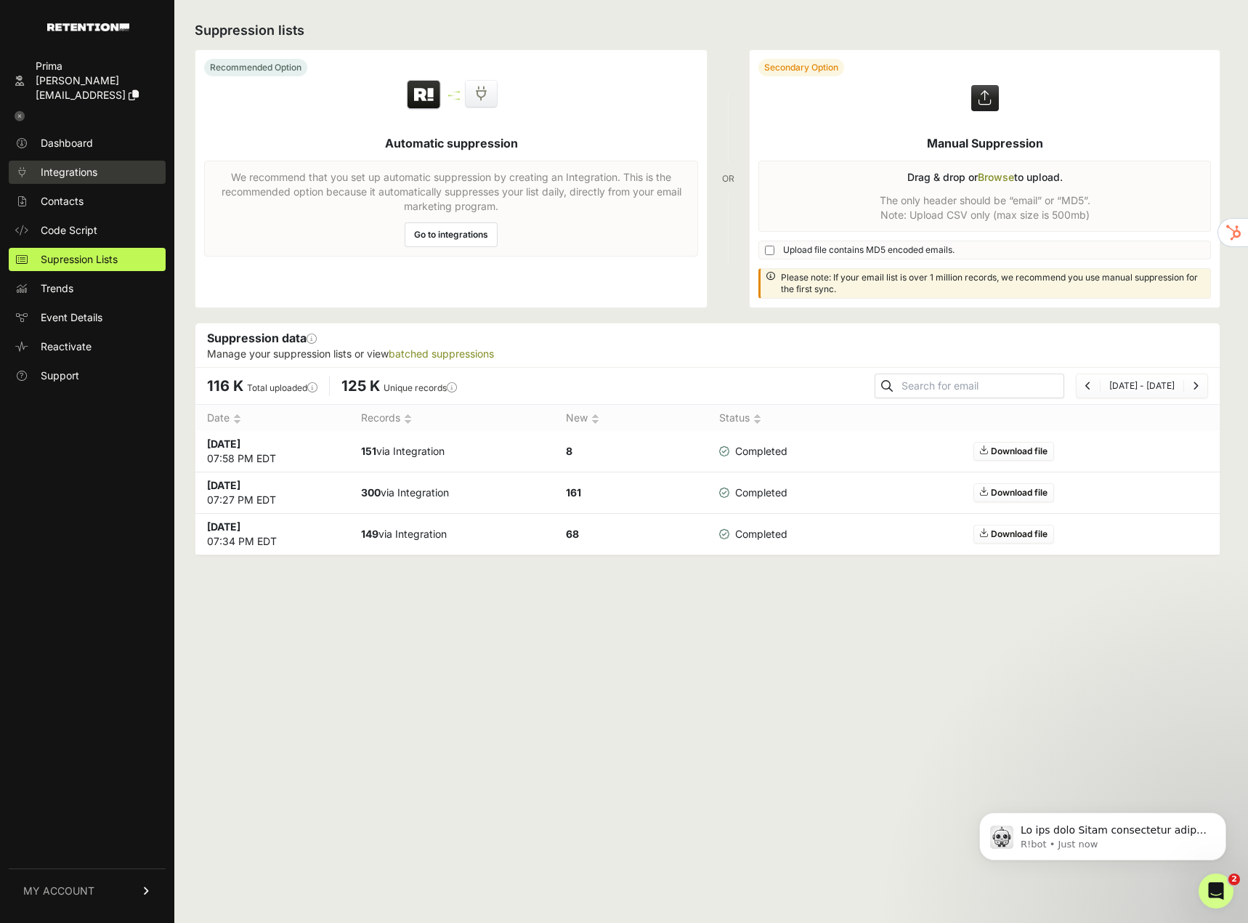
click at [64, 165] on span "Integrations" at bounding box center [69, 172] width 57 height 15
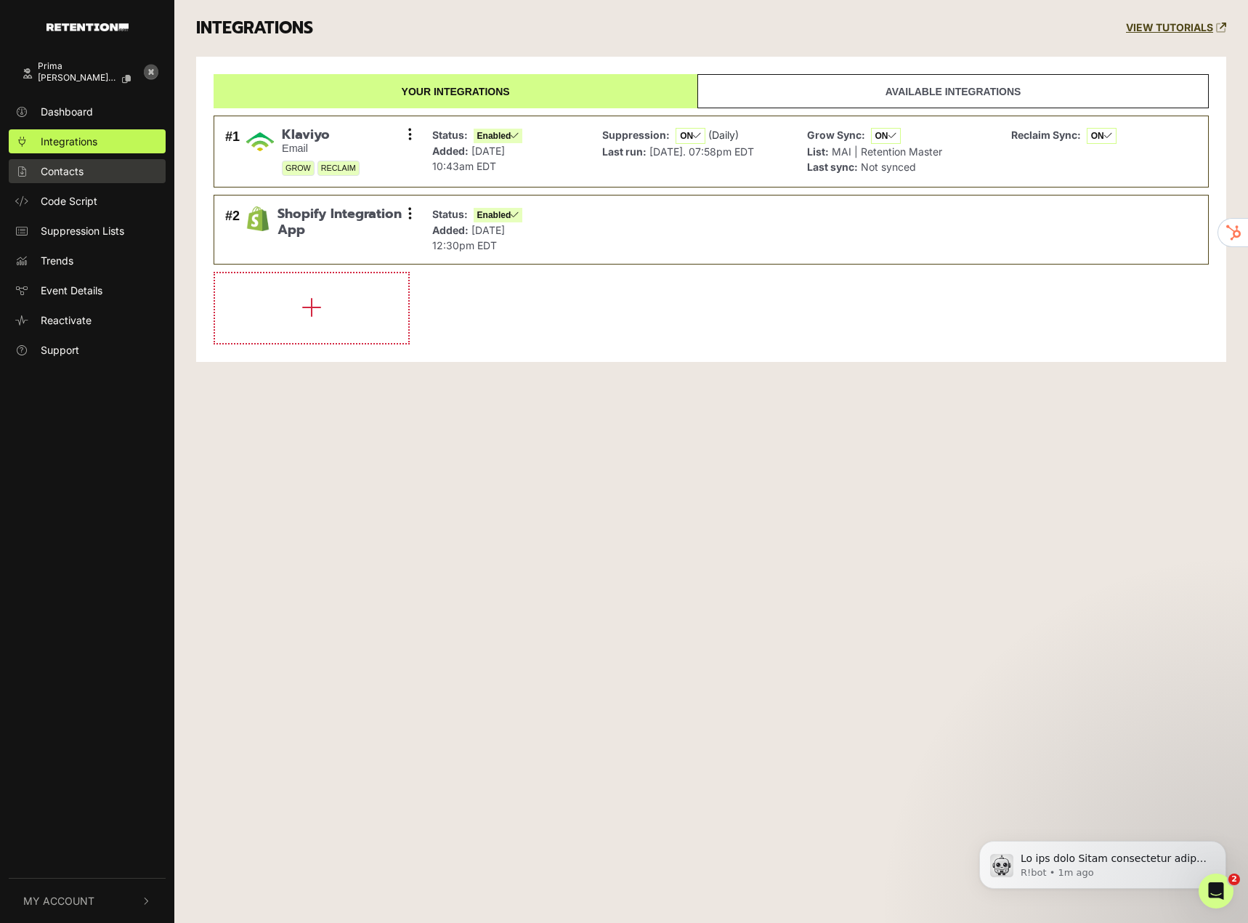
click at [69, 176] on span "Contacts" at bounding box center [62, 171] width 43 height 15
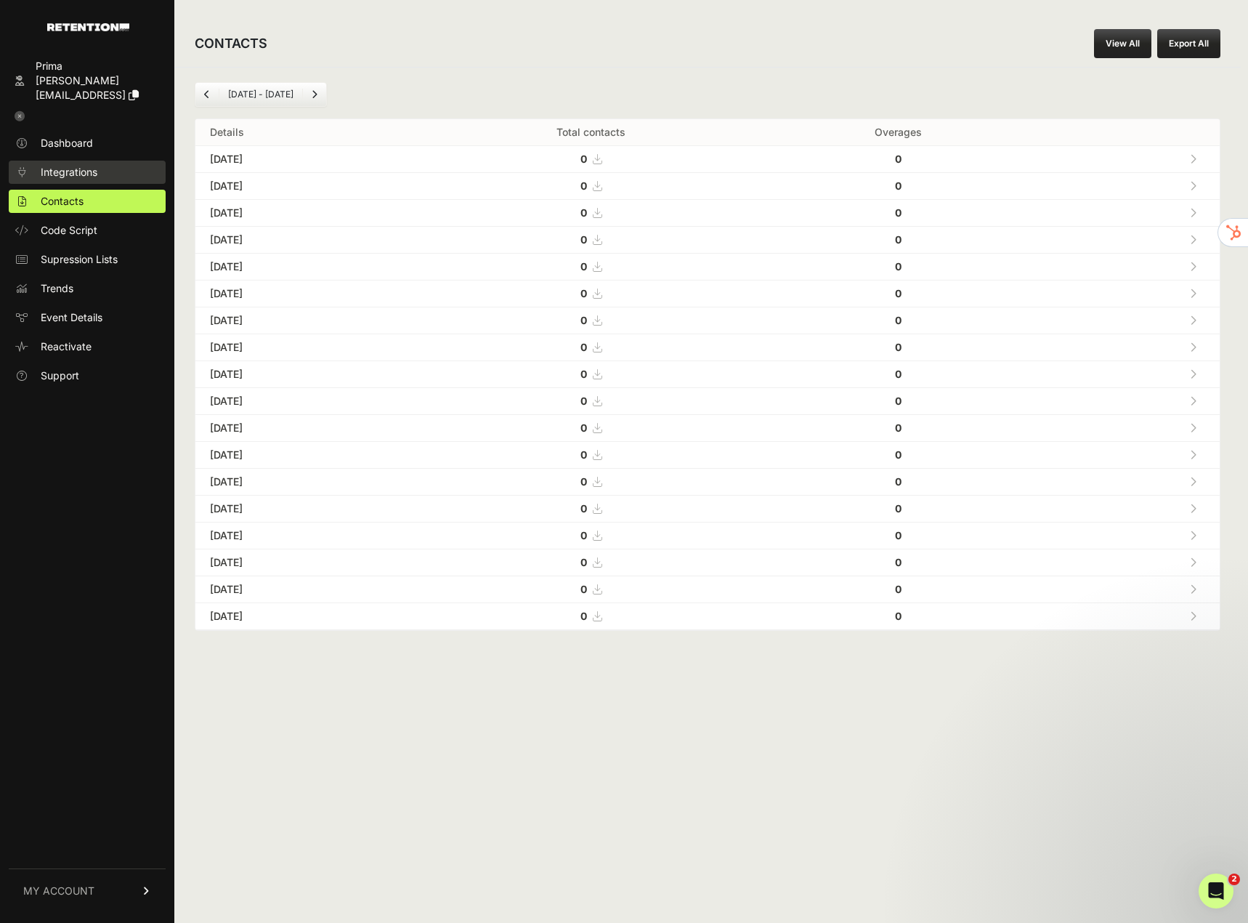
click at [72, 165] on span "Integrations" at bounding box center [69, 172] width 57 height 15
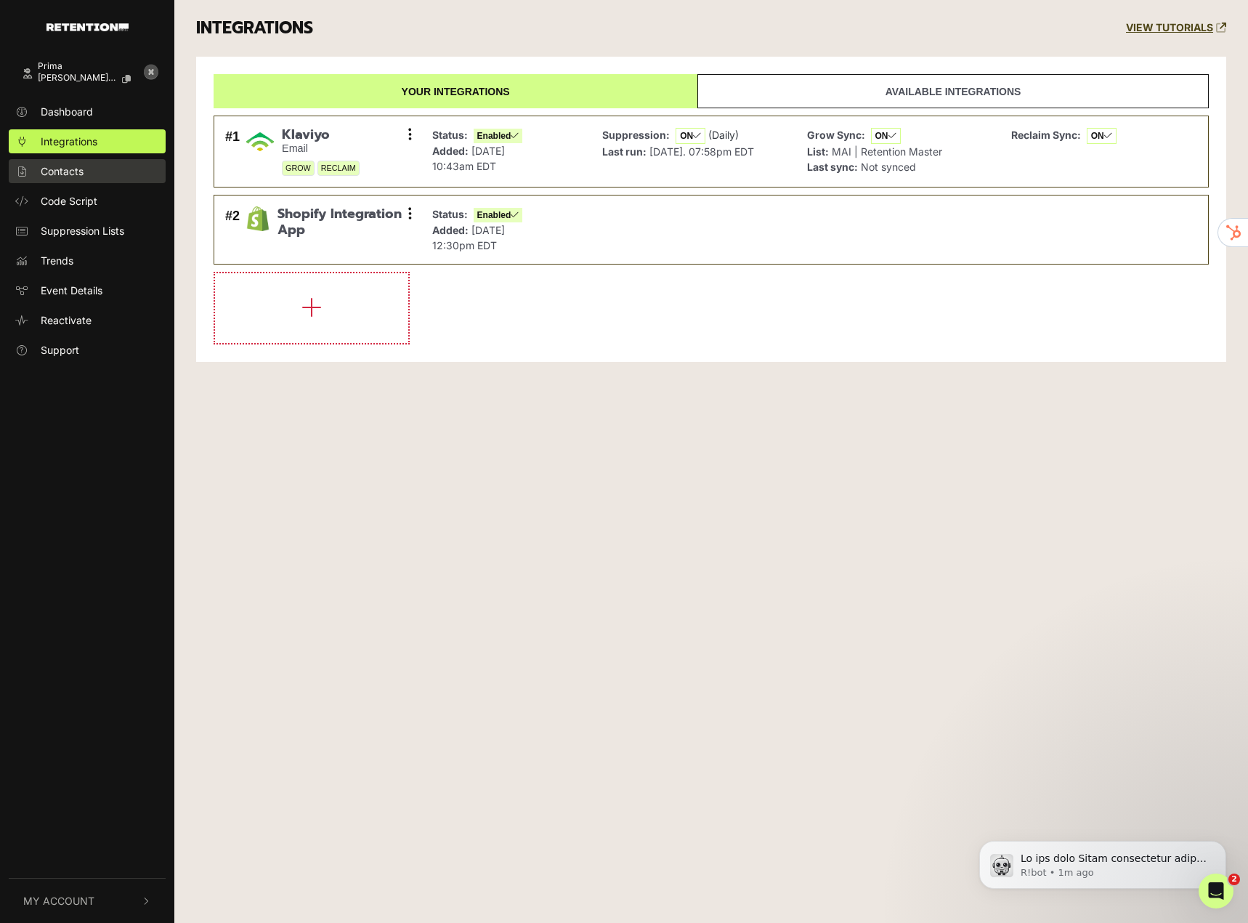
click at [72, 174] on span "Contacts" at bounding box center [62, 171] width 43 height 15
click at [413, 210] on button at bounding box center [411, 214] width 22 height 22
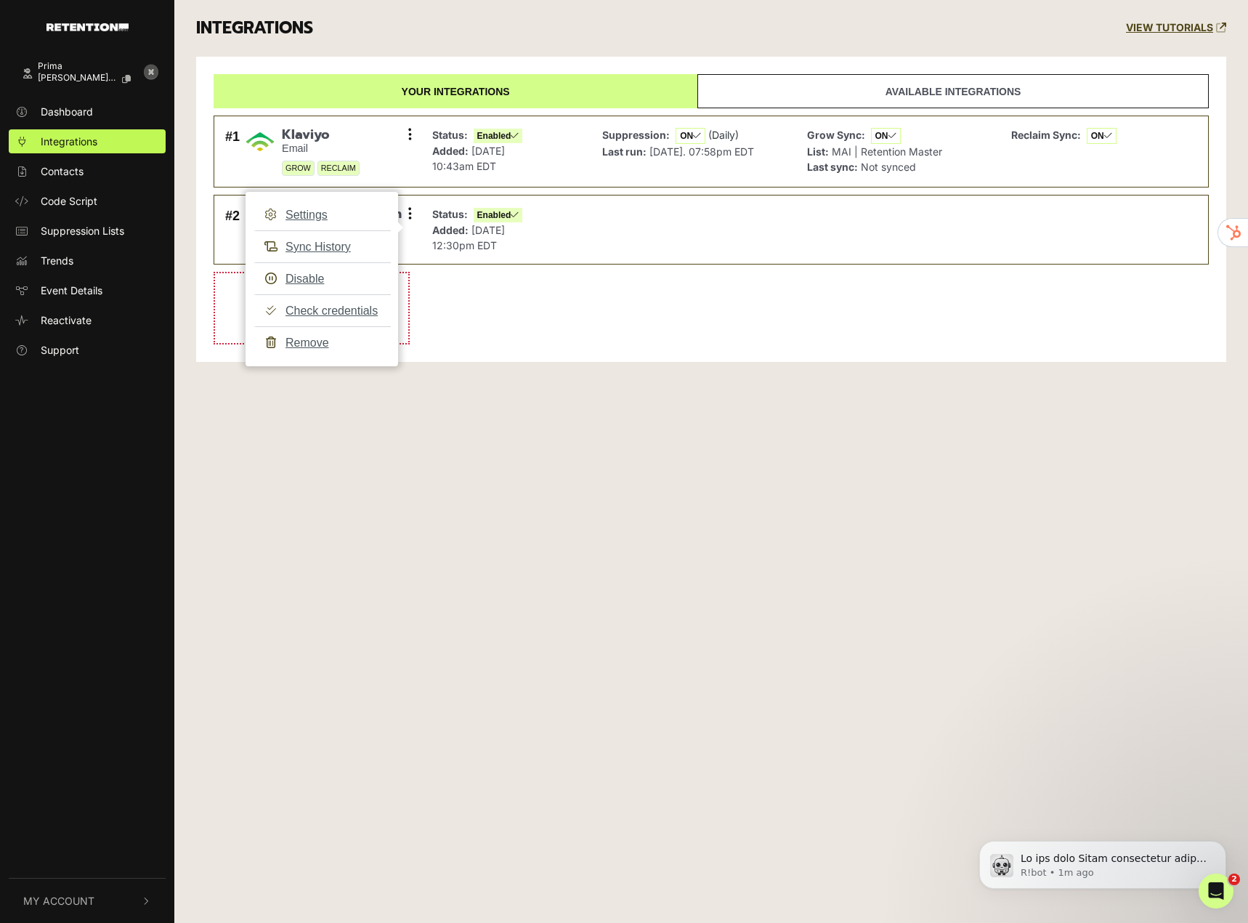
drag, startPoint x: 536, startPoint y: 350, endPoint x: 524, endPoint y: 350, distance: 11.7
click at [530, 350] on div "Your integrations Available integrations #1 Klaviyo Email GROW RECLAIM Settings…" at bounding box center [711, 210] width 1030 height 306
click at [762, 108] on ul "#1 Klaviyo Email GROW RECLAIM Settings Sync History Disable Check credentials R…" at bounding box center [712, 226] width 996 height 237
click at [767, 96] on link "Available integrations" at bounding box center [954, 91] width 512 height 34
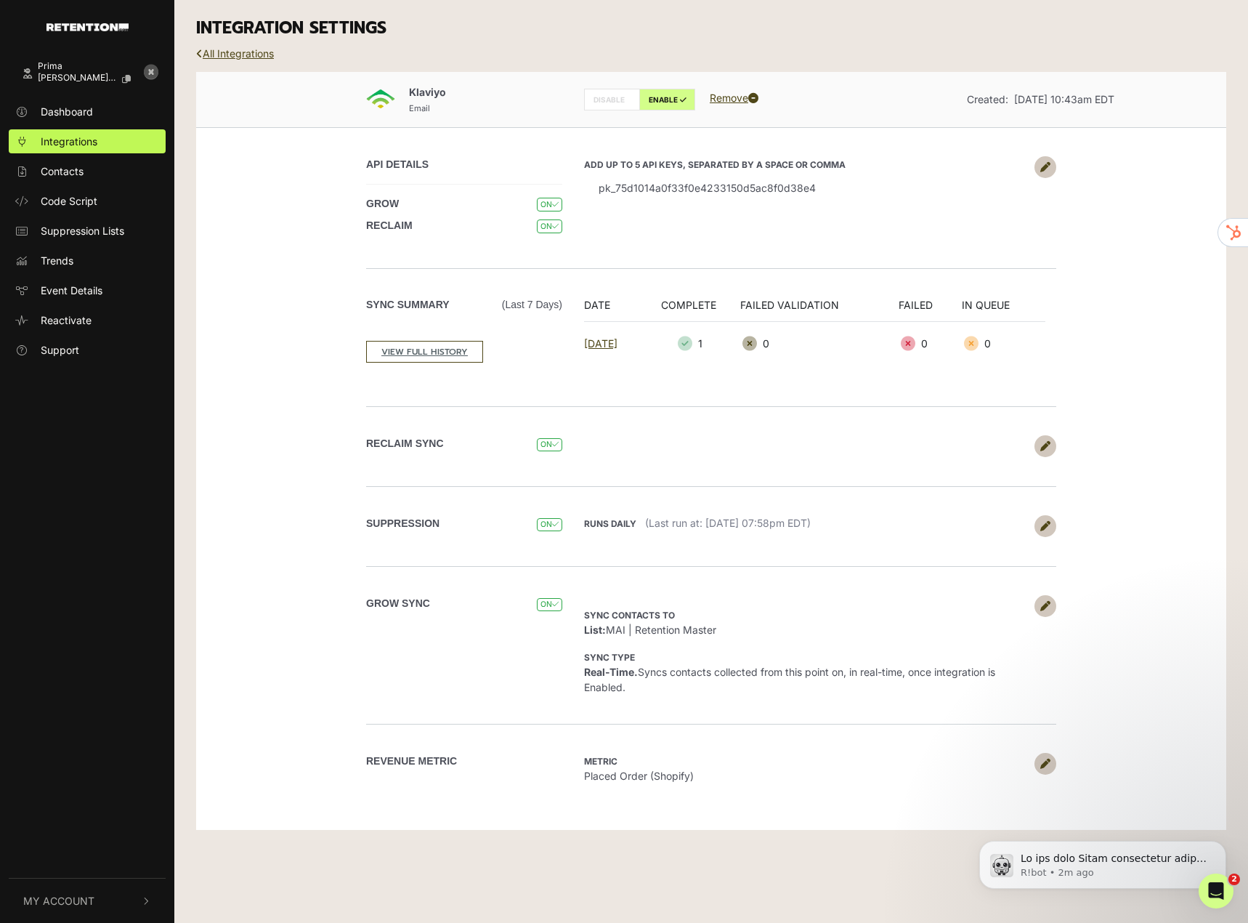
drag, startPoint x: 737, startPoint y: 630, endPoint x: 582, endPoint y: 628, distance: 154.8
click at [582, 628] on div "Sync contacts to List: MAI | Retention Master Sync type Real-Time. Syncs contac…" at bounding box center [814, 645] width 483 height 100
copy span "List: MAI | Retention Master"
click at [70, 291] on span "Event Details" at bounding box center [72, 290] width 62 height 15
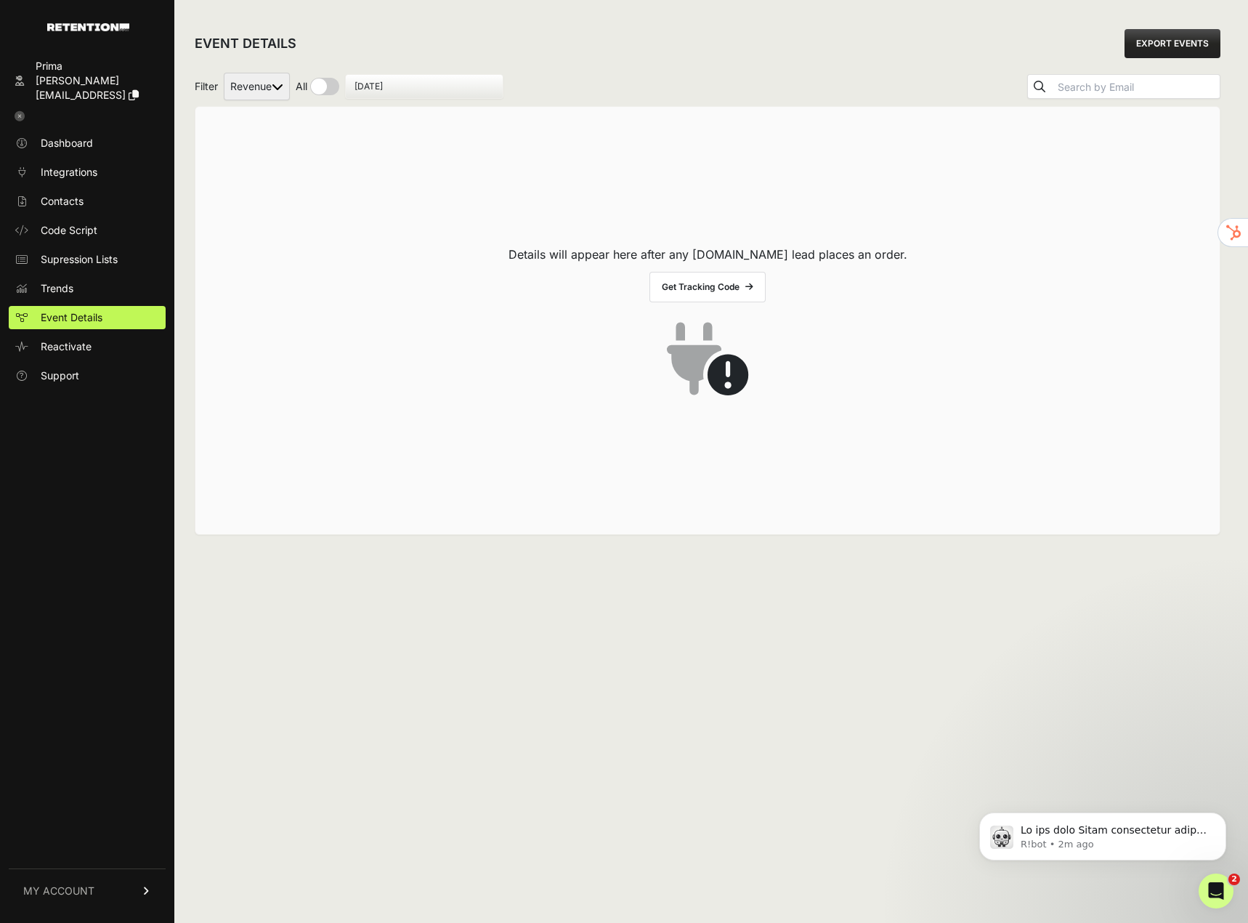
click at [722, 286] on link "Get Tracking Code" at bounding box center [708, 287] width 116 height 31
click at [70, 281] on span "Trends" at bounding box center [57, 288] width 33 height 15
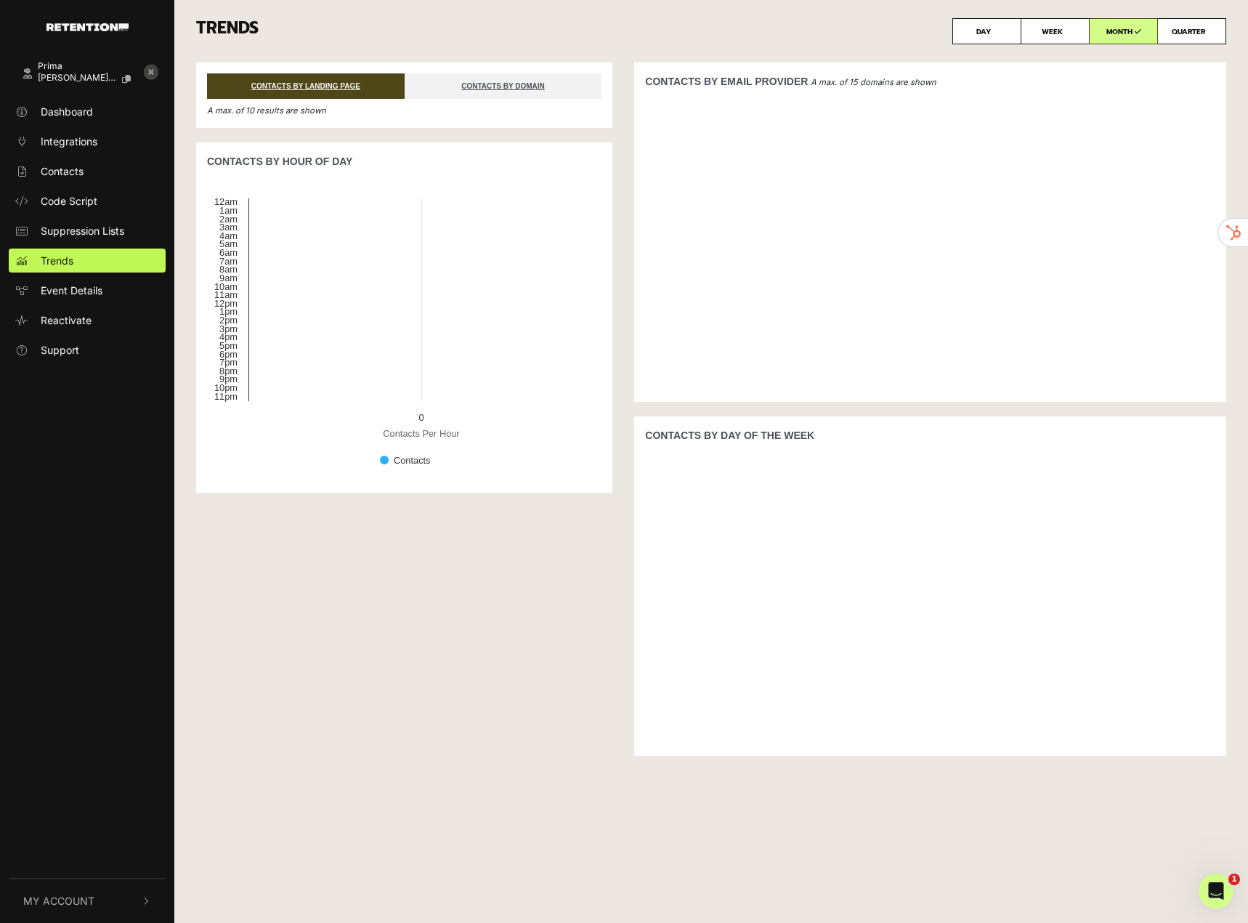
click at [152, 76] on icon at bounding box center [151, 72] width 15 height 15
